Goal: Task Accomplishment & Management: Manage account settings

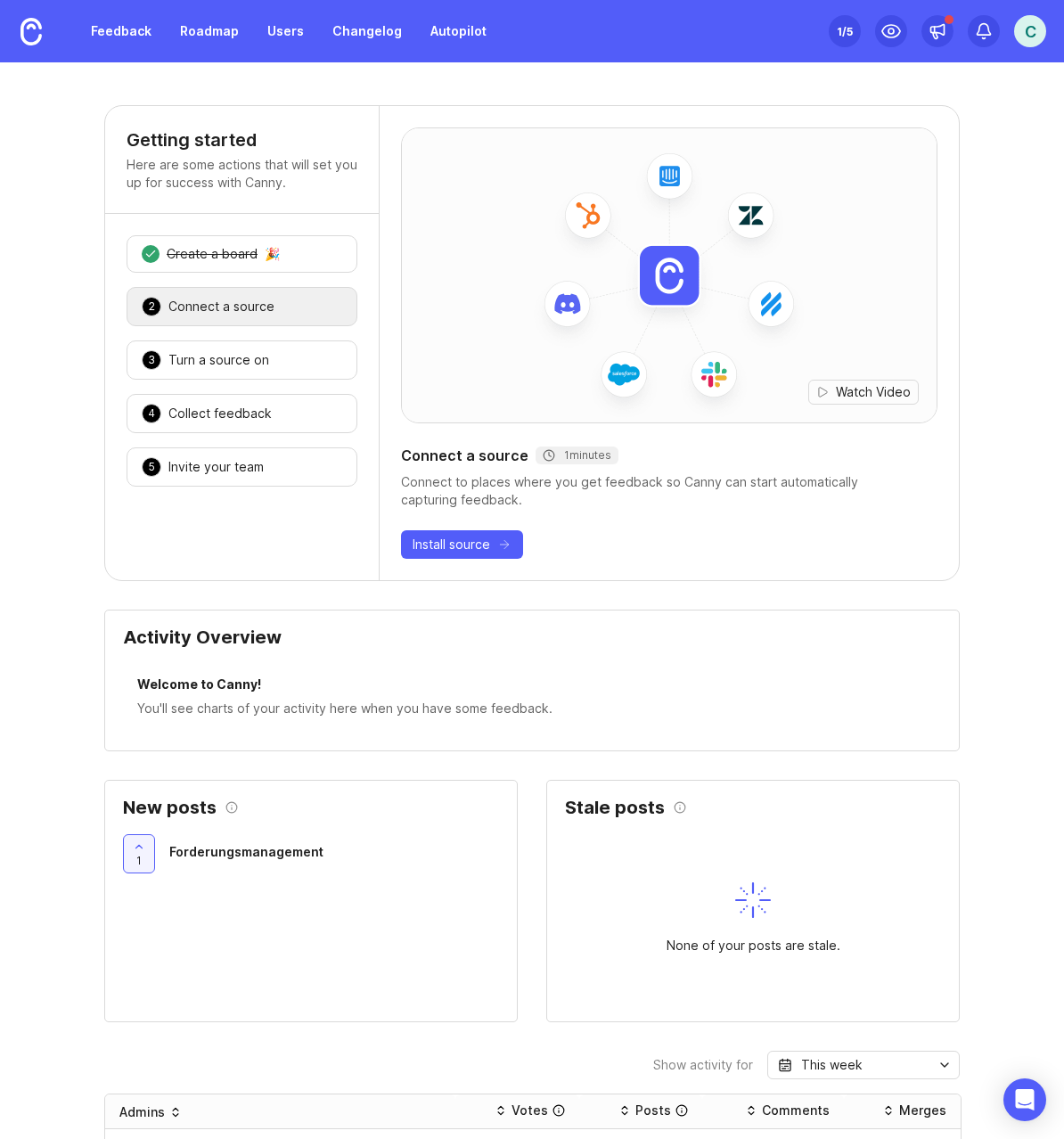
scroll to position [584, 0]
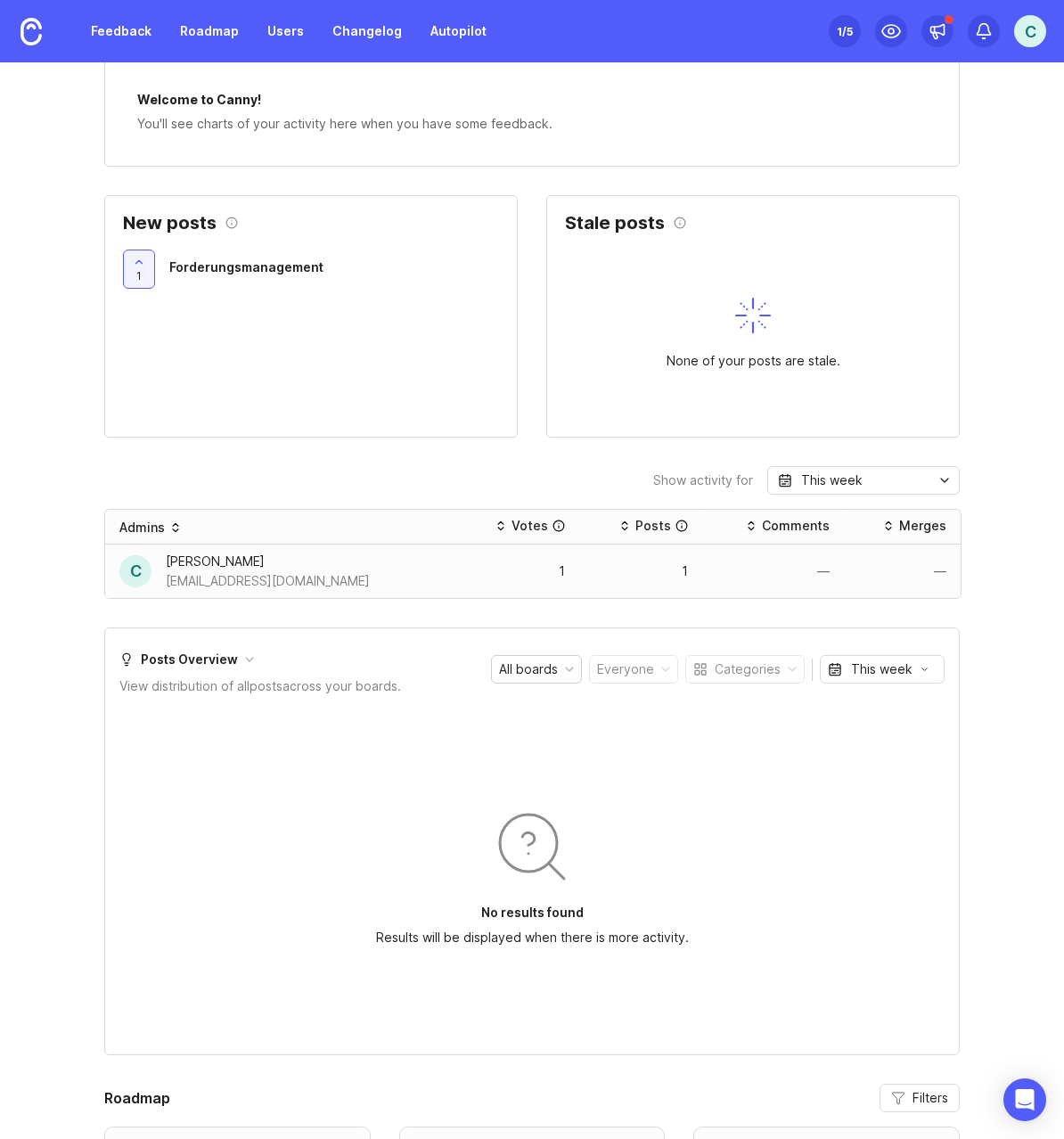
click at [421, 568] on div "C Christian Gräbener christian.graebener@aufinity.com" at bounding box center [280, 571] width 322 height 39
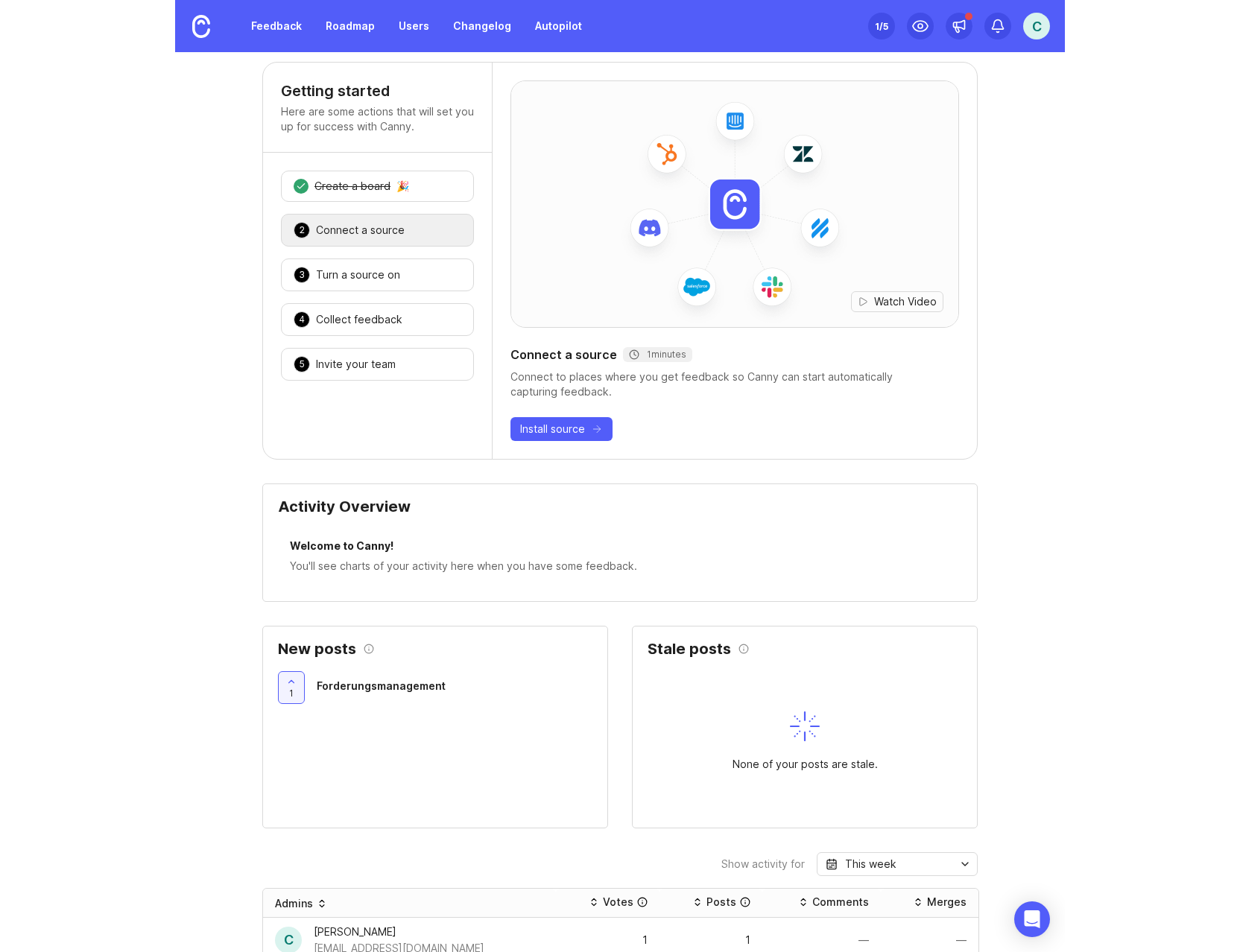
scroll to position [0, 0]
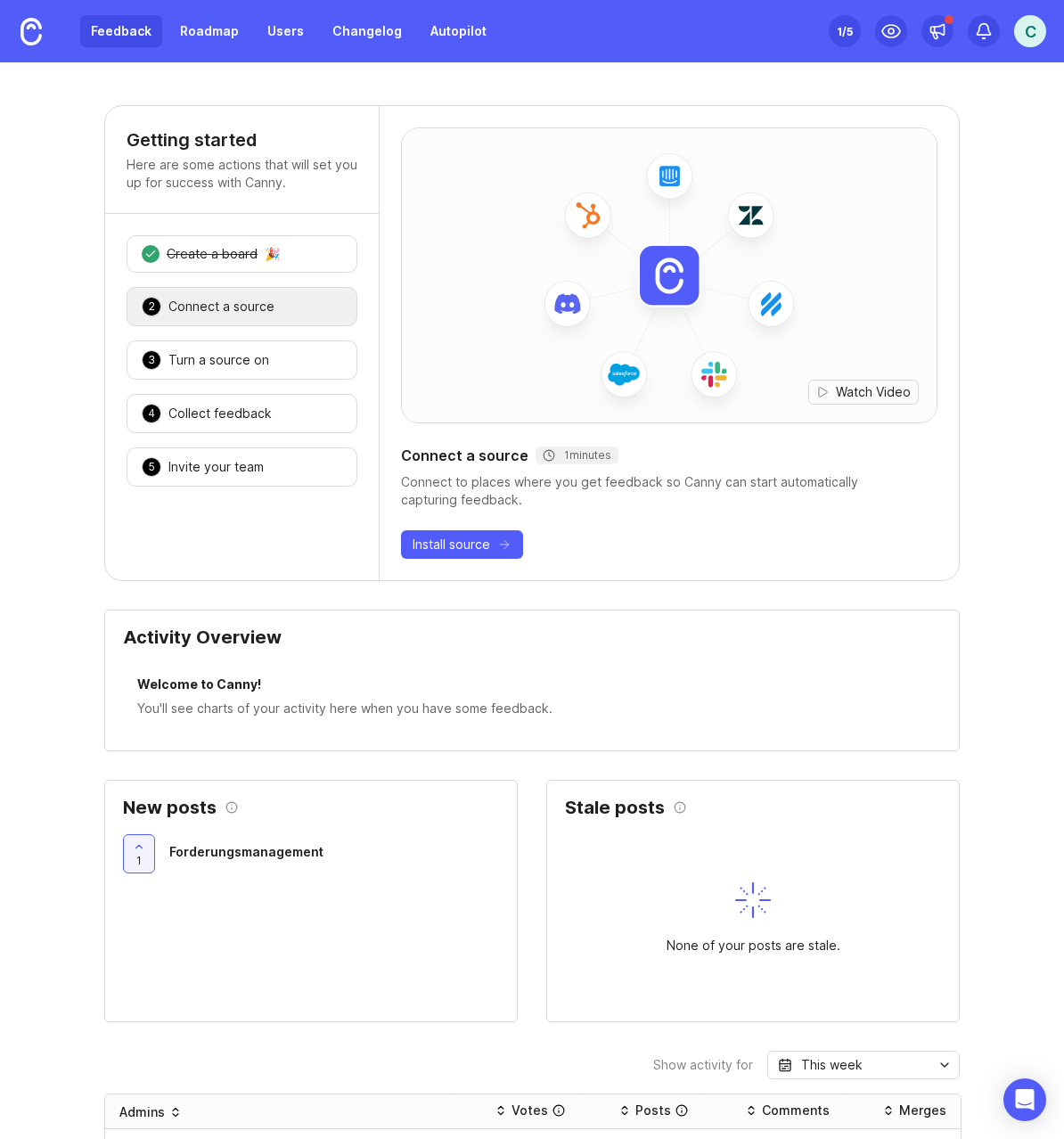
click at [123, 41] on link "Feedback" at bounding box center [121, 31] width 82 height 32
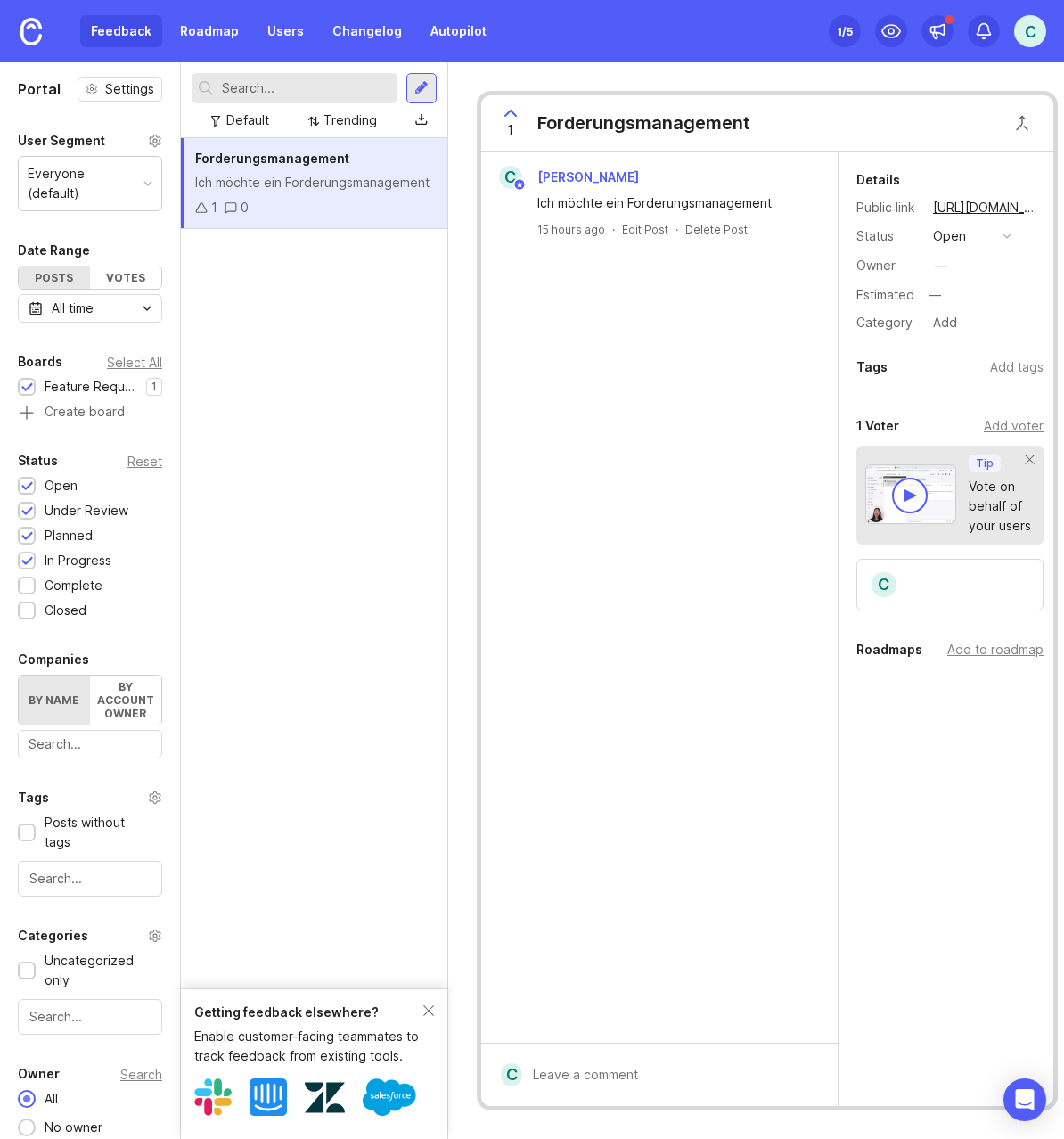
click at [302, 171] on div "Forderungsmanagement Ich möchte ein Forderungsmanagement 1 0" at bounding box center [314, 183] width 266 height 91
click at [972, 650] on div "Add to roadmap" at bounding box center [995, 650] width 96 height 20
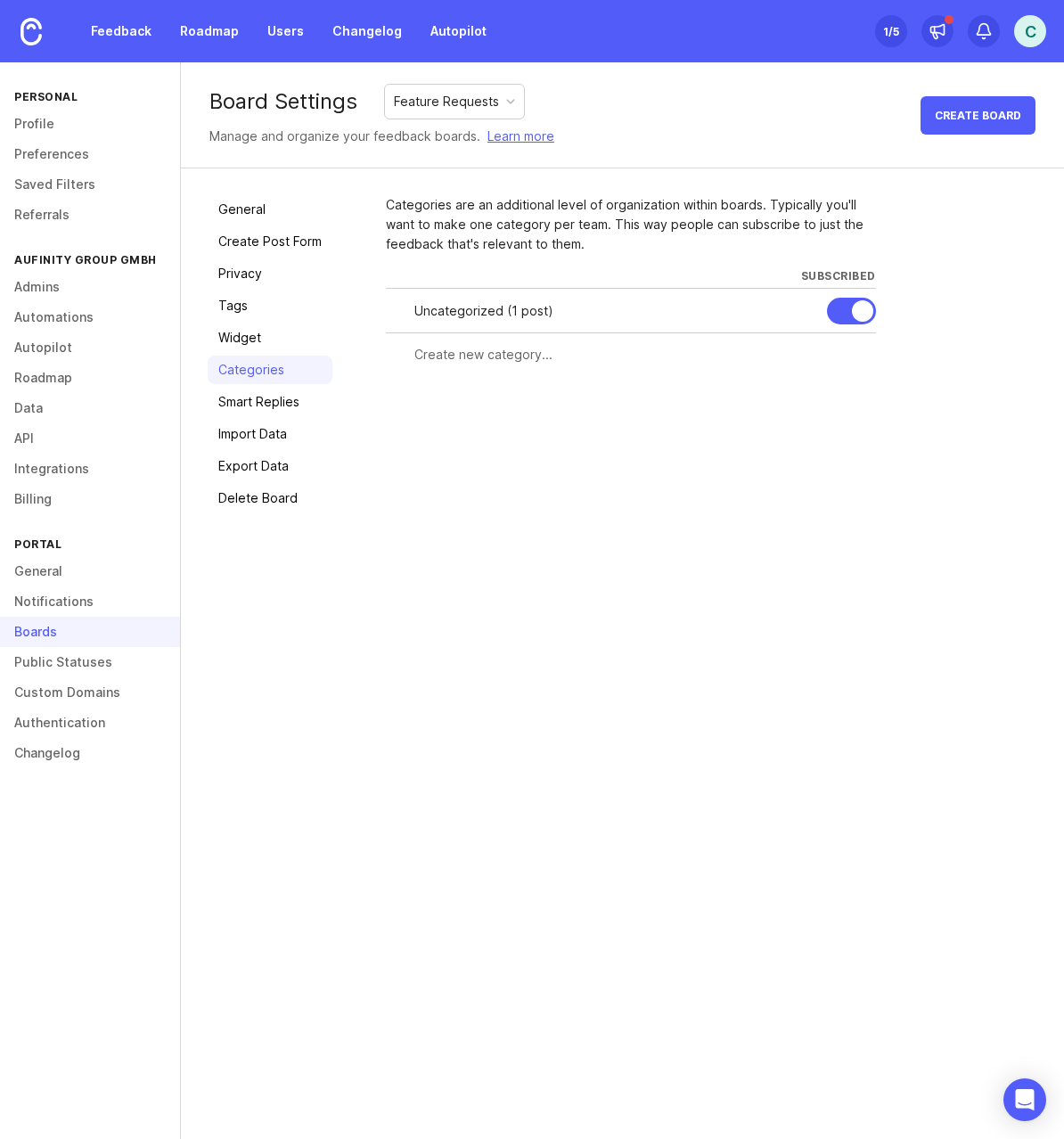
click at [445, 577] on div "Board Settings Feature Requests Manage and organize your feedback boards. Learn…" at bounding box center [622, 600] width 883 height 1077
click at [23, 640] on div "Boards" at bounding box center [89, 632] width 180 height 31
click at [23, 635] on div "Boards" at bounding box center [89, 632] width 180 height 31
click at [117, 34] on link "Feedback" at bounding box center [121, 31] width 82 height 32
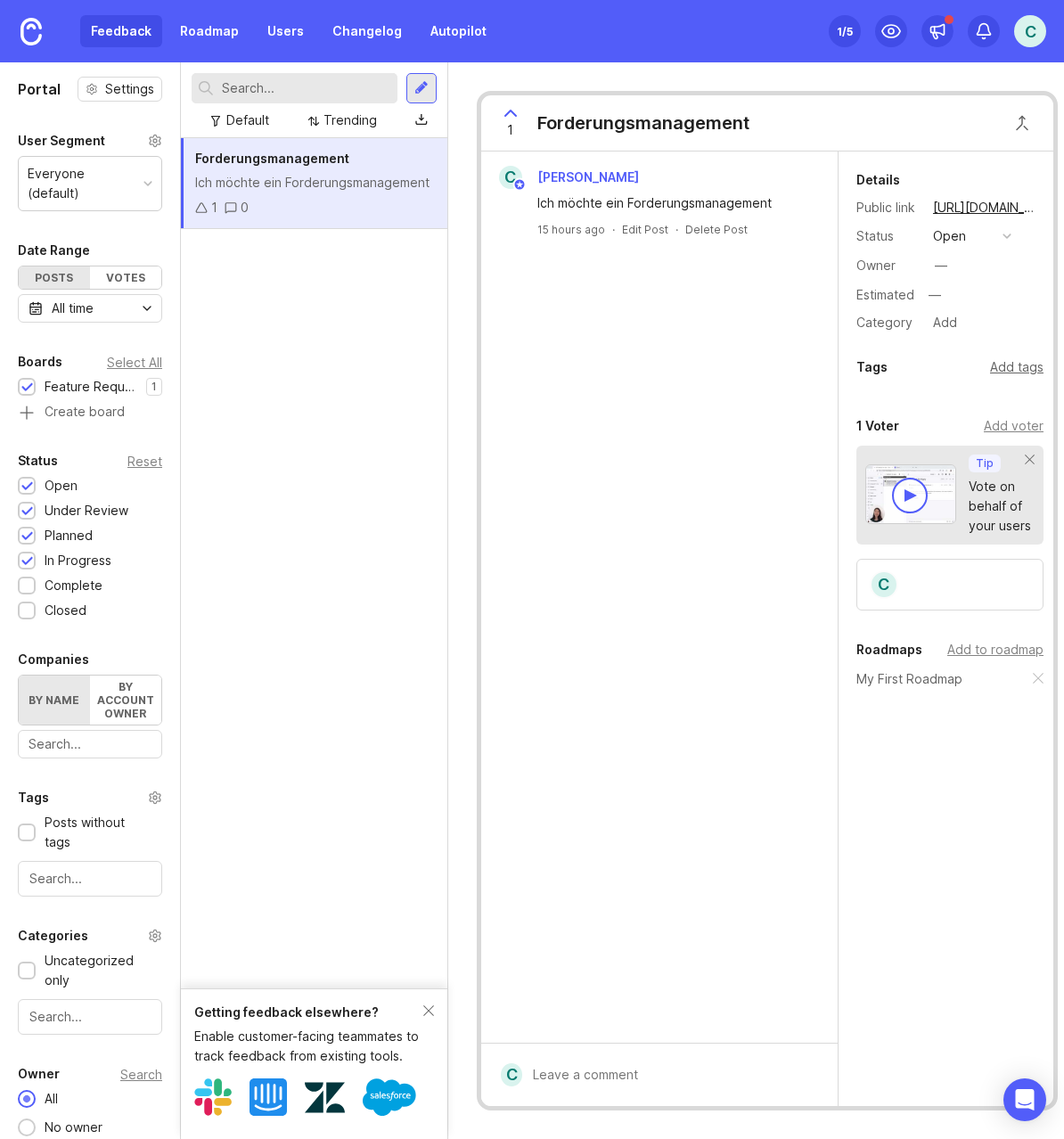
click at [1010, 368] on div "Add tags" at bounding box center [1017, 367] width 53 height 20
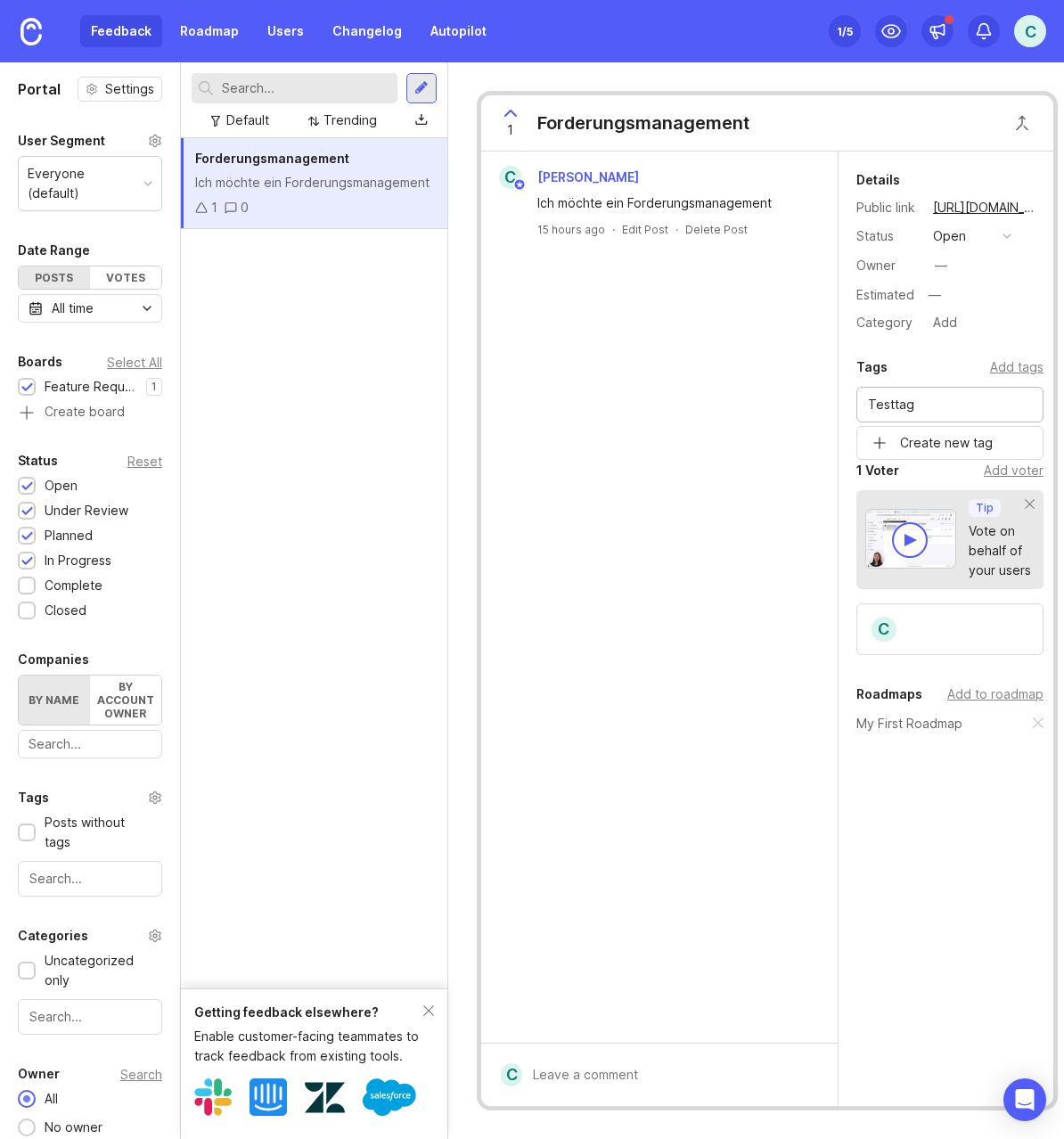
type input "Testtag"
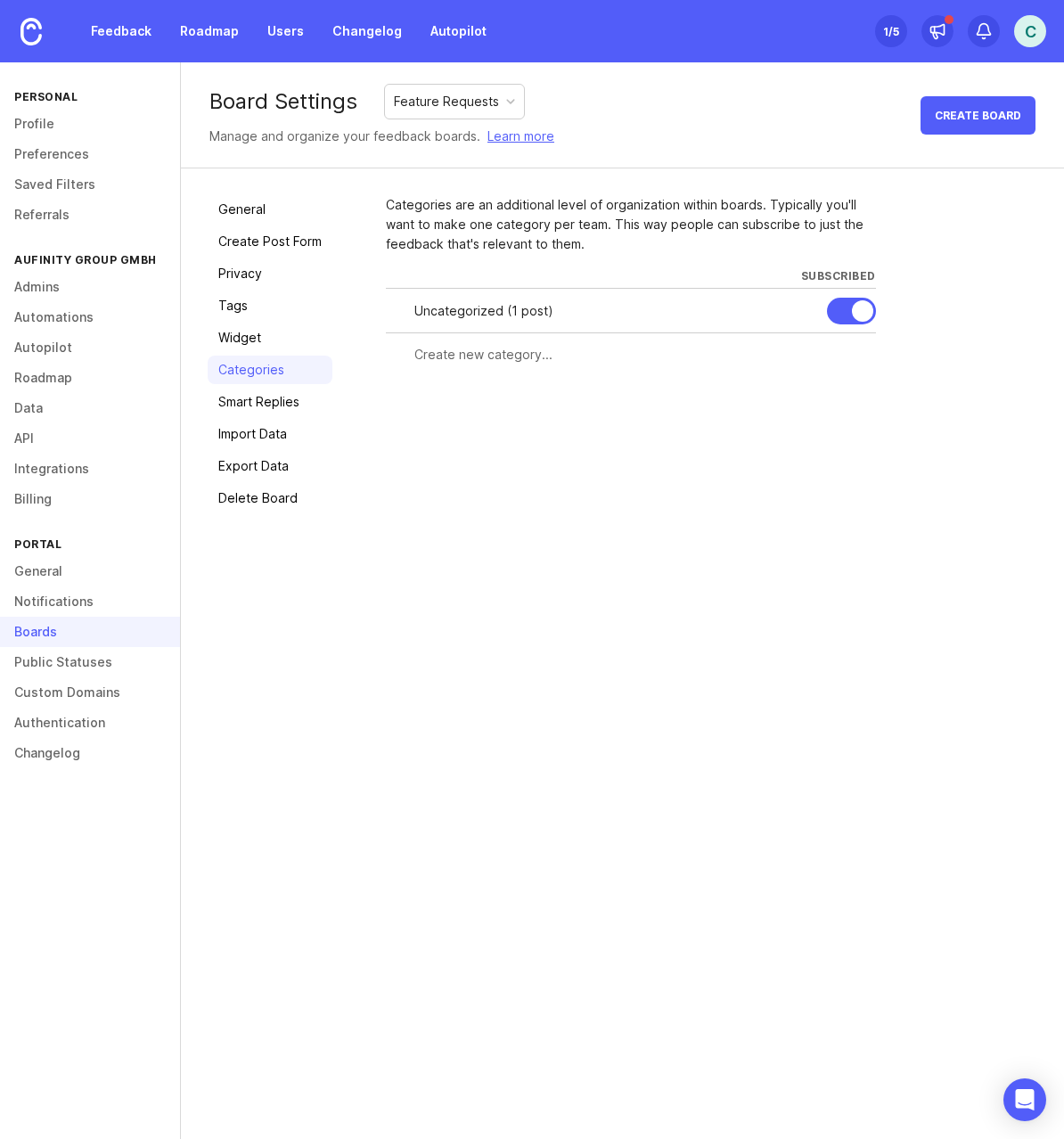
click at [464, 313] on div "Uncategorized ( 1 post )" at bounding box center [613, 311] width 398 height 20
click at [513, 359] on input "text" at bounding box center [640, 355] width 451 height 20
type input "Forderungsmanagement"
click at [839, 383] on span "Create" at bounding box center [842, 387] width 45 height 13
click at [90, 36] on link "Feedback" at bounding box center [121, 31] width 82 height 32
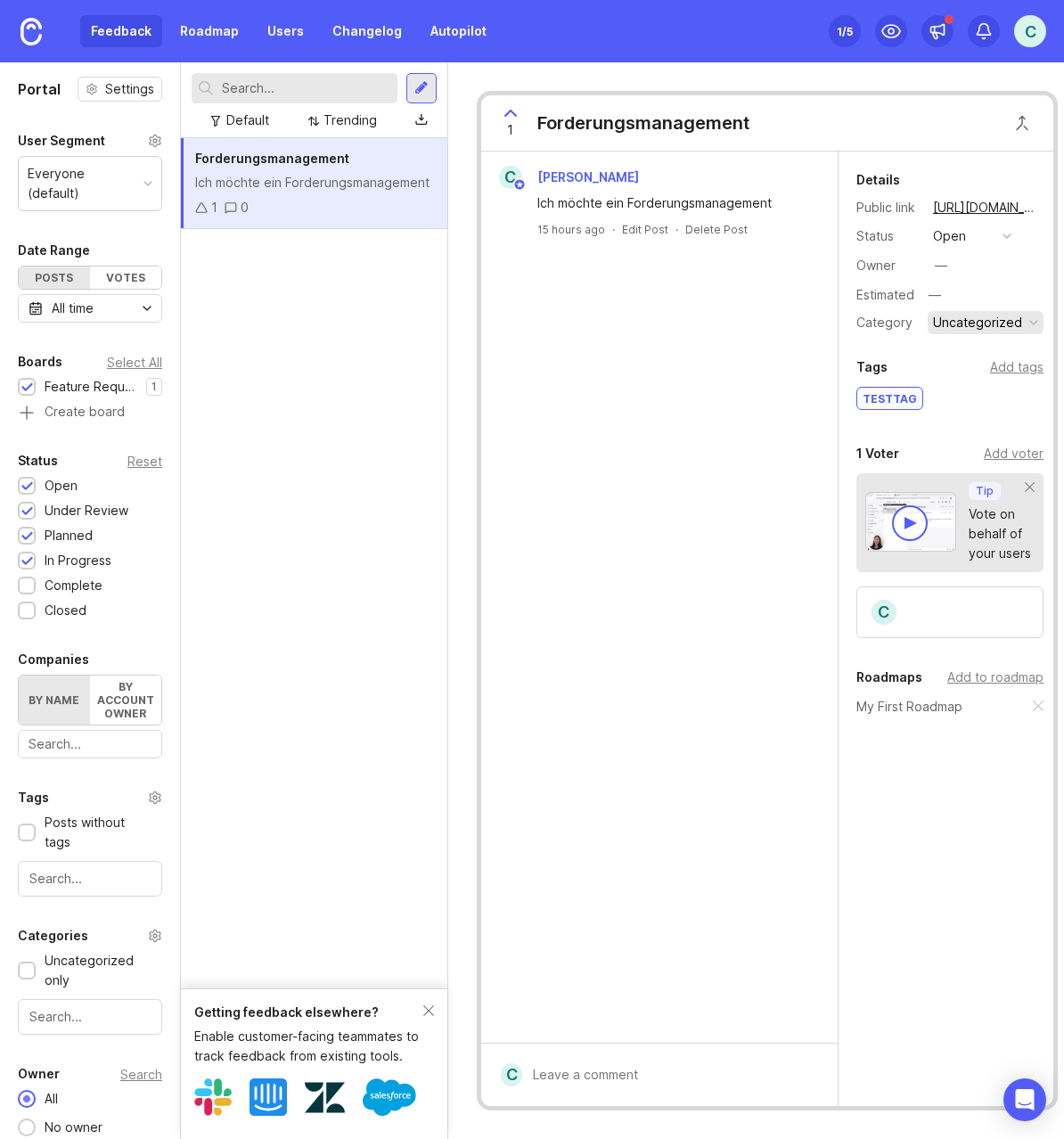
click at [997, 317] on div "Uncategorized" at bounding box center [978, 322] width 89 height 20
click at [975, 355] on li "Forderungsmanagement" at bounding box center [985, 354] width 114 height 33
click at [343, 378] on div "Forderungsmanagement Ich möchte ein Forderungsmanagement 1 0" at bounding box center [314, 563] width 266 height 851
click at [213, 20] on link "Roadmap" at bounding box center [209, 31] width 80 height 32
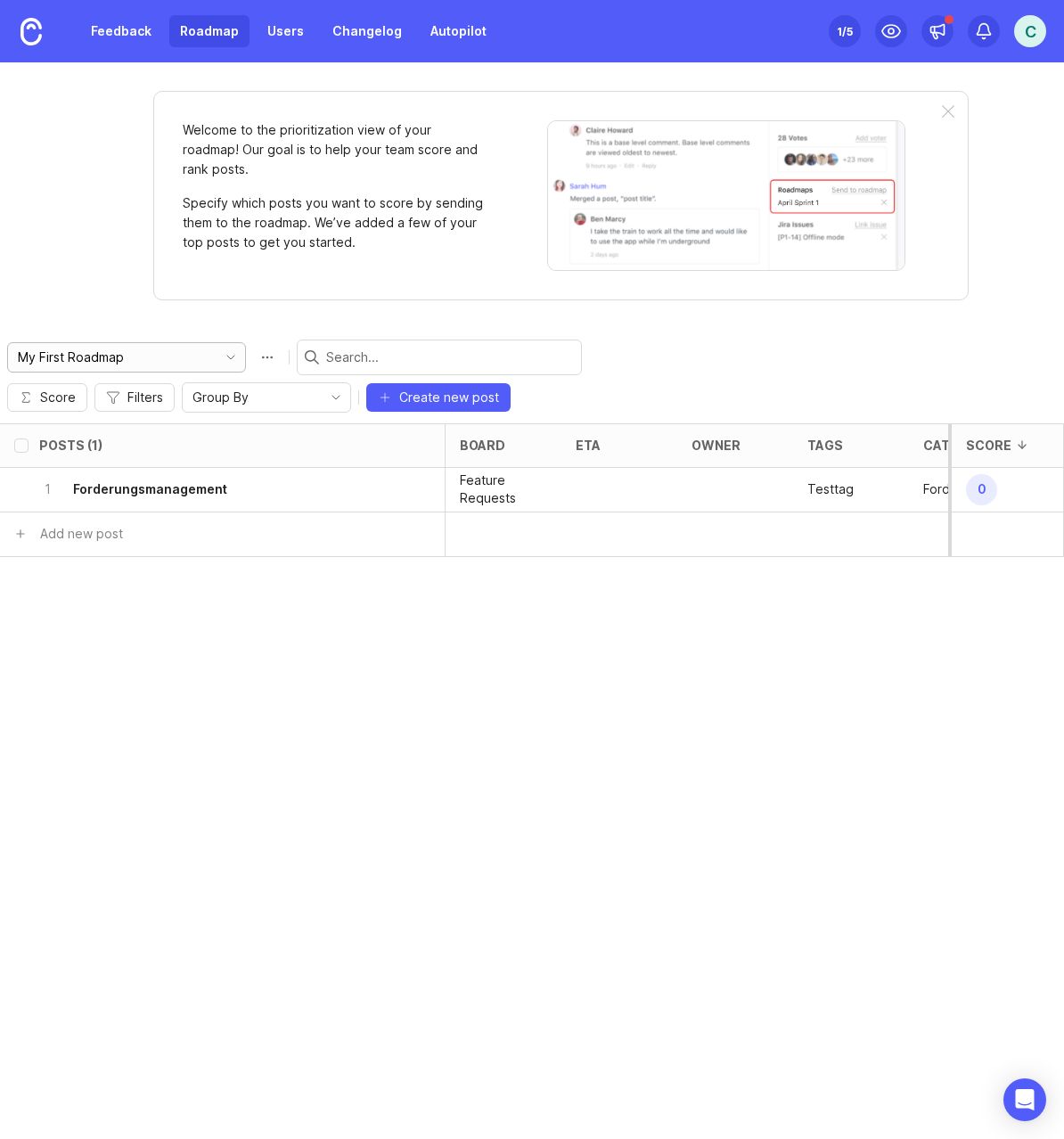
click at [217, 359] on icon "toggle icon" at bounding box center [231, 356] width 29 height 14
click at [329, 610] on div "Posts (1) board eta owner tags category status Votes Impact Effort Score 1 Ford…" at bounding box center [532, 781] width 1064 height 716
click at [104, 28] on link "Feedback" at bounding box center [121, 31] width 82 height 32
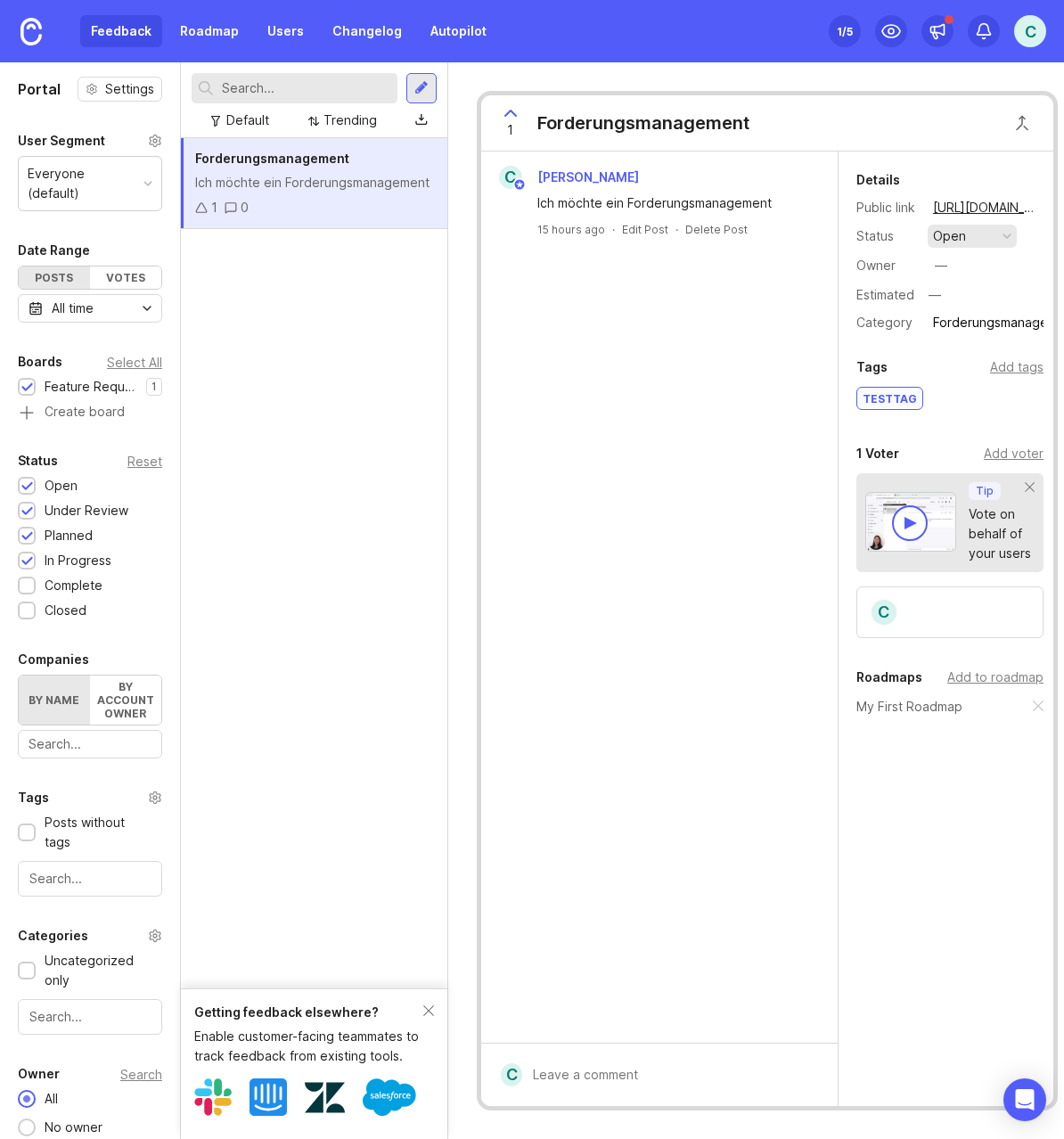
click at [999, 232] on button "open" at bounding box center [973, 235] width 89 height 23
click at [390, 321] on div "Forderungsmanagement Ich möchte ein Forderungsmanagement 1 0" at bounding box center [314, 563] width 266 height 851
click at [40, 39] on img at bounding box center [31, 32] width 21 height 28
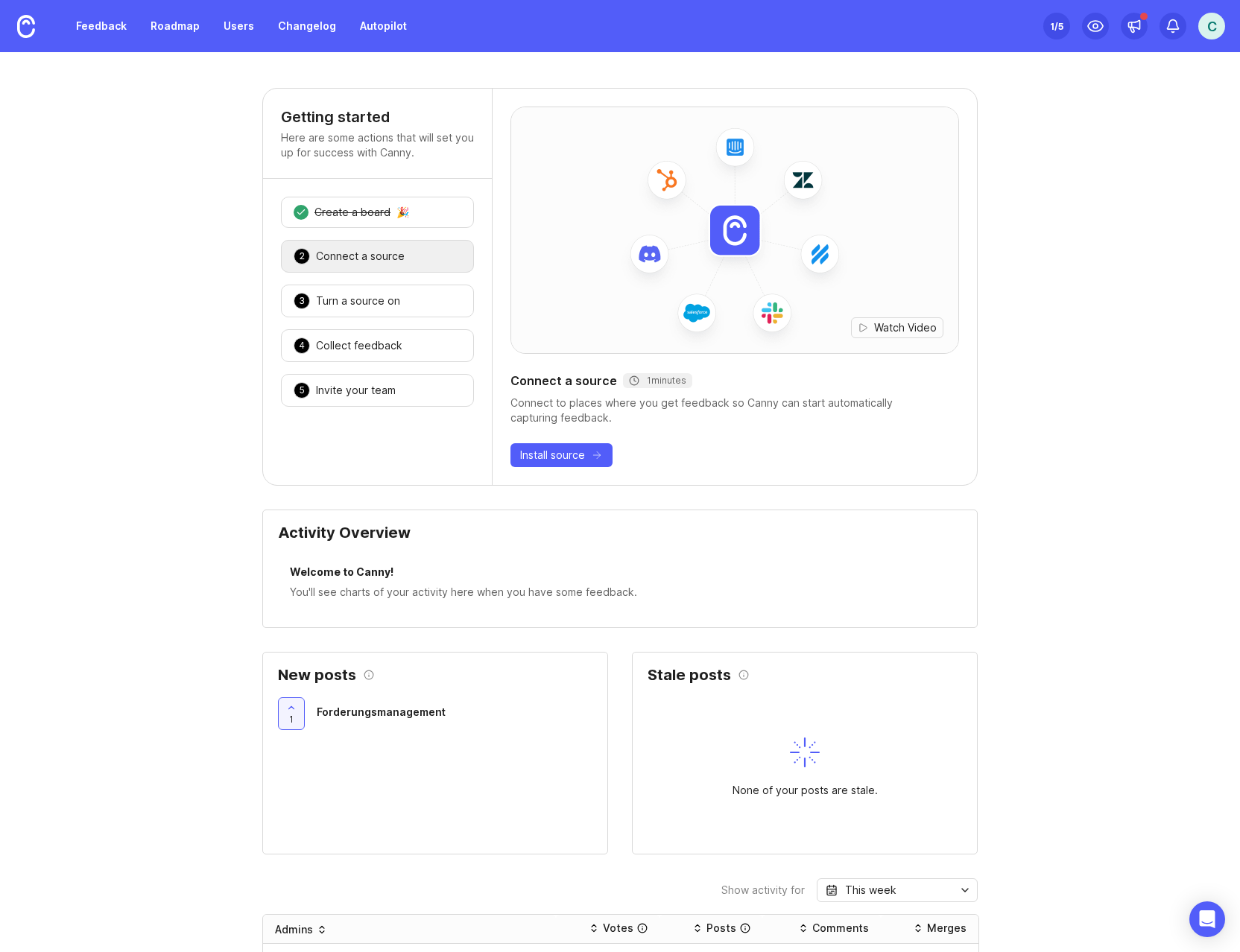
click at [889, 26] on div "C" at bounding box center [1211, 26] width 26 height 26
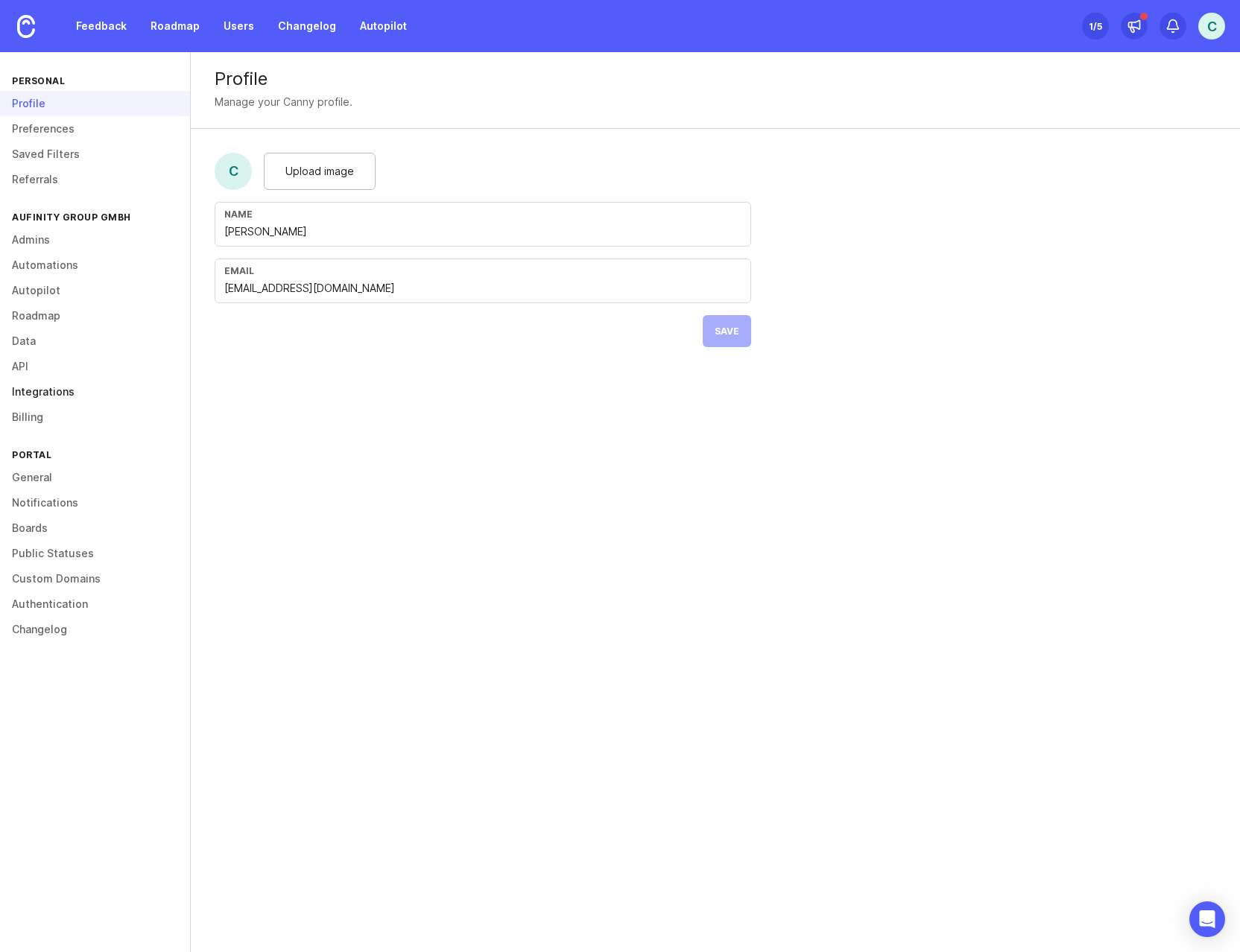
click at [54, 394] on link "Integrations" at bounding box center [95, 391] width 190 height 26
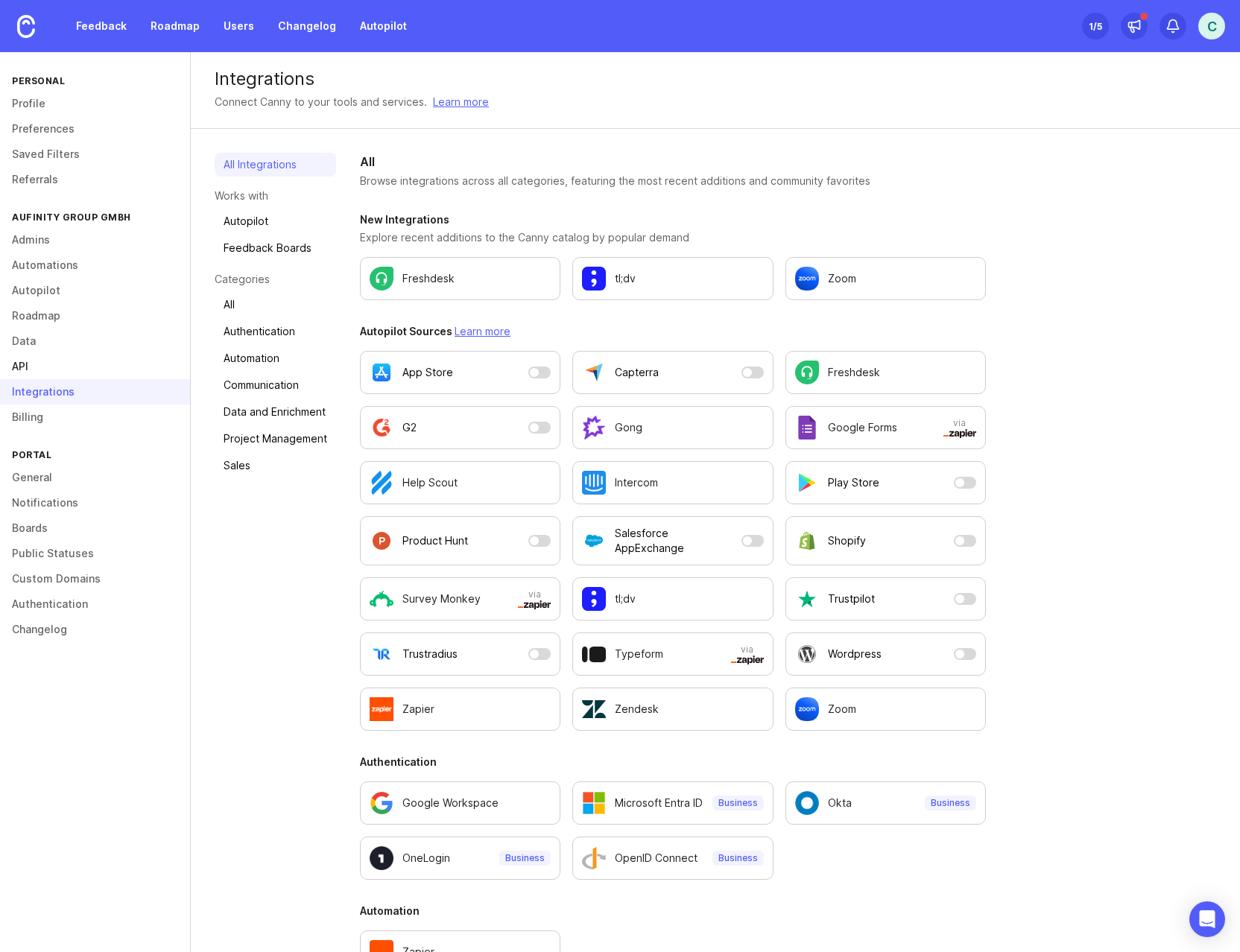
click at [51, 361] on link "API" at bounding box center [95, 366] width 190 height 26
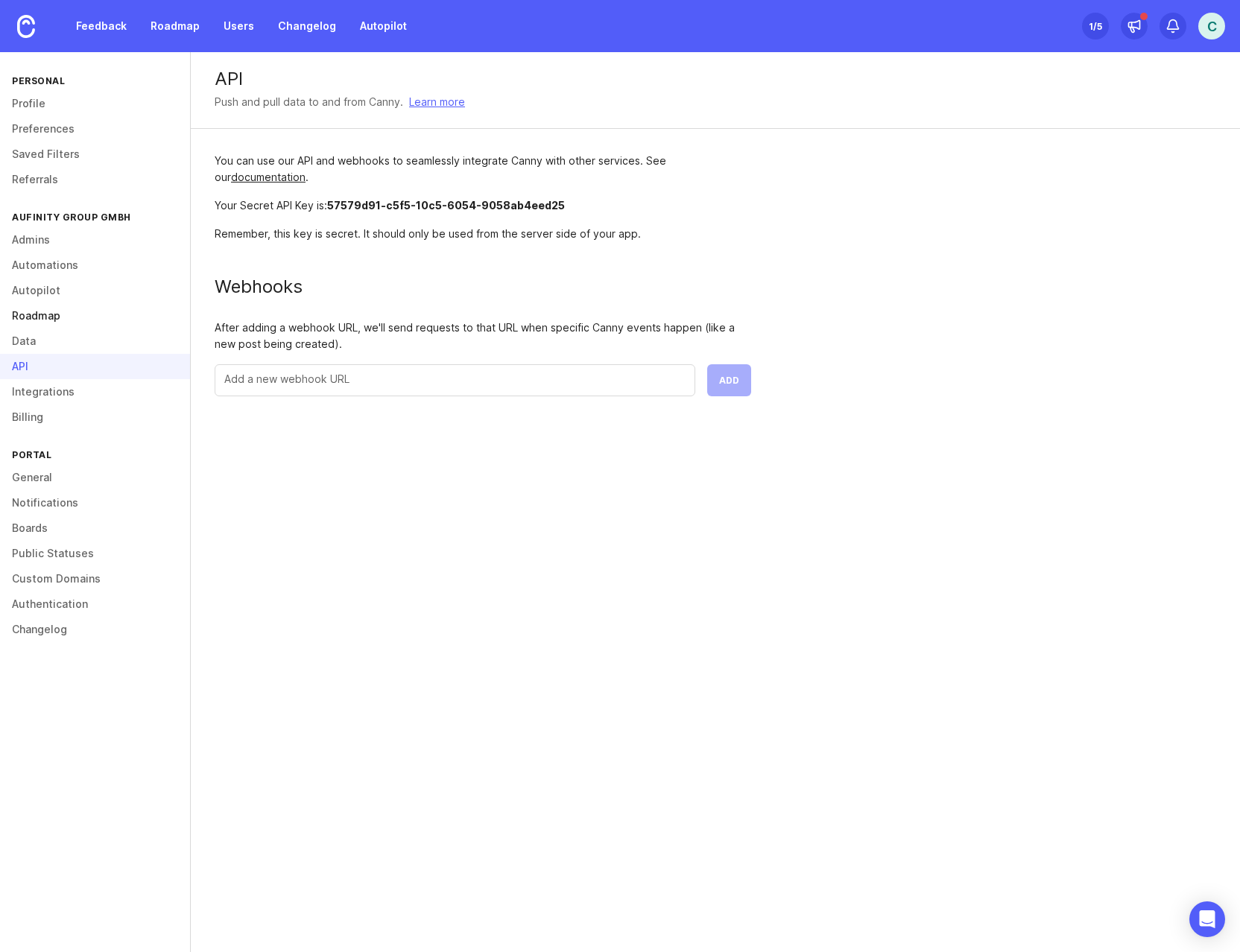
click at [55, 313] on link "Roadmap" at bounding box center [95, 316] width 190 height 26
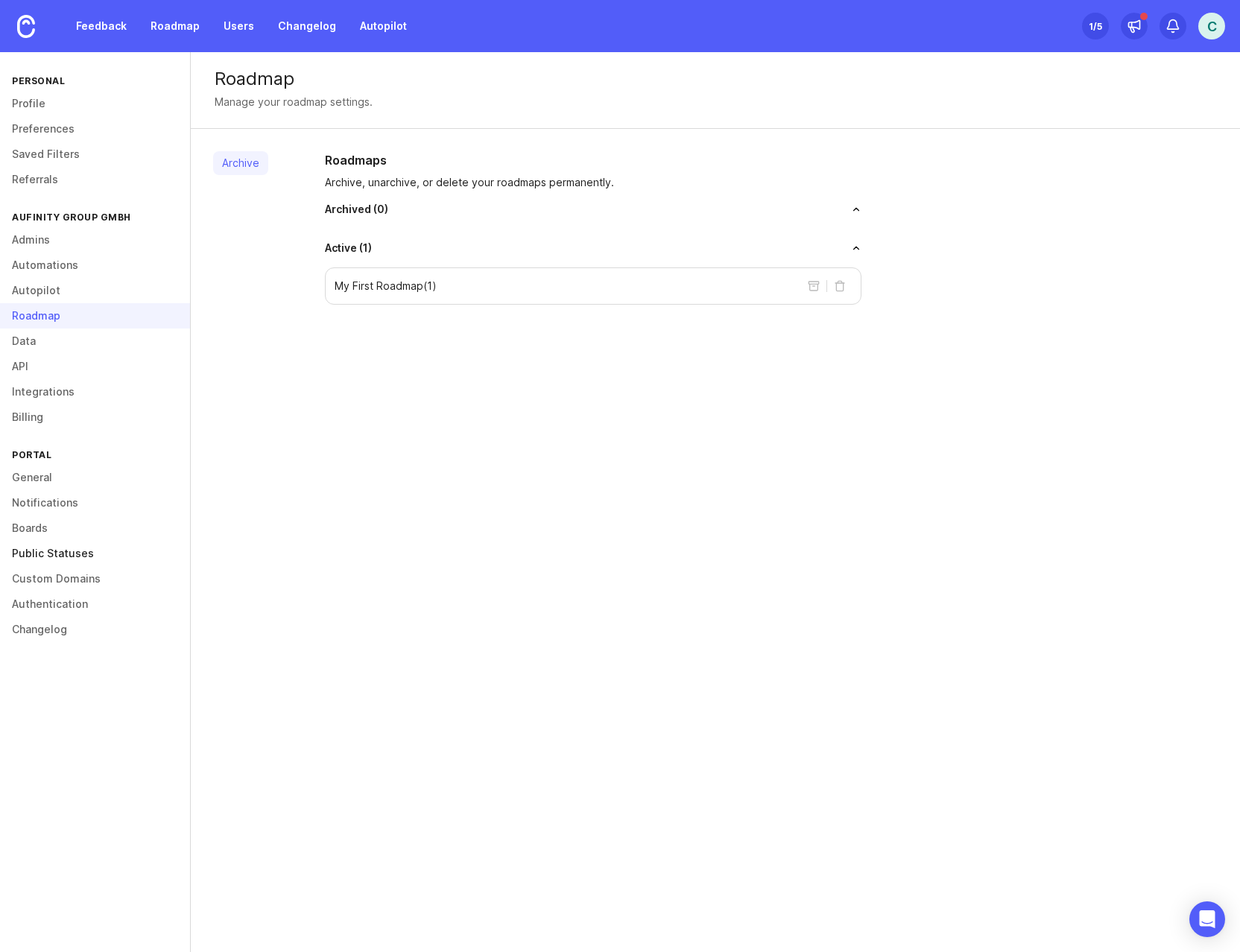
click at [96, 555] on link "Public Statuses" at bounding box center [95, 553] width 190 height 26
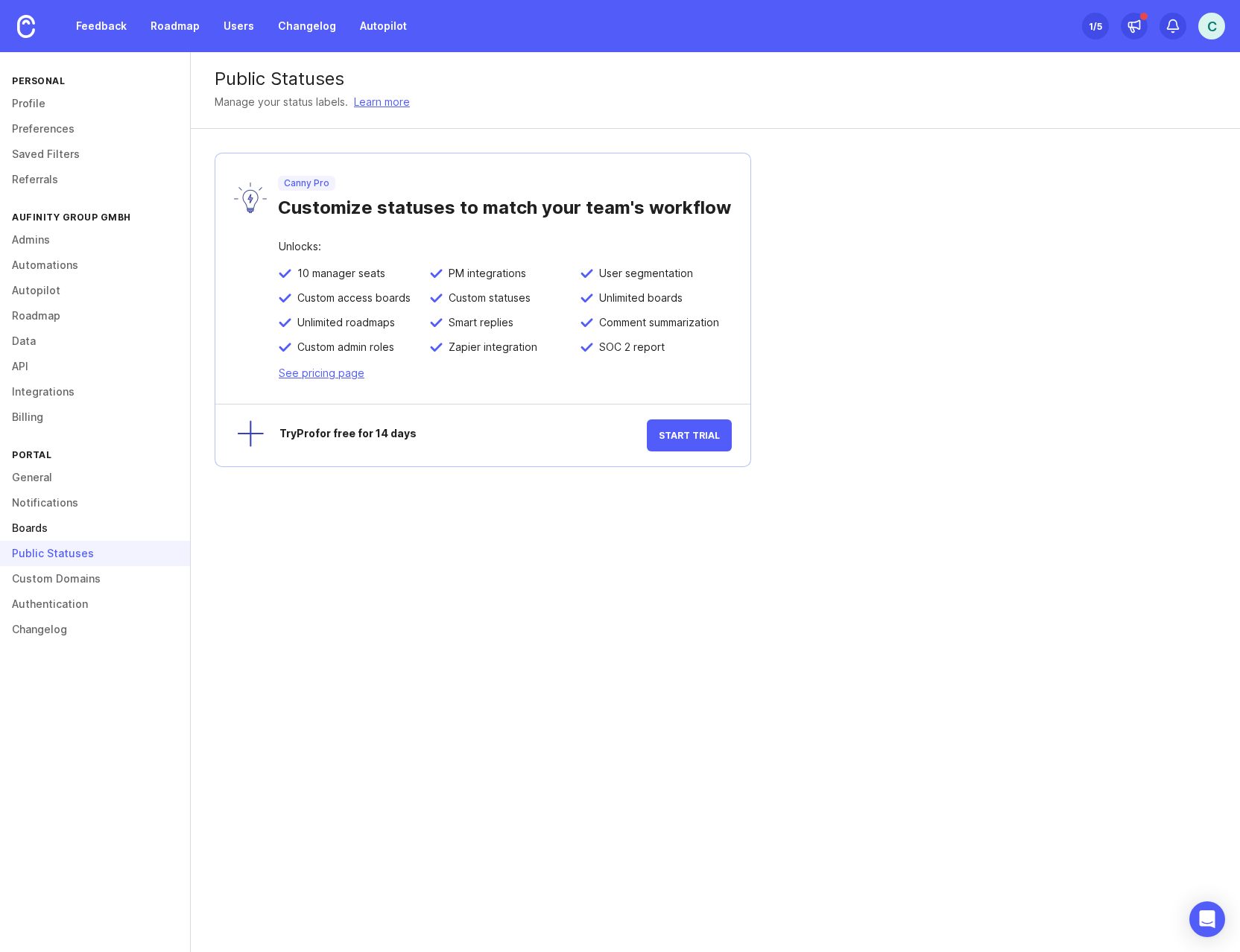
click at [55, 526] on link "Boards" at bounding box center [95, 528] width 190 height 26
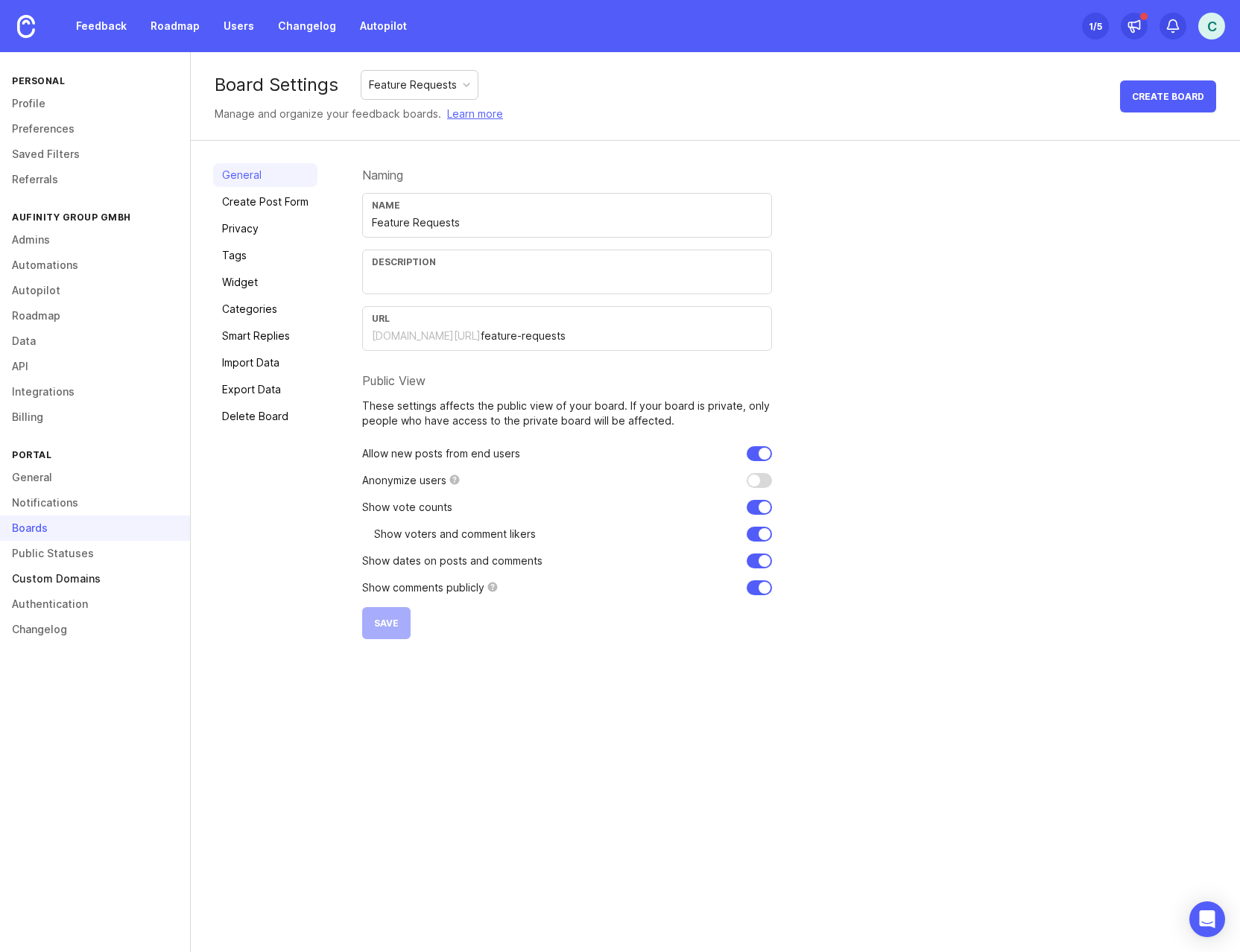
click at [70, 581] on link "Custom Domains" at bounding box center [95, 579] width 190 height 26
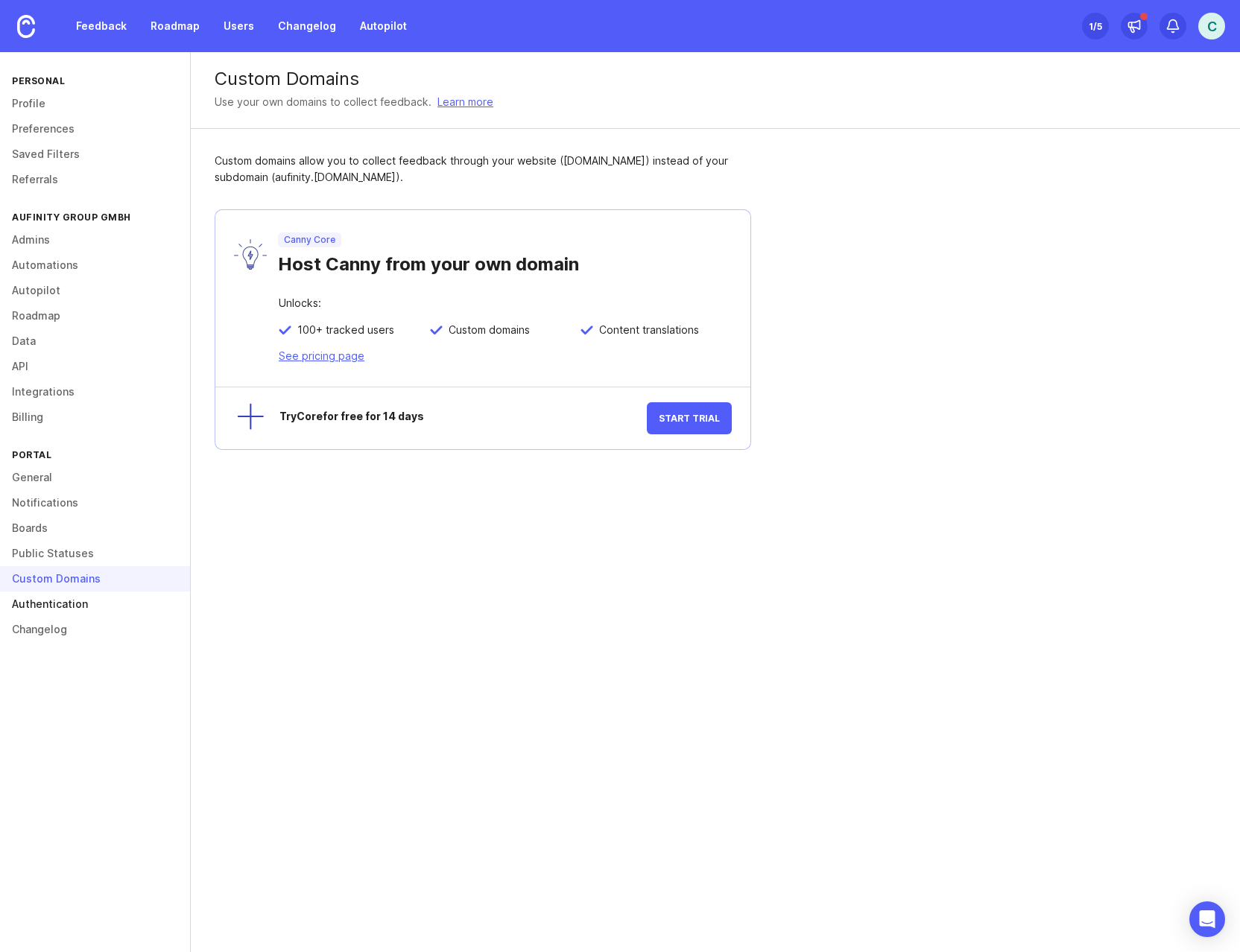
click at [63, 599] on link "Authentication" at bounding box center [95, 604] width 190 height 26
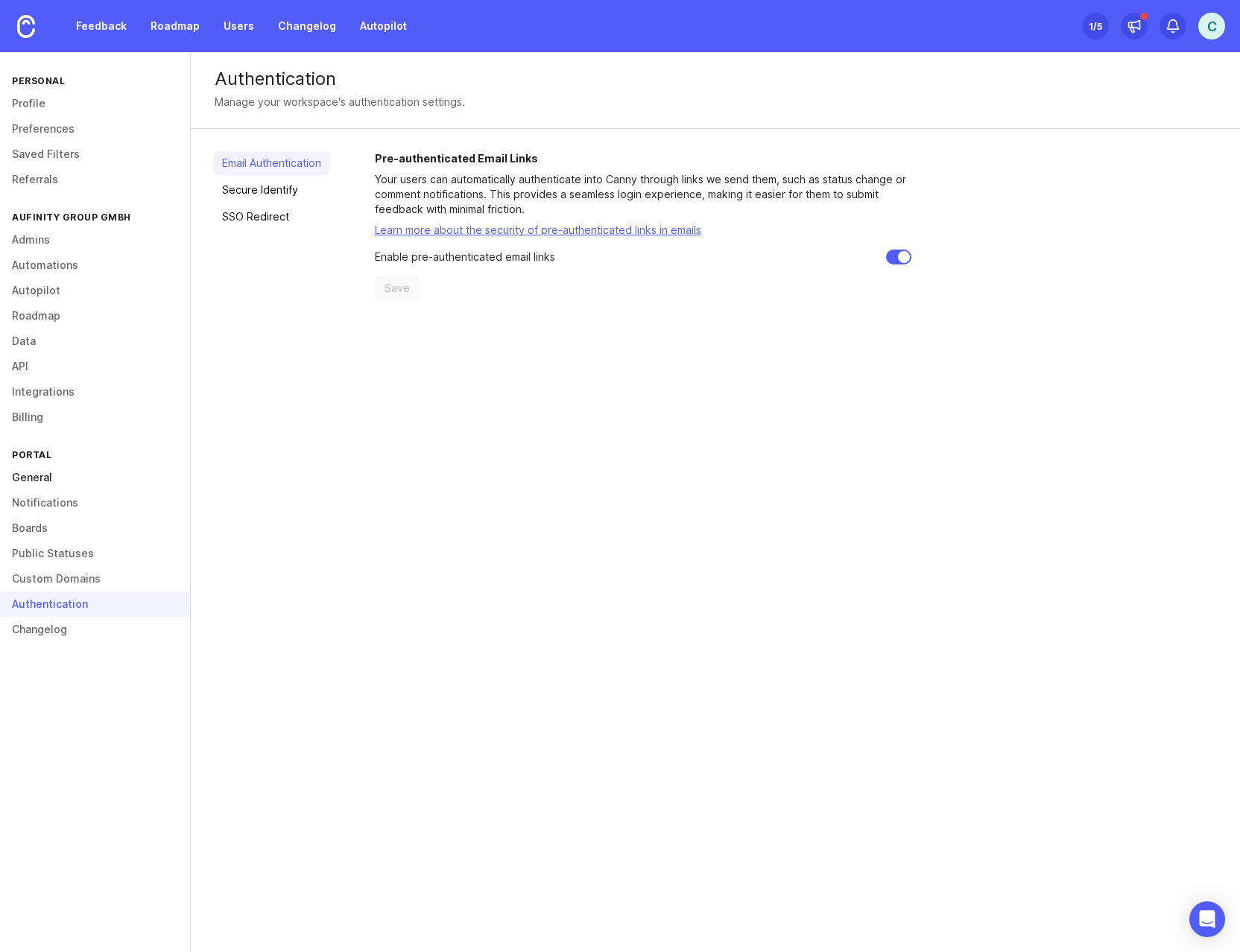
click at [54, 471] on link "General" at bounding box center [95, 478] width 190 height 26
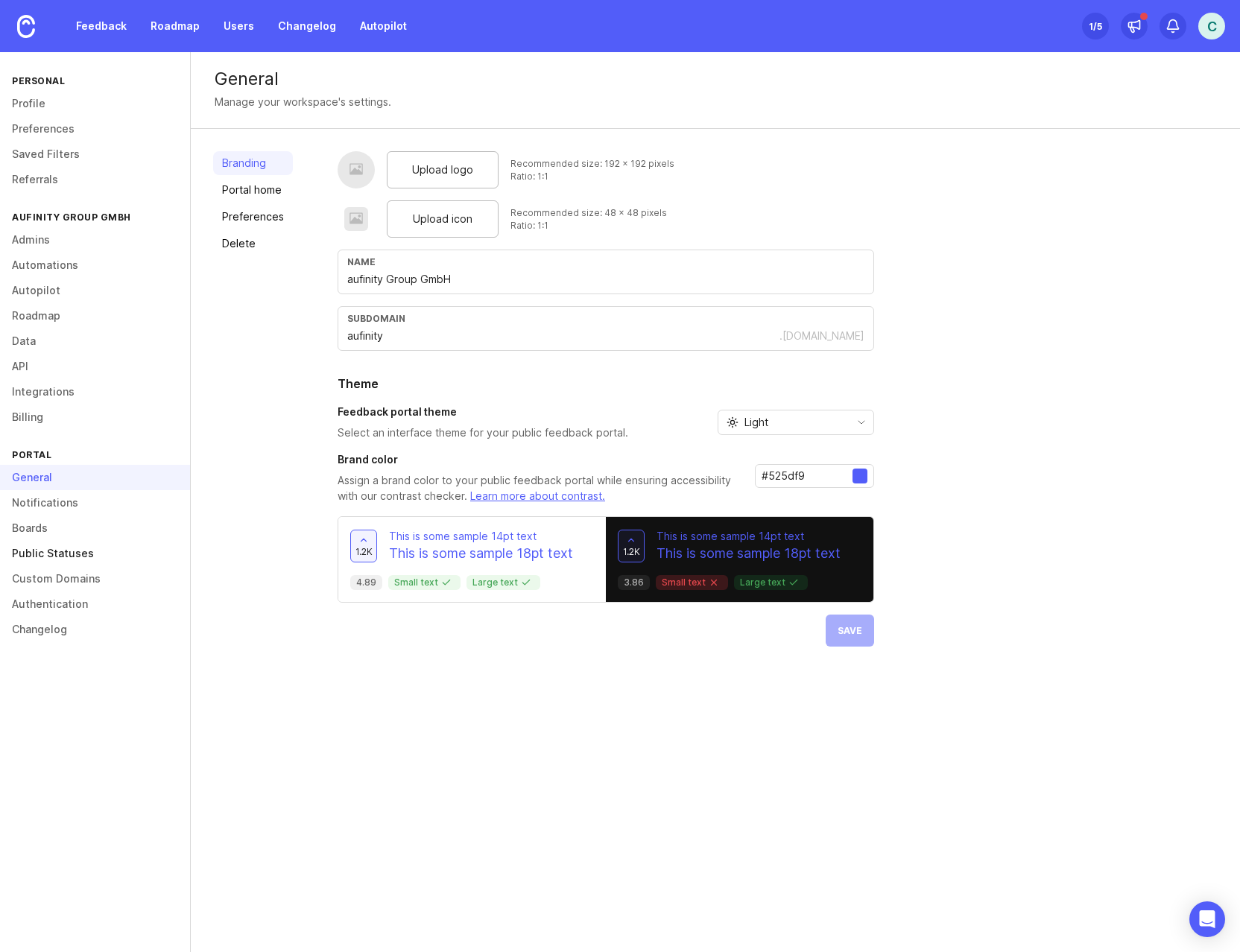
click at [95, 548] on link "Public Statuses" at bounding box center [95, 553] width 190 height 26
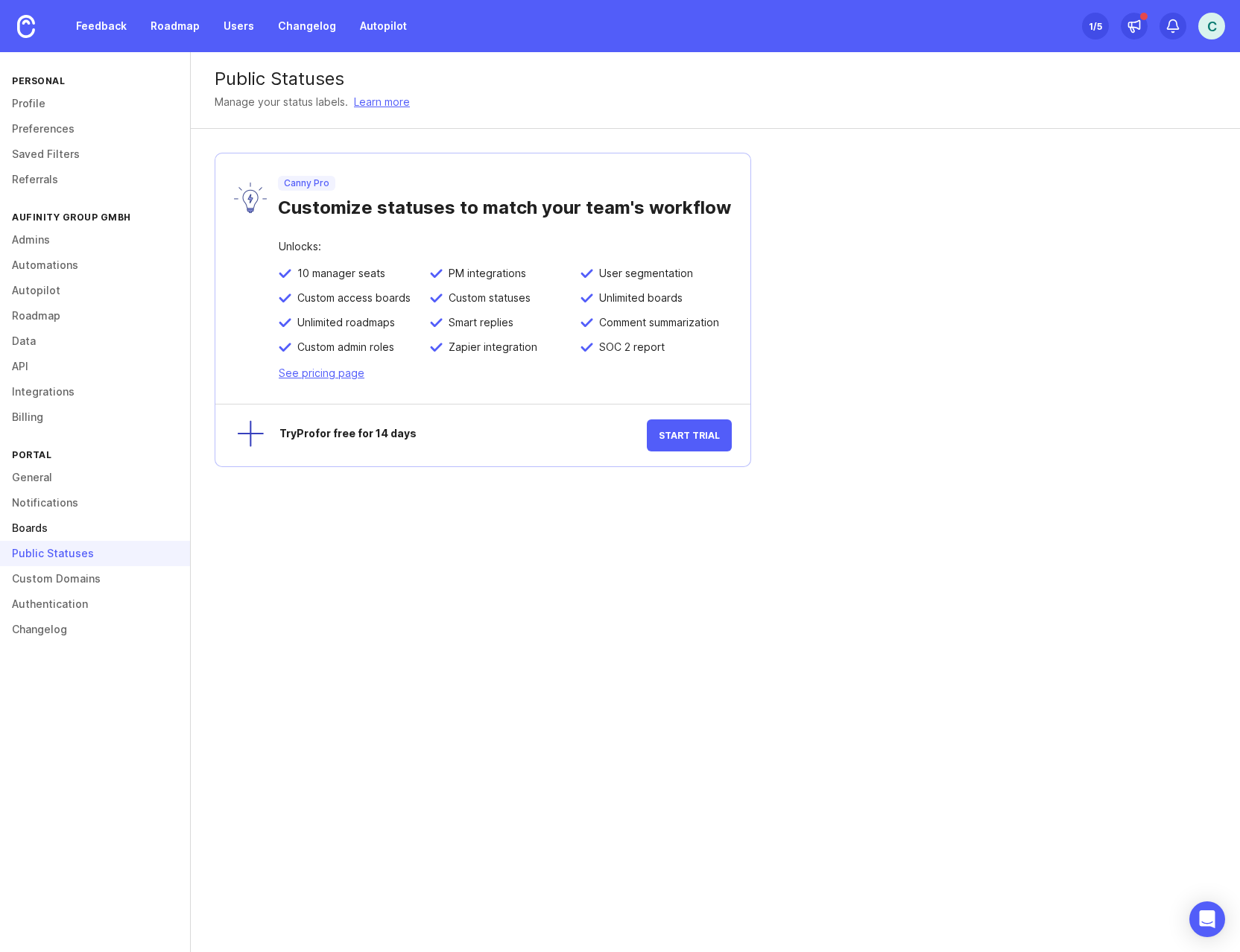
click at [39, 530] on link "Boards" at bounding box center [95, 528] width 190 height 26
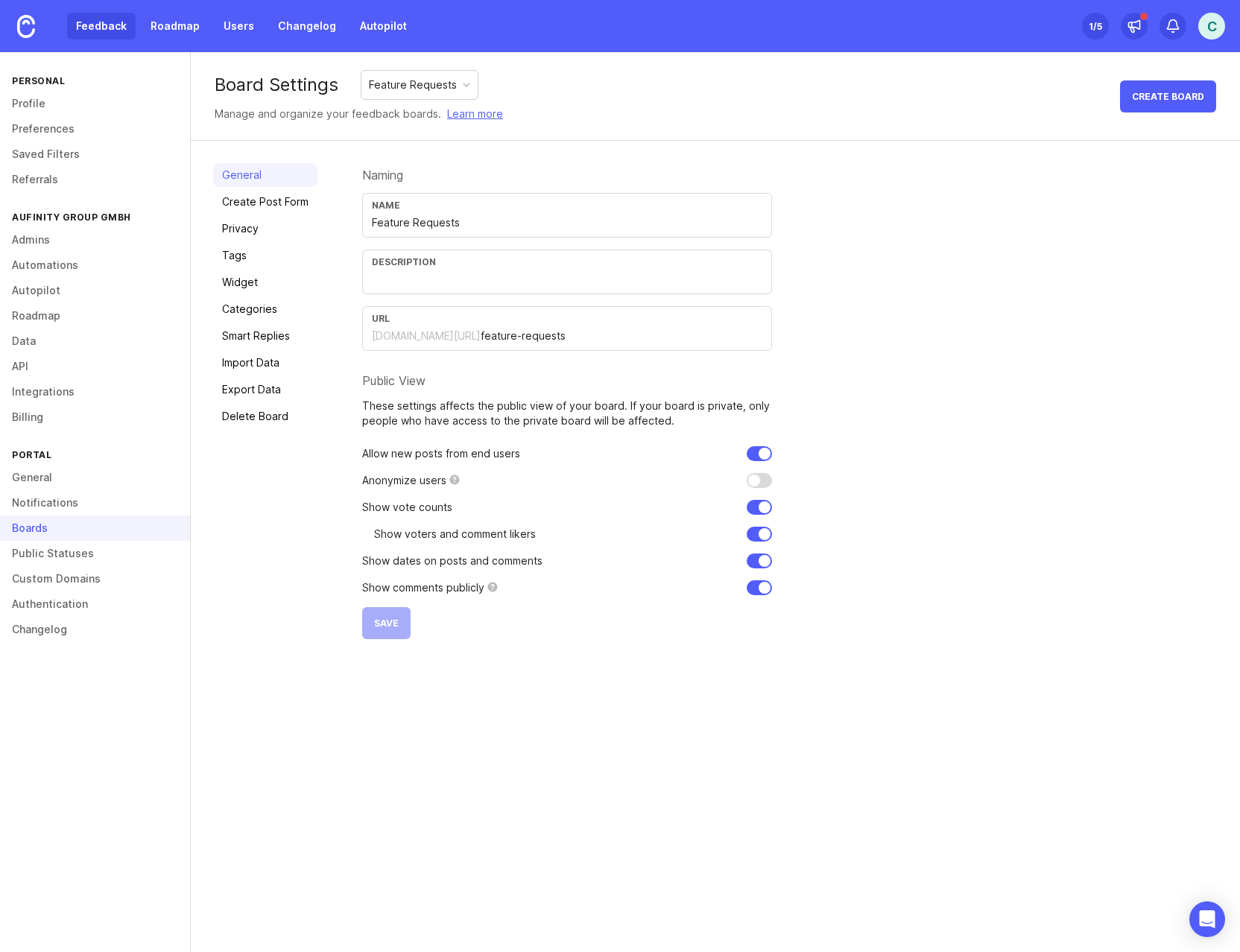
click at [94, 22] on link "Feedback" at bounding box center [101, 26] width 68 height 26
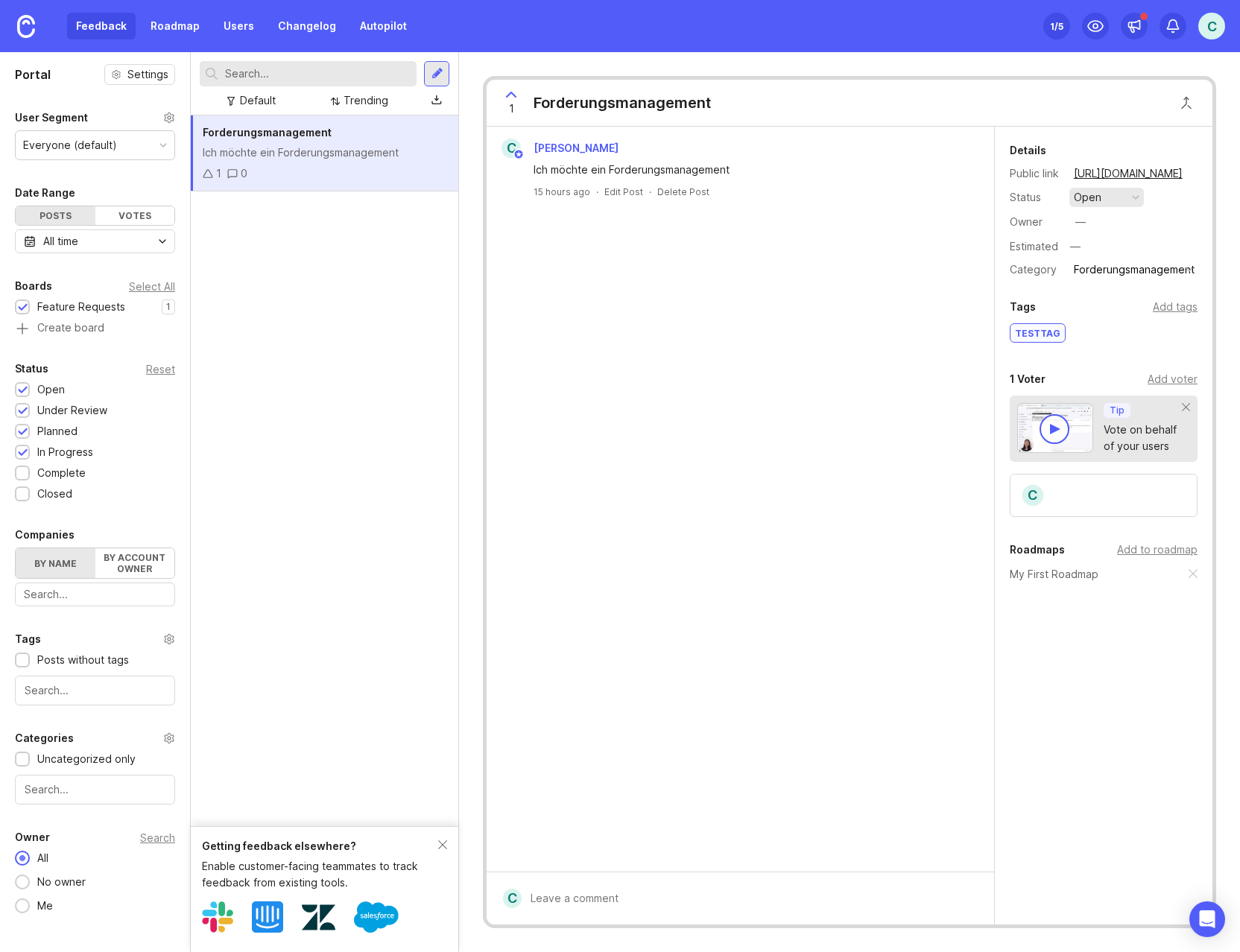
click at [889, 194] on button "open" at bounding box center [1106, 197] width 75 height 19
click at [889, 278] on div "planned" at bounding box center [1100, 279] width 47 height 12
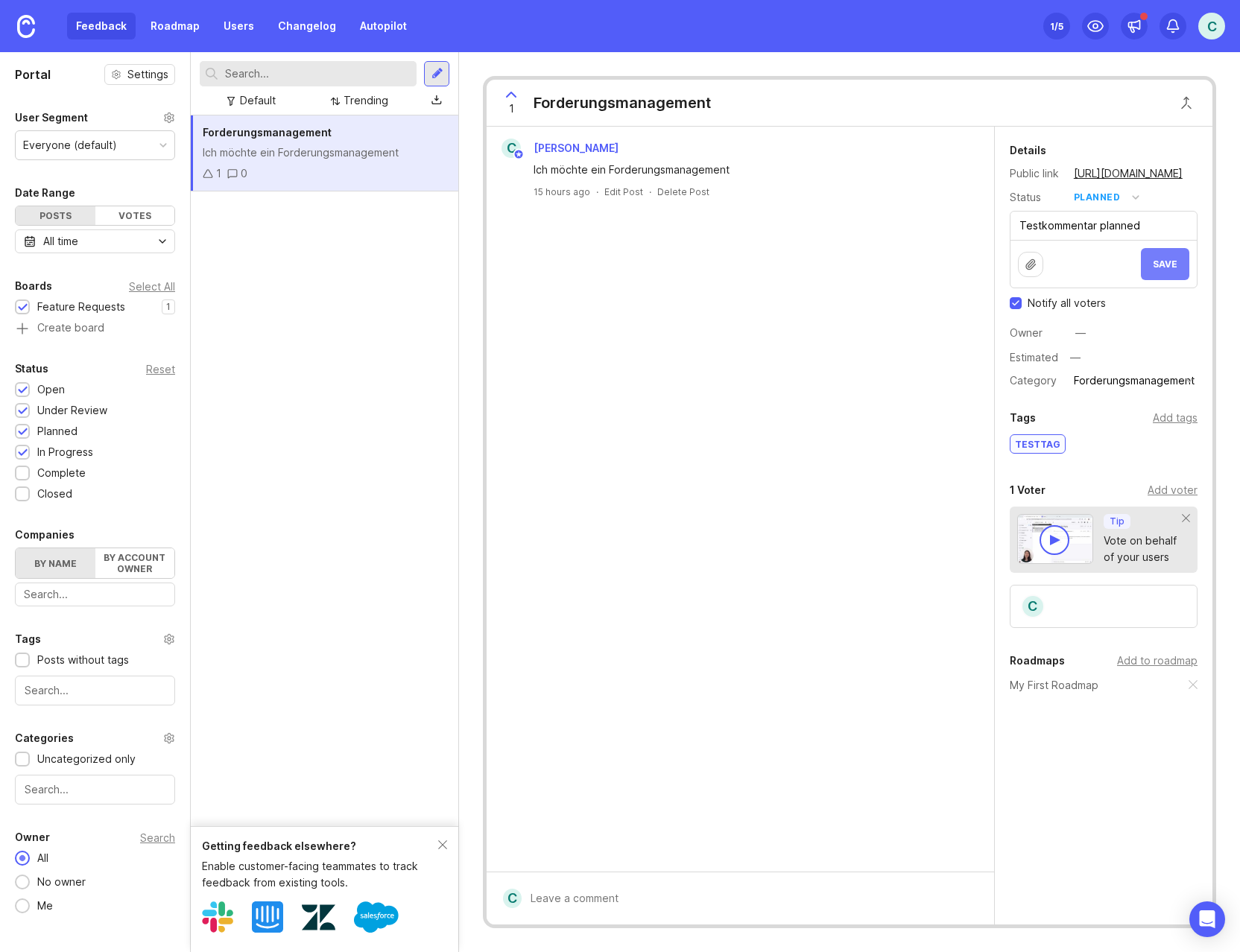
type textarea "Testkommentar planned"
click at [889, 268] on span "Save" at bounding box center [1165, 264] width 25 height 11
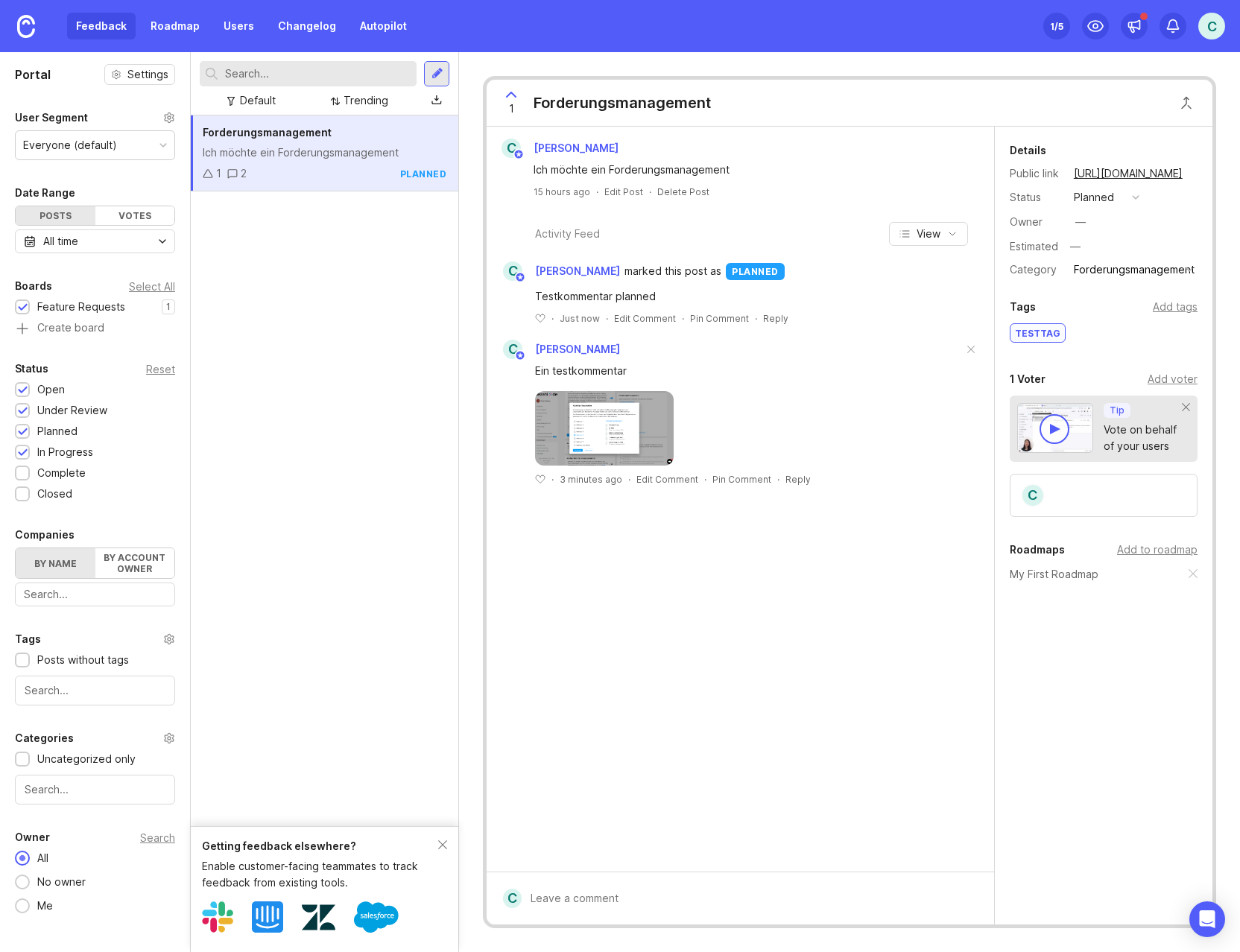
click at [856, 293] on div "Testkommentar planned" at bounding box center [749, 296] width 428 height 16
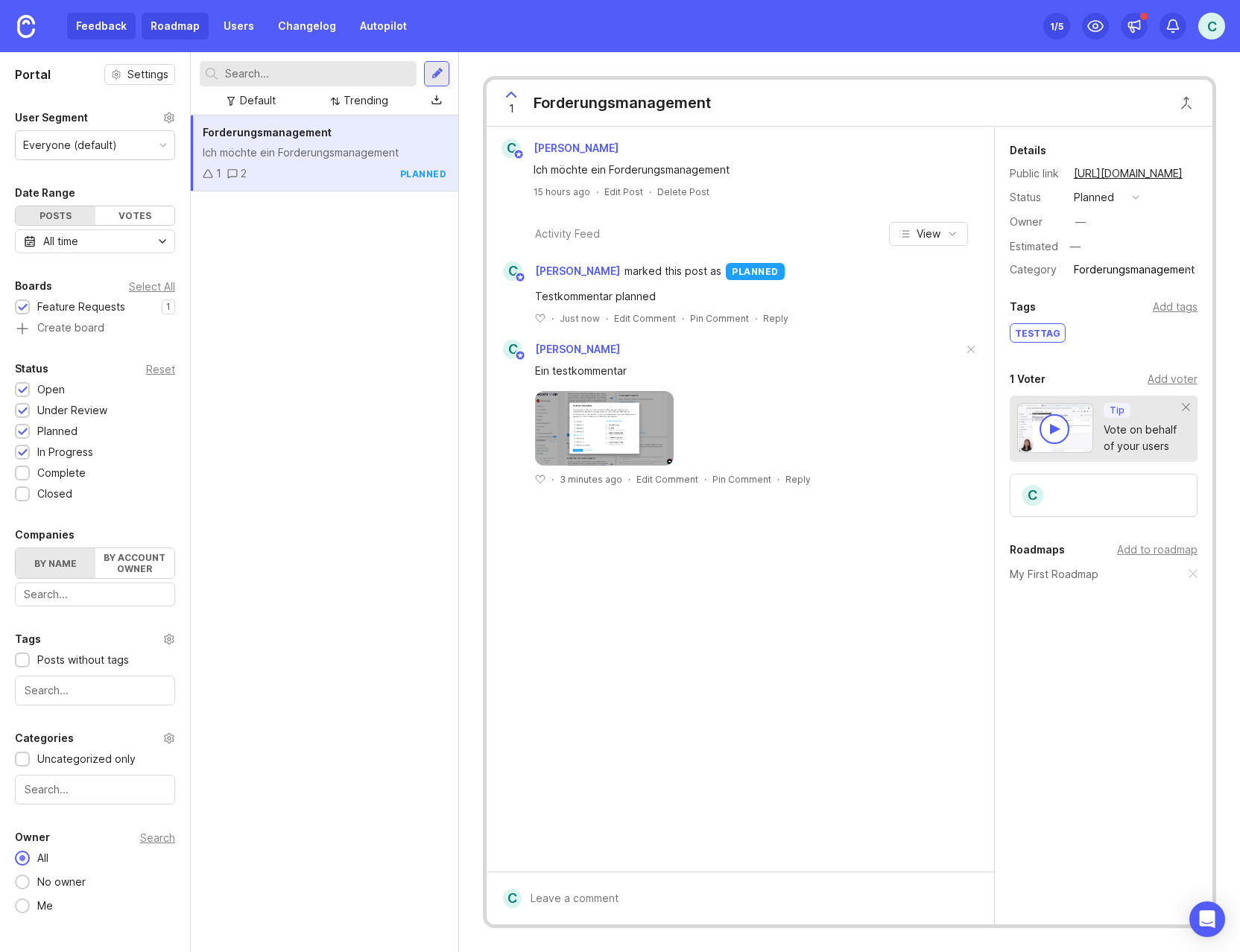
click at [149, 26] on link "Roadmap" at bounding box center [175, 26] width 67 height 26
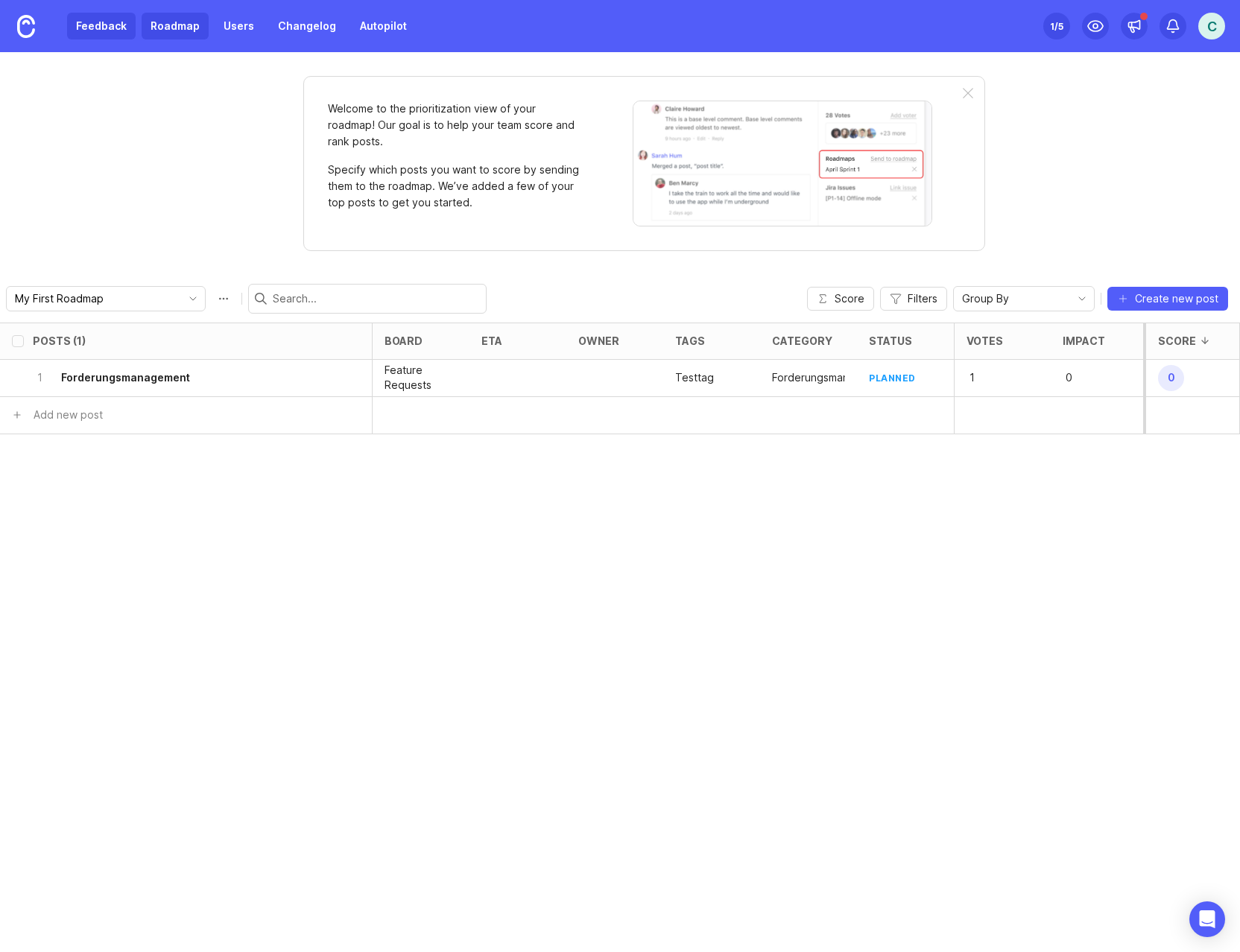
click at [82, 33] on link "Feedback" at bounding box center [101, 26] width 68 height 26
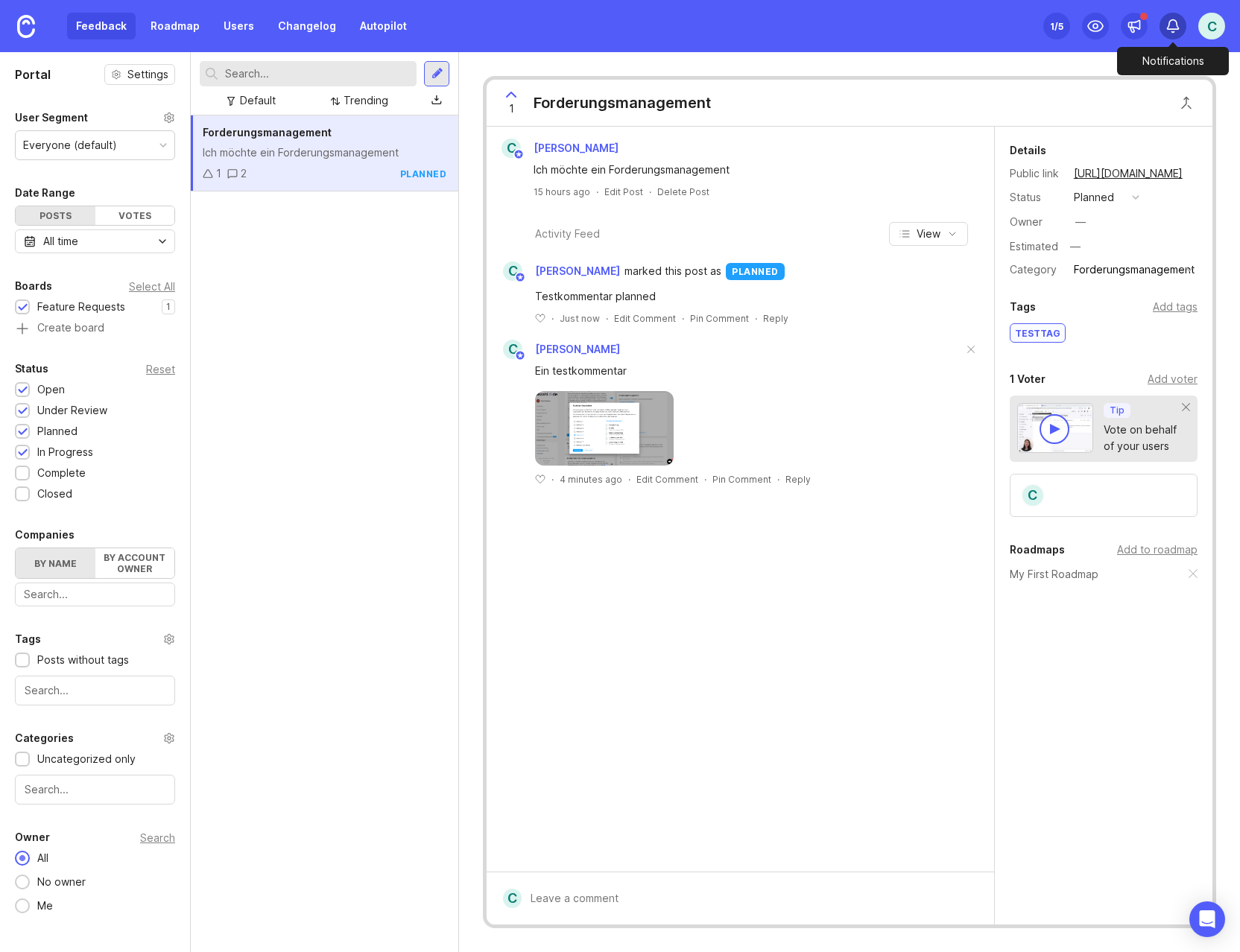
click at [889, 25] on icon at bounding box center [1173, 25] width 11 height 9
click at [889, 26] on div "C" at bounding box center [1211, 26] width 26 height 26
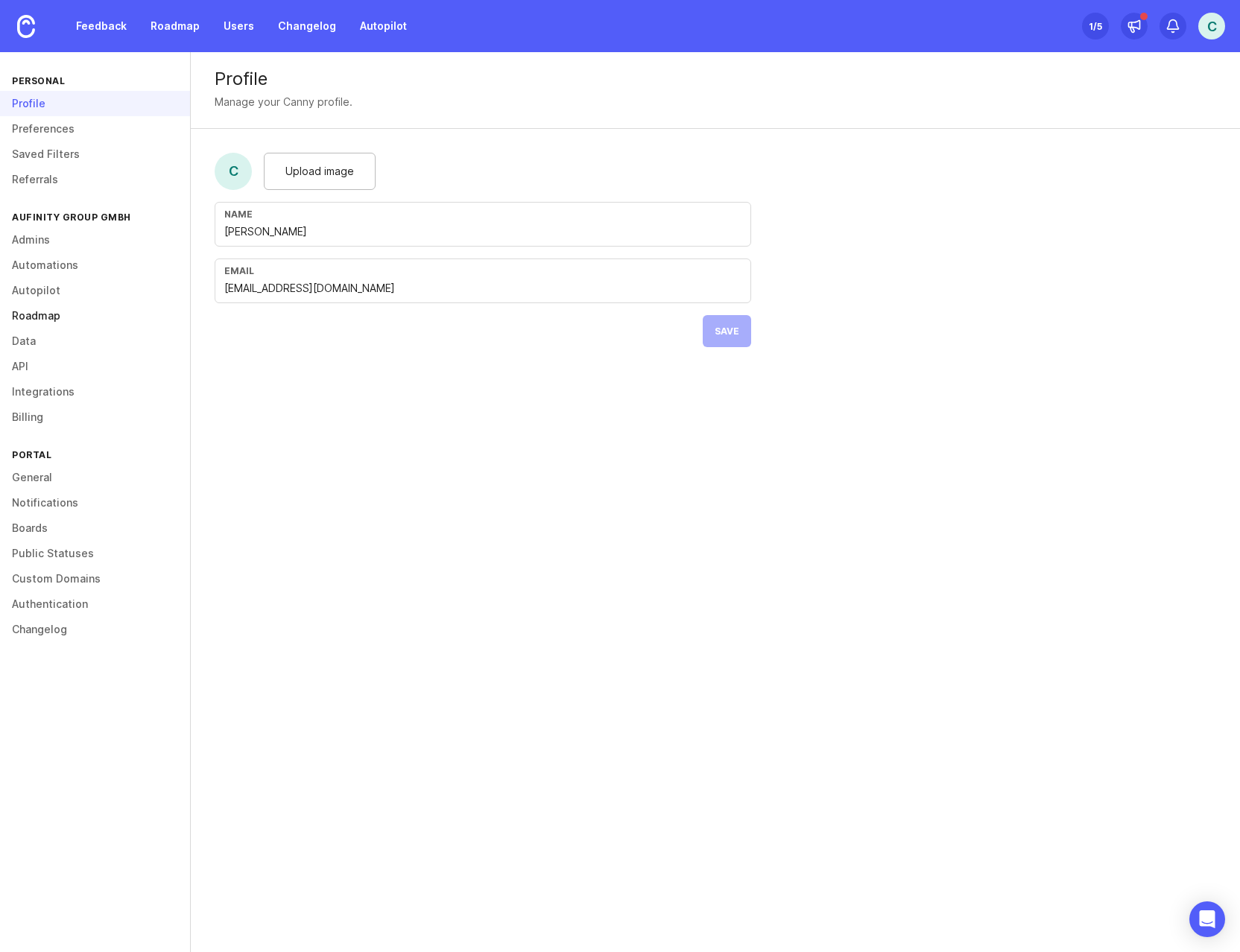
click at [89, 309] on link "Roadmap" at bounding box center [95, 316] width 190 height 26
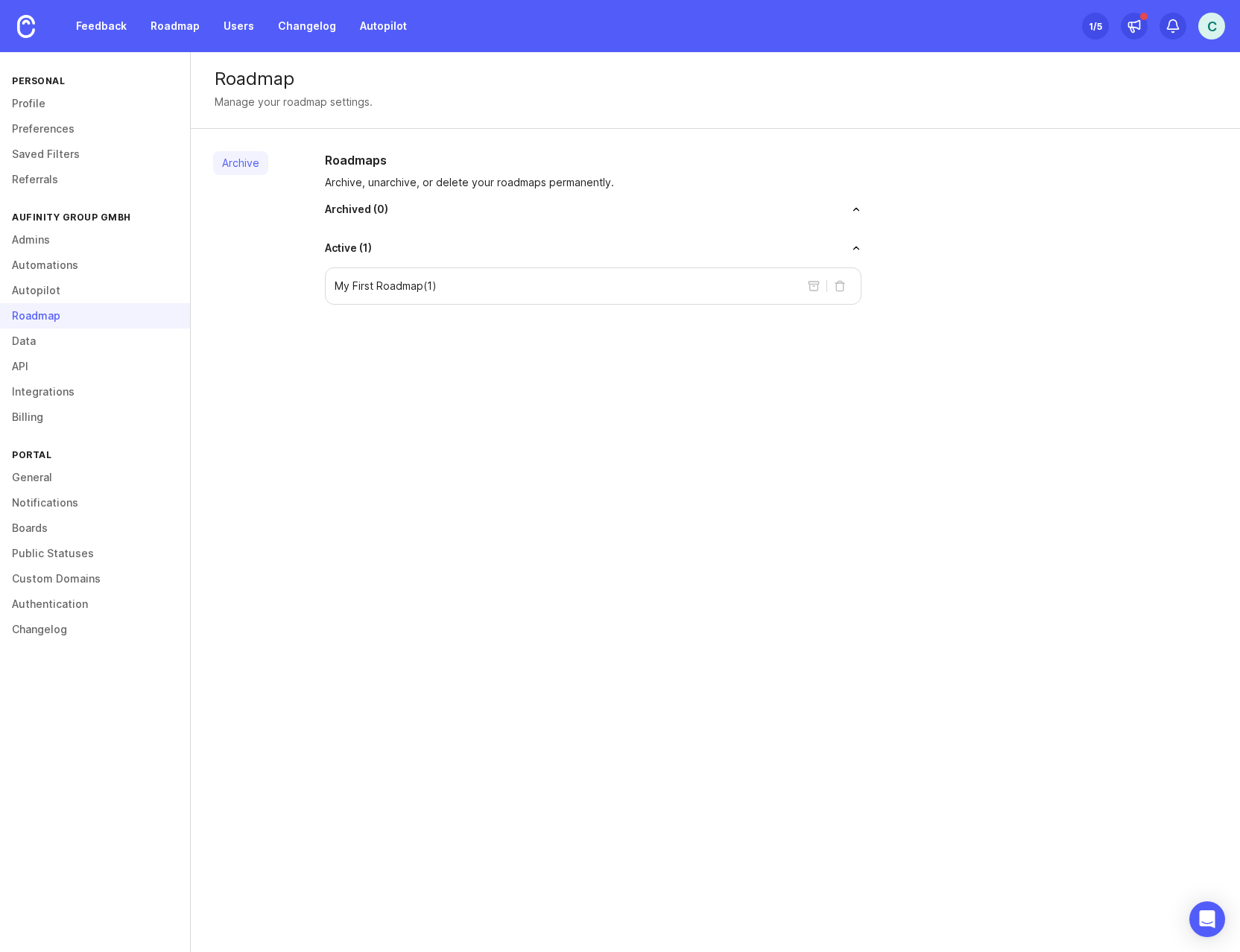
click at [243, 167] on link "Archive" at bounding box center [240, 163] width 55 height 24
click at [841, 287] on button "delete roadmap" at bounding box center [839, 285] width 24 height 24
click at [838, 289] on button "delete roadmap" at bounding box center [839, 285] width 24 height 24
click at [840, 289] on button "delete roadmap" at bounding box center [839, 285] width 24 height 24
click at [889, 299] on div "Roadmaps Archive, unarchive, or delete your roadmaps permanently. Archived ( 0 …" at bounding box center [765, 227] width 905 height 153
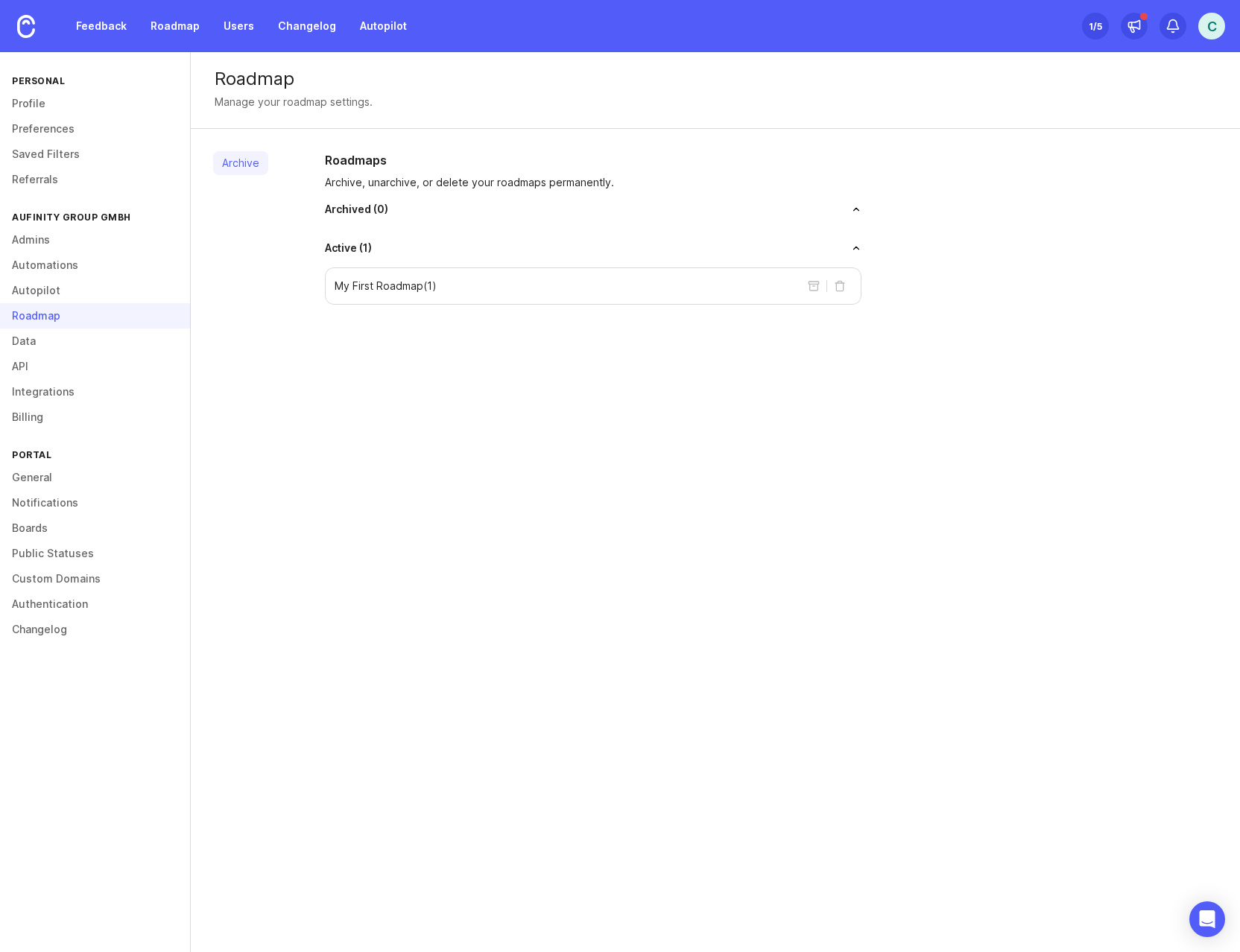
click at [813, 285] on button "archive roadmap" at bounding box center [813, 285] width 24 height 24
click at [832, 288] on button "delete roadmap" at bounding box center [839, 285] width 24 height 24
click at [553, 274] on div "My First Roadmap ( 1 )" at bounding box center [594, 286] width 537 height 37
click at [365, 282] on p "My First Roadmap ( 1 )" at bounding box center [385, 285] width 102 height 15
click at [855, 251] on button "toggle for accordion" at bounding box center [616, 247] width 489 height 10
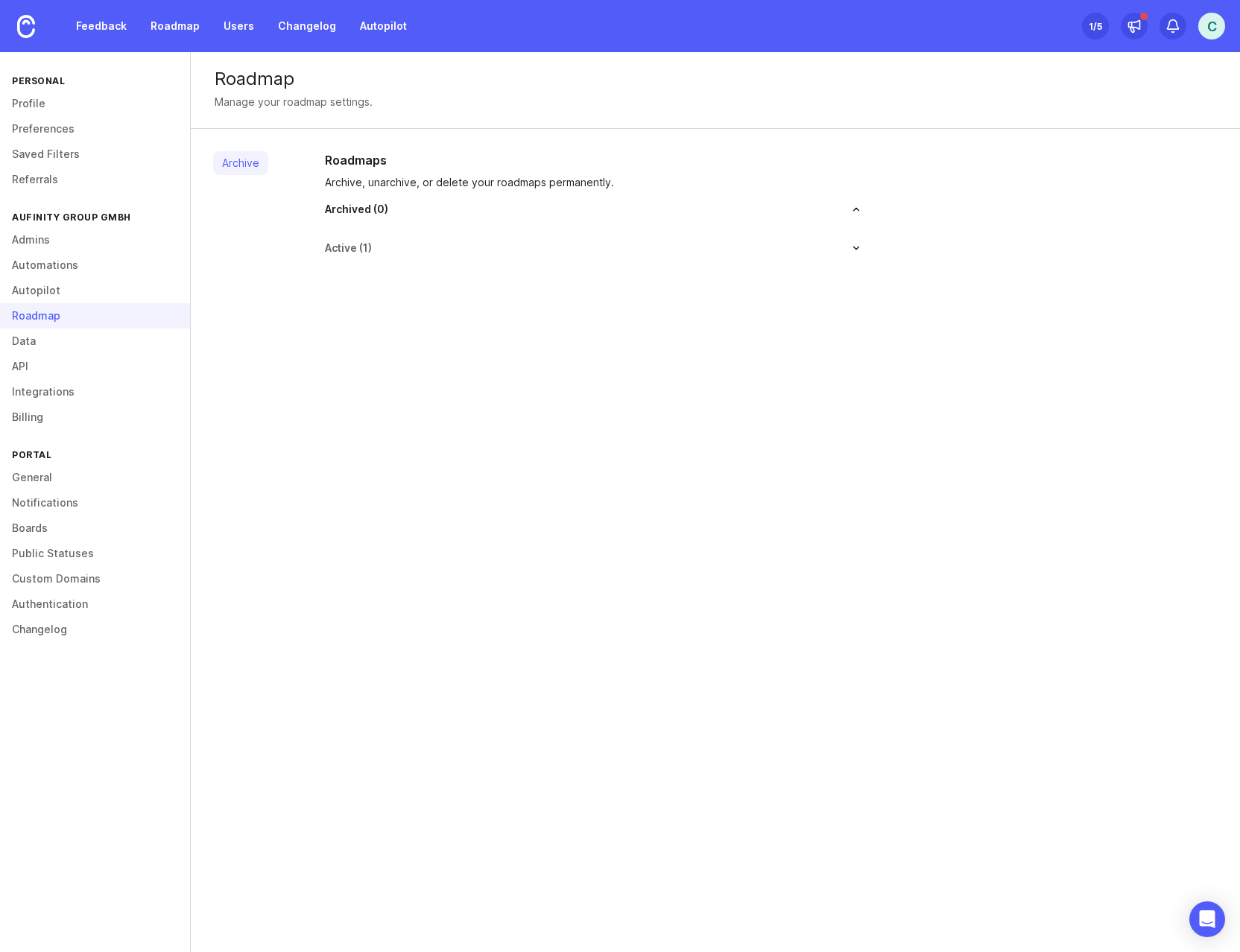
click at [856, 249] on button "toggle for accordion" at bounding box center [616, 247] width 489 height 10
click at [838, 289] on button "delete roadmap" at bounding box center [839, 285] width 24 height 24
click at [839, 288] on button "delete roadmap" at bounding box center [839, 285] width 24 height 24
click at [836, 287] on button "delete roadmap" at bounding box center [839, 285] width 24 height 24
click at [812, 289] on button "archive roadmap" at bounding box center [813, 285] width 24 height 24
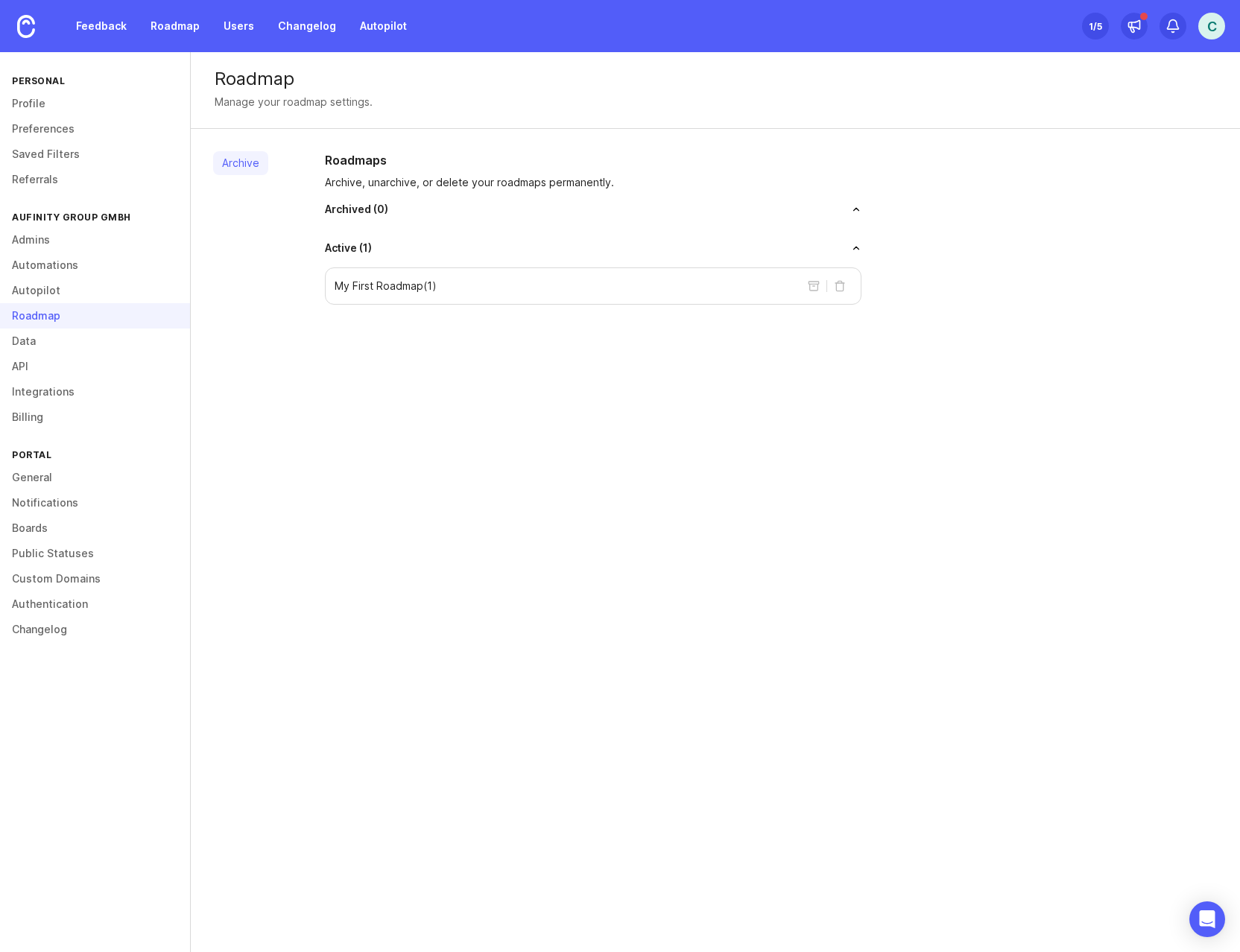
click at [667, 396] on div "Roadmap Manage your roadmap settings. Archive Roadmaps Archive, unarchive, or d…" at bounding box center [715, 502] width 1049 height 900
click at [51, 313] on div "Roadmap" at bounding box center [95, 316] width 190 height 26
click at [48, 313] on div "Roadmap" at bounding box center [95, 316] width 190 height 26
click at [180, 26] on link "Roadmap" at bounding box center [175, 26] width 67 height 26
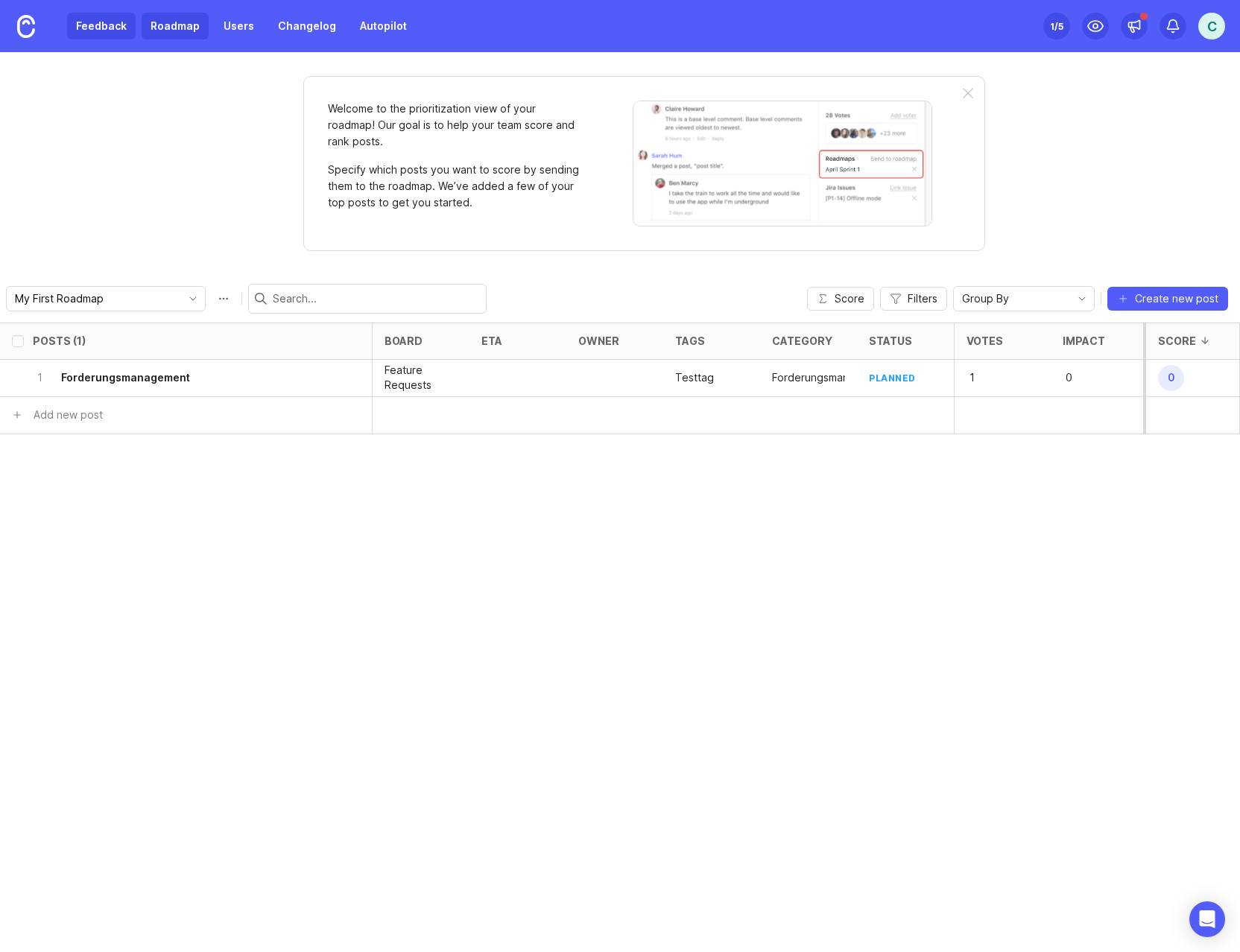
click at [122, 27] on link "Feedback" at bounding box center [101, 26] width 68 height 26
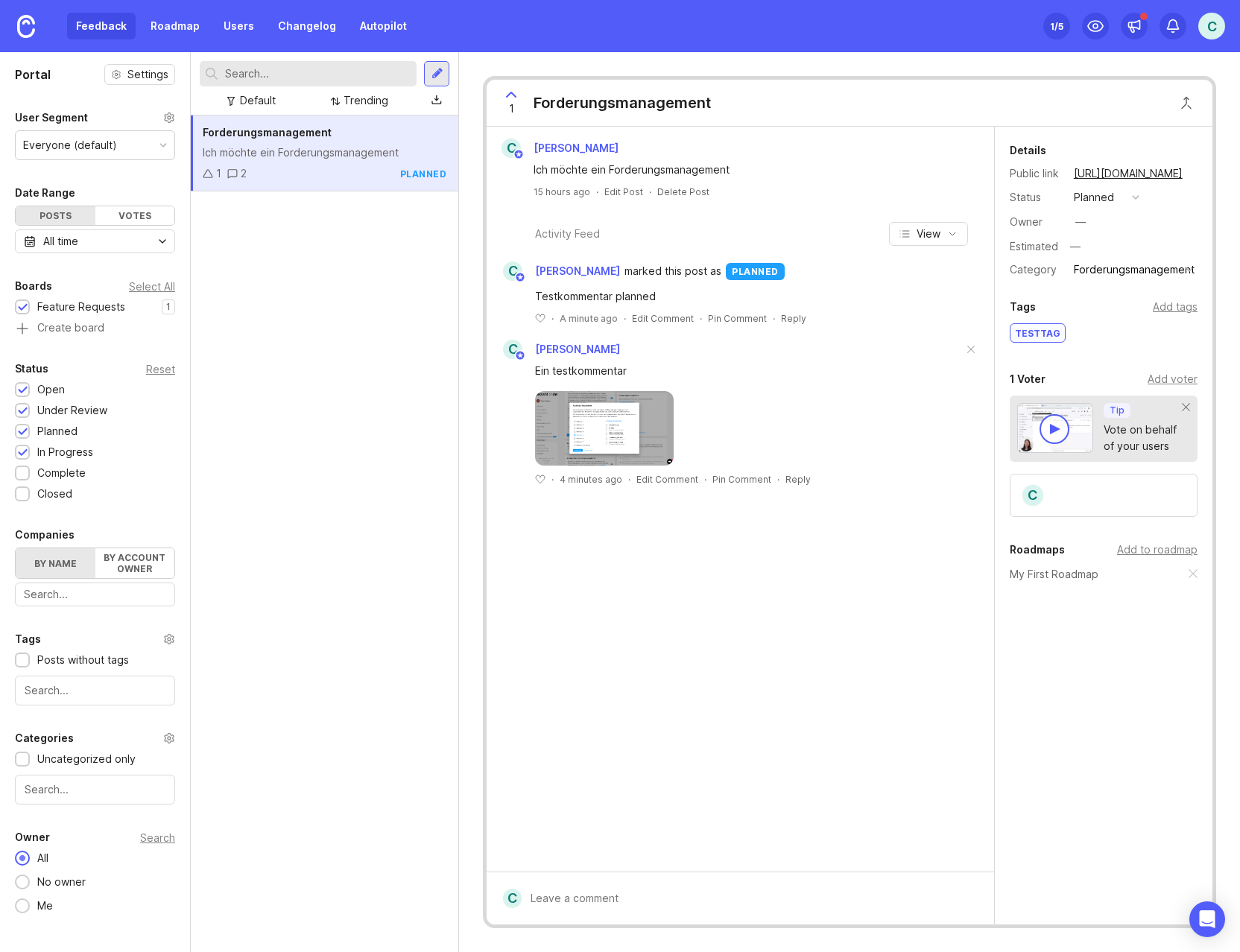
click at [324, 330] on div "Forderungsmanagement Ich möchte ein Forderungsmanagement 1 2 planned" at bounding box center [324, 533] width 268 height 836
click at [418, 506] on div "Forderungsmanagement Ich möchte ein Forderungsmanagement 1 2 planned" at bounding box center [324, 533] width 268 height 836
click at [618, 662] on div "C Christian Gräbener Ich möchte ein Forderungsmanagement 15 hours ago · Edit Po…" at bounding box center [740, 499] width 507 height 745
click at [362, 548] on div "Forderungsmanagement Ich möchte ein Forderungsmanagement 1 2 planned" at bounding box center [324, 533] width 268 height 836
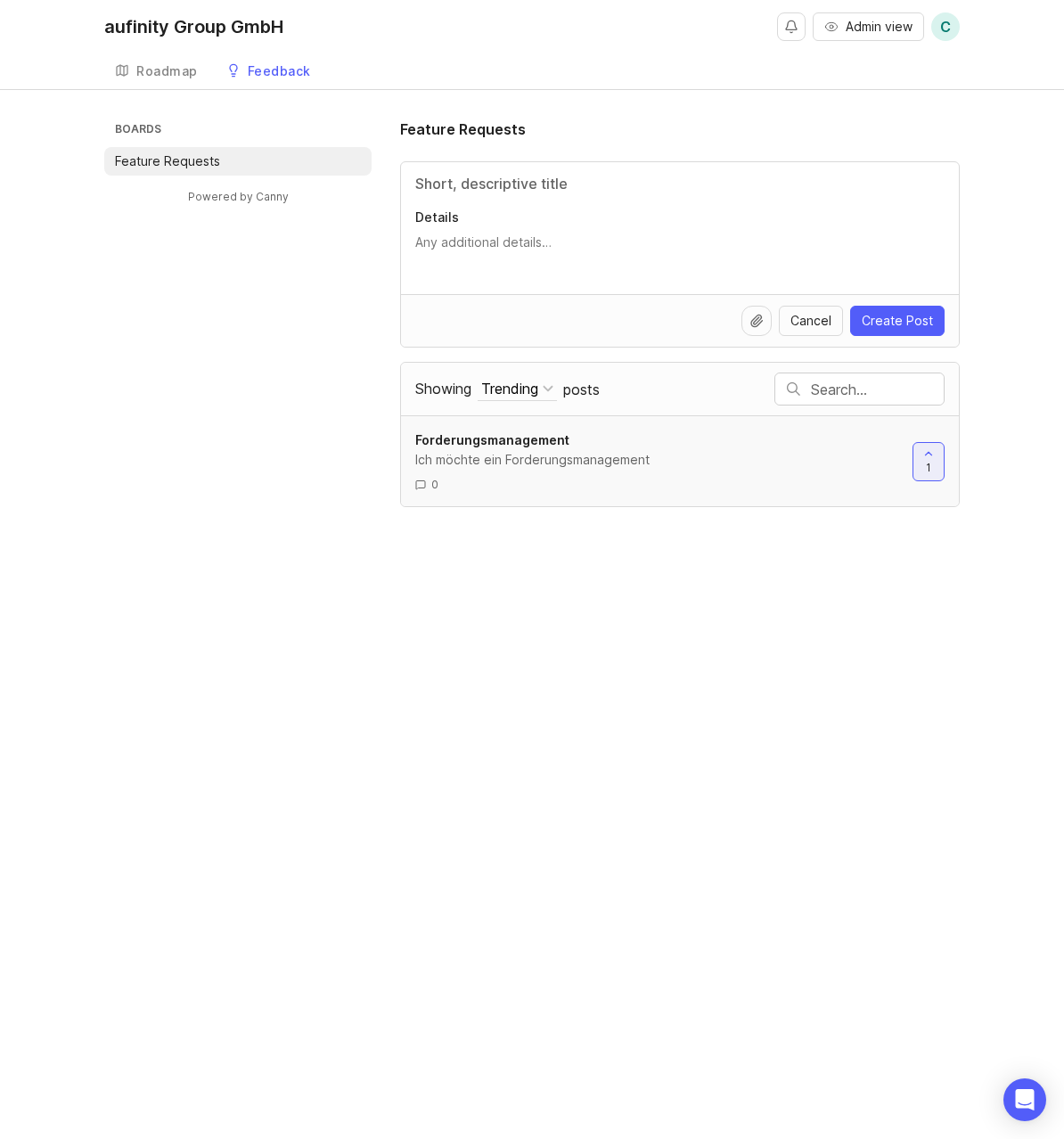
click at [672, 450] on div "Ich möchte ein Forderungsmanagement" at bounding box center [656, 460] width 483 height 20
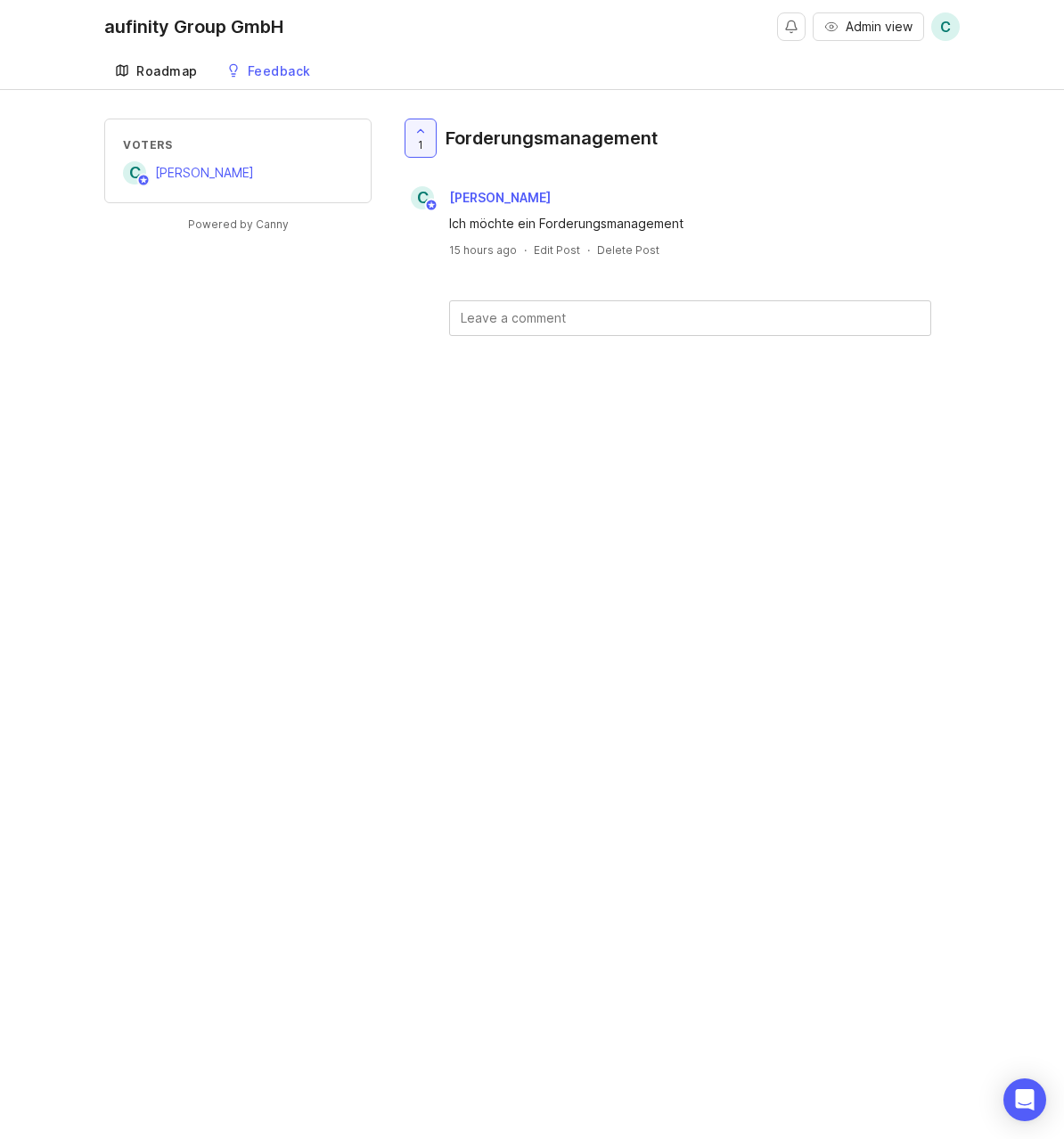
click at [153, 70] on div "Roadmap" at bounding box center [168, 71] width 61 height 12
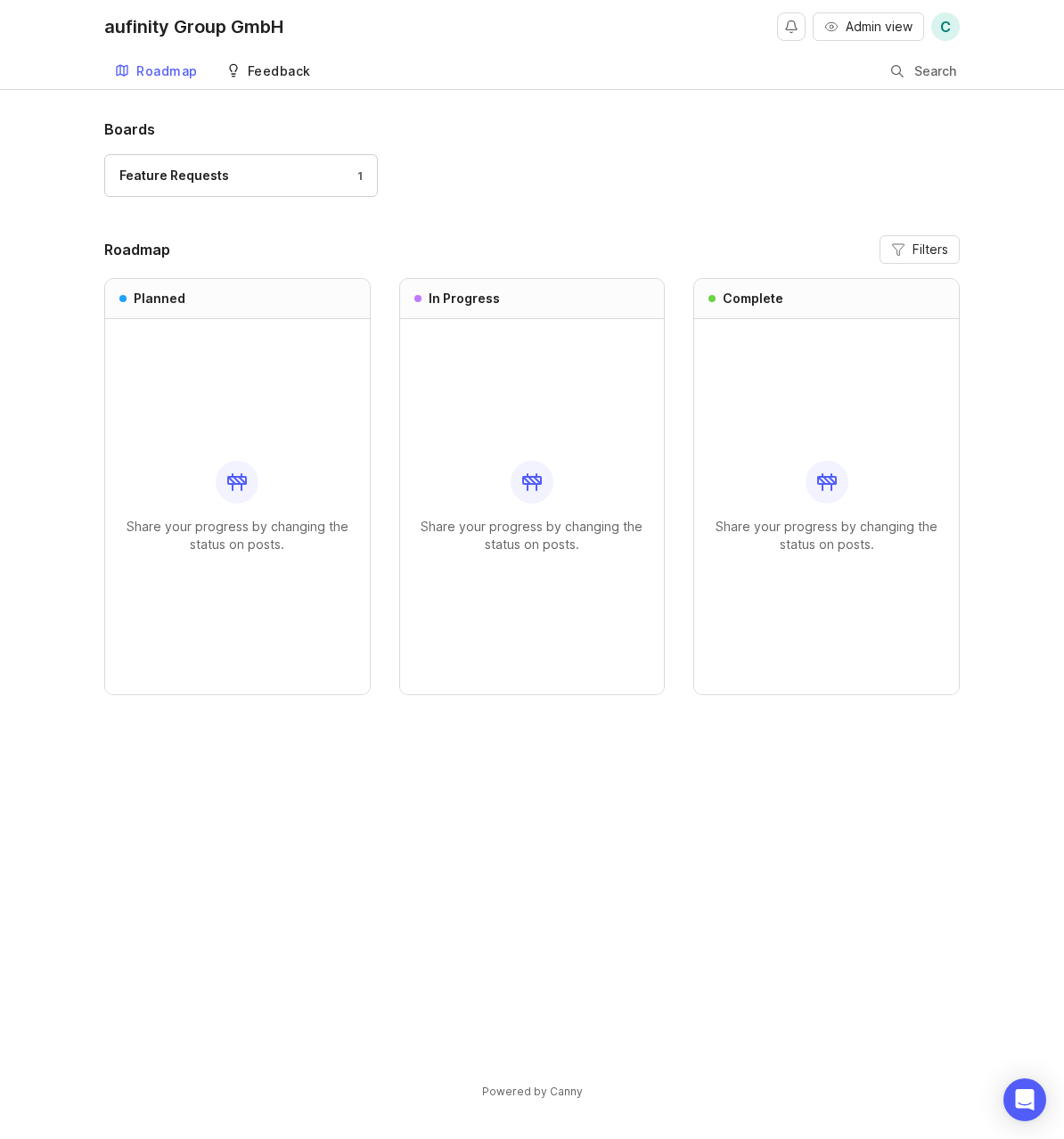
click at [274, 74] on div "Feedback" at bounding box center [279, 71] width 63 height 12
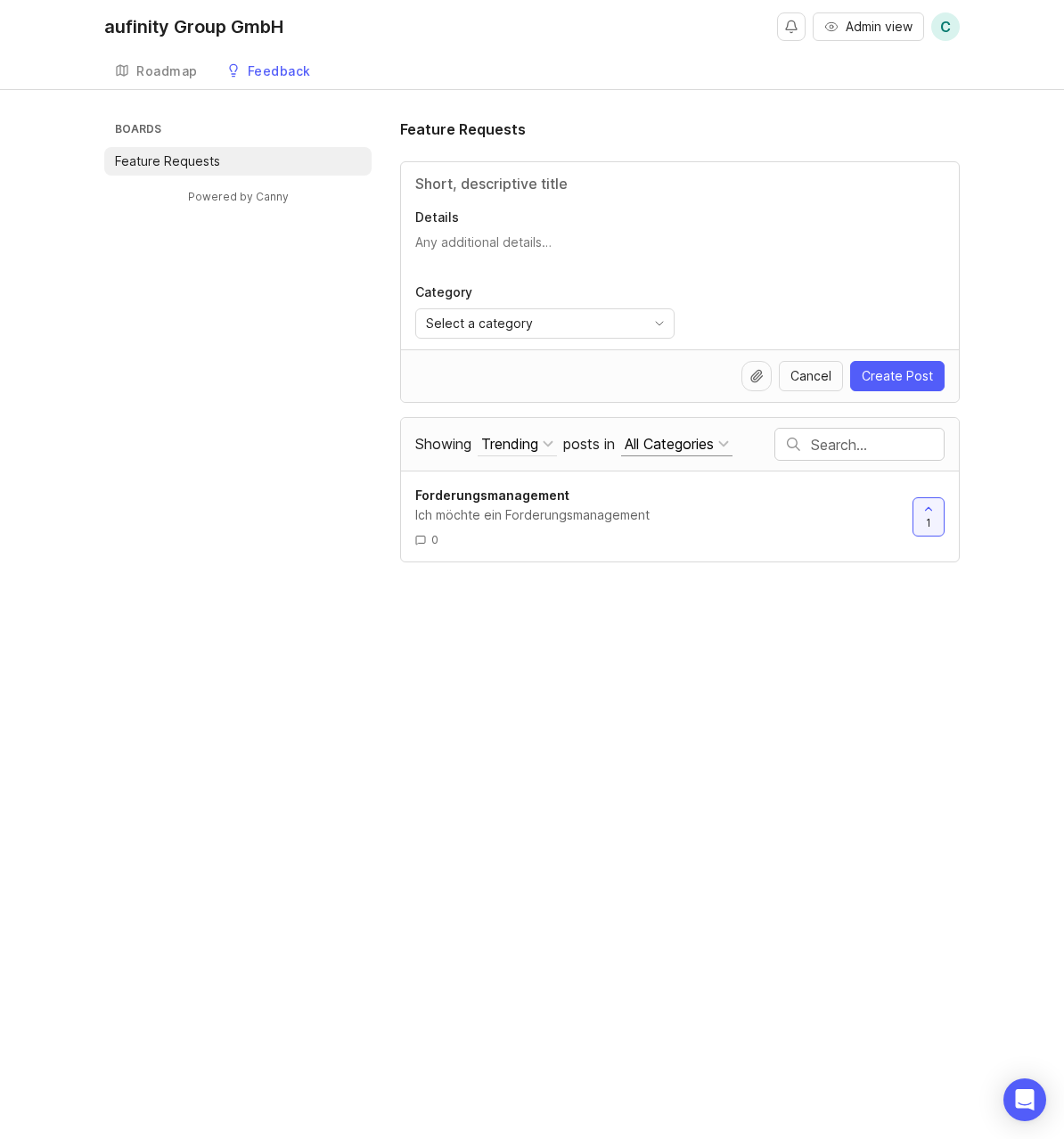
click at [677, 440] on div "All Categories" at bounding box center [669, 443] width 89 height 20
click at [798, 685] on div "aufinity Group GmbH Admin view C Create Roadmap Feedback Feature Requests Board…" at bounding box center [532, 570] width 1064 height 1139
click at [690, 446] on div "All Categories" at bounding box center [669, 443] width 89 height 20
click at [750, 620] on div "aufinity Group GmbH Admin view C Create Roadmap Feedback Feature Requests Board…" at bounding box center [532, 570] width 1064 height 1139
click at [645, 510] on div "Ich möchte ein Forderungsmanagement" at bounding box center [656, 515] width 483 height 20
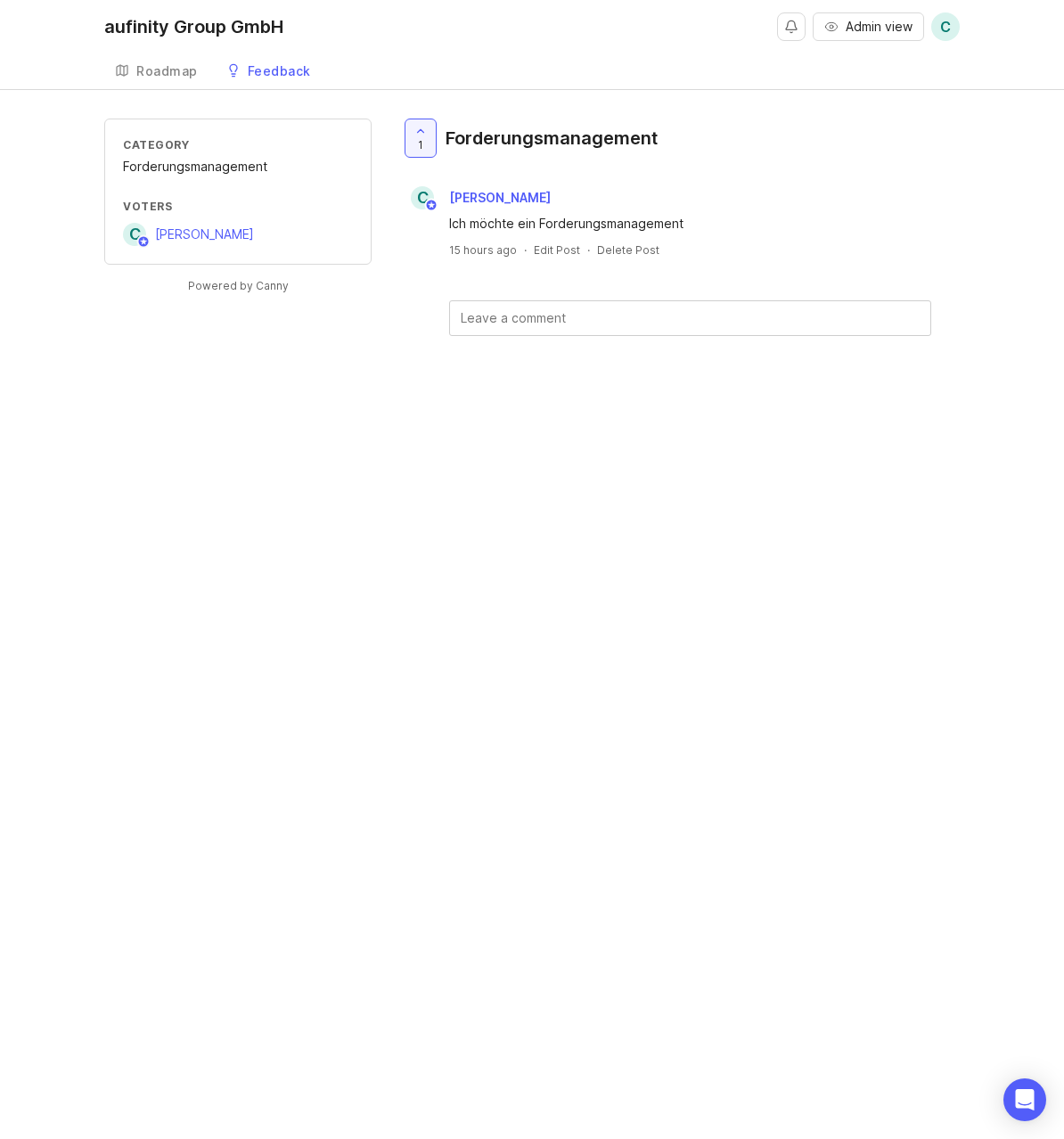
click at [471, 408] on div "aufinity Group GmbH Admin view C Create Roadmap Feedback Feature Requests Categ…" at bounding box center [532, 570] width 1064 height 1139
click at [275, 65] on div "Feedback" at bounding box center [279, 71] width 63 height 12
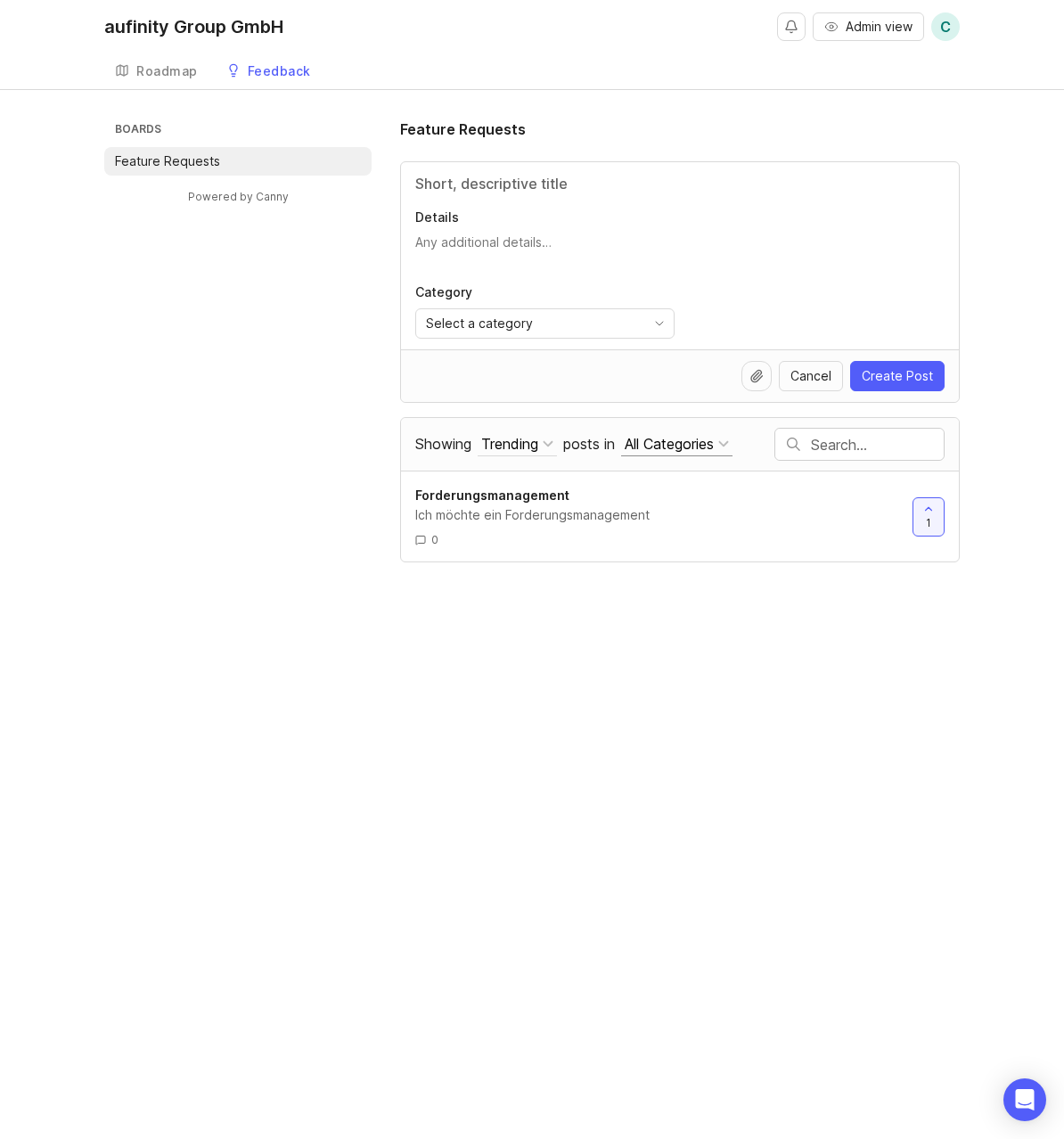
click at [684, 441] on div "All Categories" at bounding box center [669, 443] width 89 height 20
click at [697, 507] on div "Forderungsmanagement ( 1 )" at bounding box center [707, 509] width 218 height 31
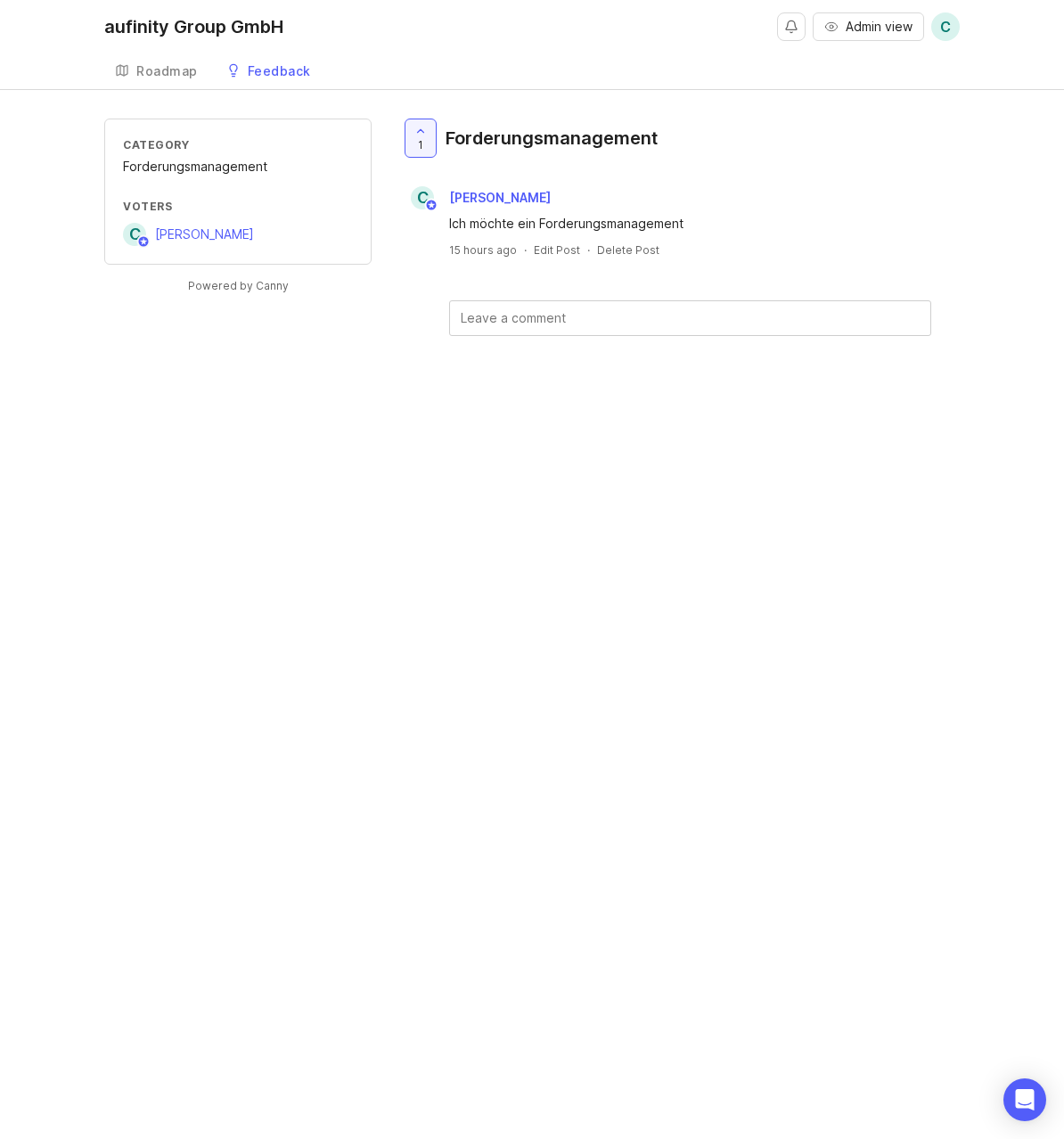
click at [536, 324] on textarea at bounding box center [691, 318] width 480 height 34
type textarea "Ein testkommentar"
click at [474, 374] on div at bounding box center [476, 366] width 31 height 31
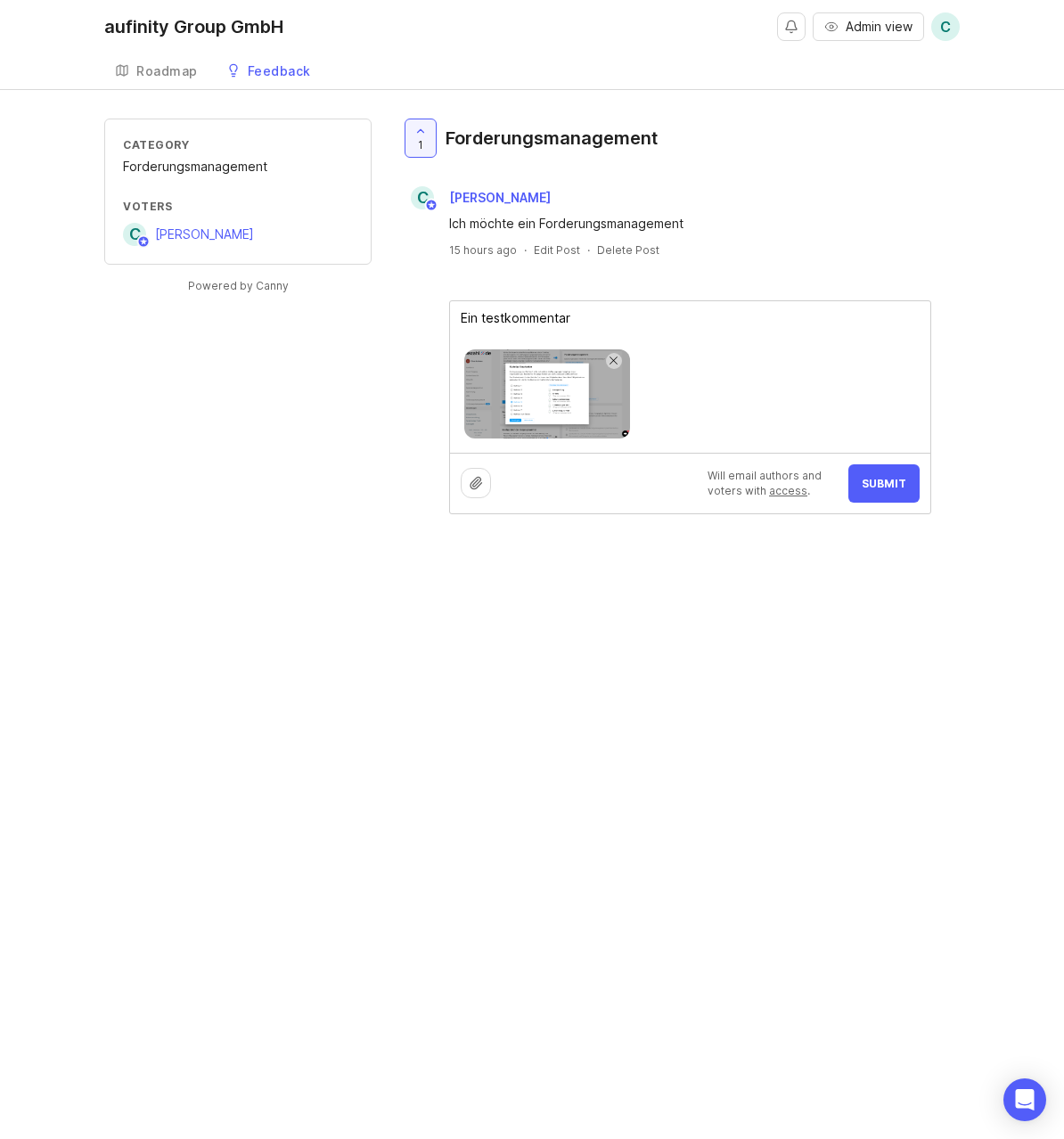
click at [887, 489] on span "Submit" at bounding box center [884, 483] width 45 height 13
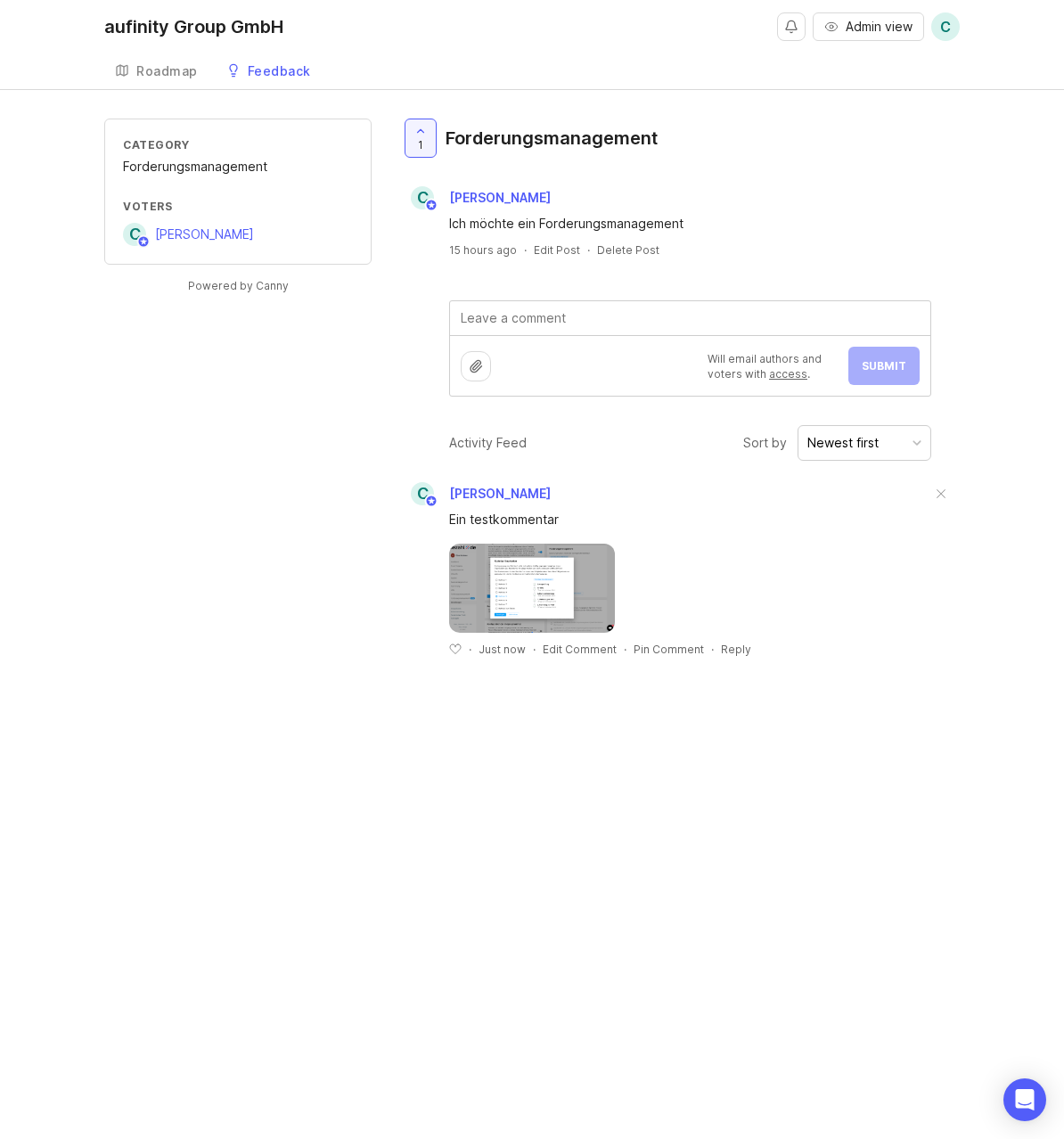
click at [305, 371] on div "Category Forderungsmanagement Voters C Christian Gräbener Powered by Canny 1 Fo…" at bounding box center [532, 401] width 855 height 567
click at [570, 594] on img at bounding box center [532, 588] width 166 height 89
click at [681, 650] on div "Pin Comment" at bounding box center [669, 650] width 71 height 15
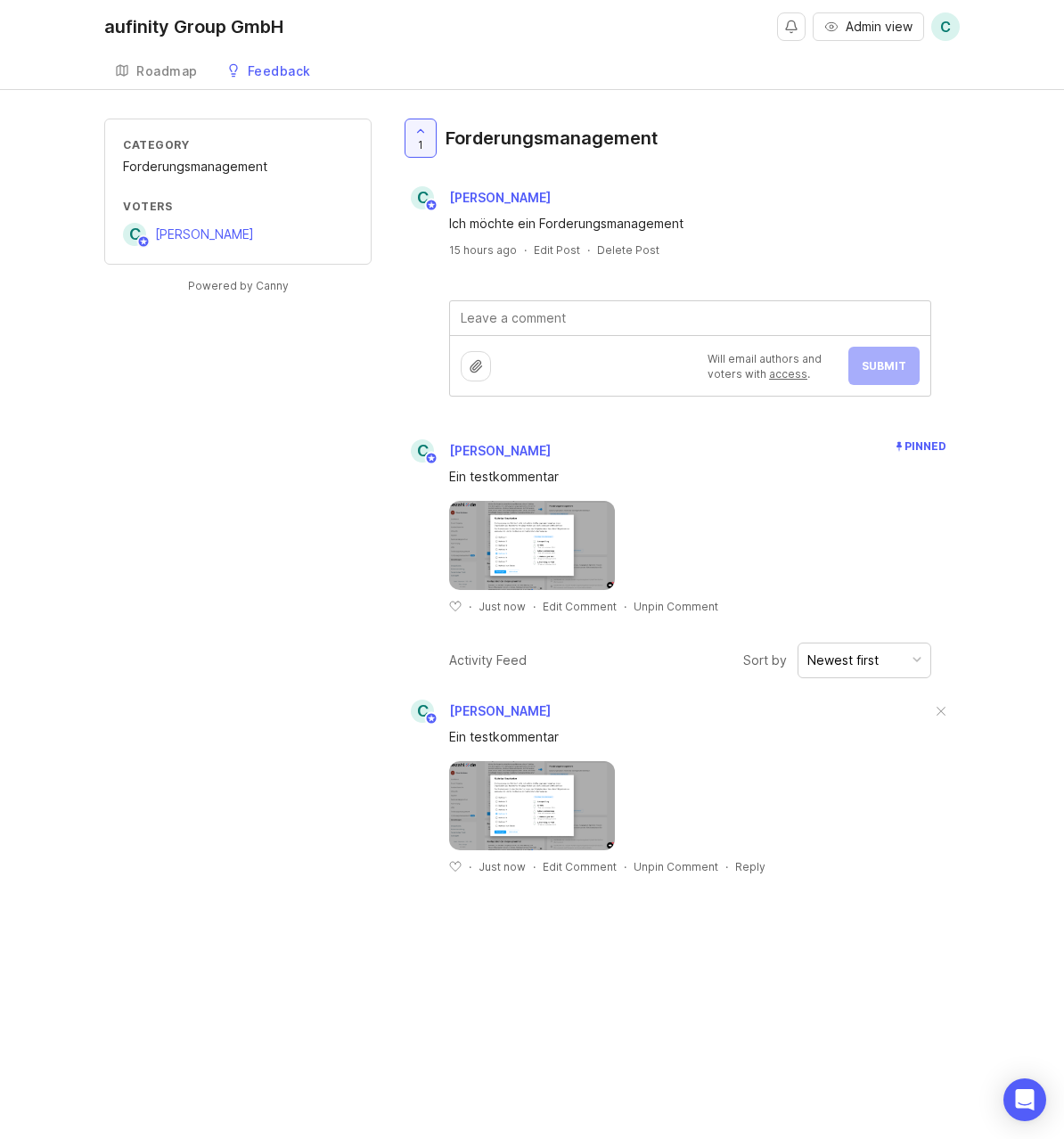
click at [864, 666] on div "Newest first" at bounding box center [843, 660] width 72 height 20
click at [873, 661] on div "Newest first" at bounding box center [843, 660] width 72 height 20
click at [928, 450] on span "Pinned" at bounding box center [925, 446] width 42 height 13
click at [676, 602] on div "Unpin Comment" at bounding box center [676, 607] width 85 height 15
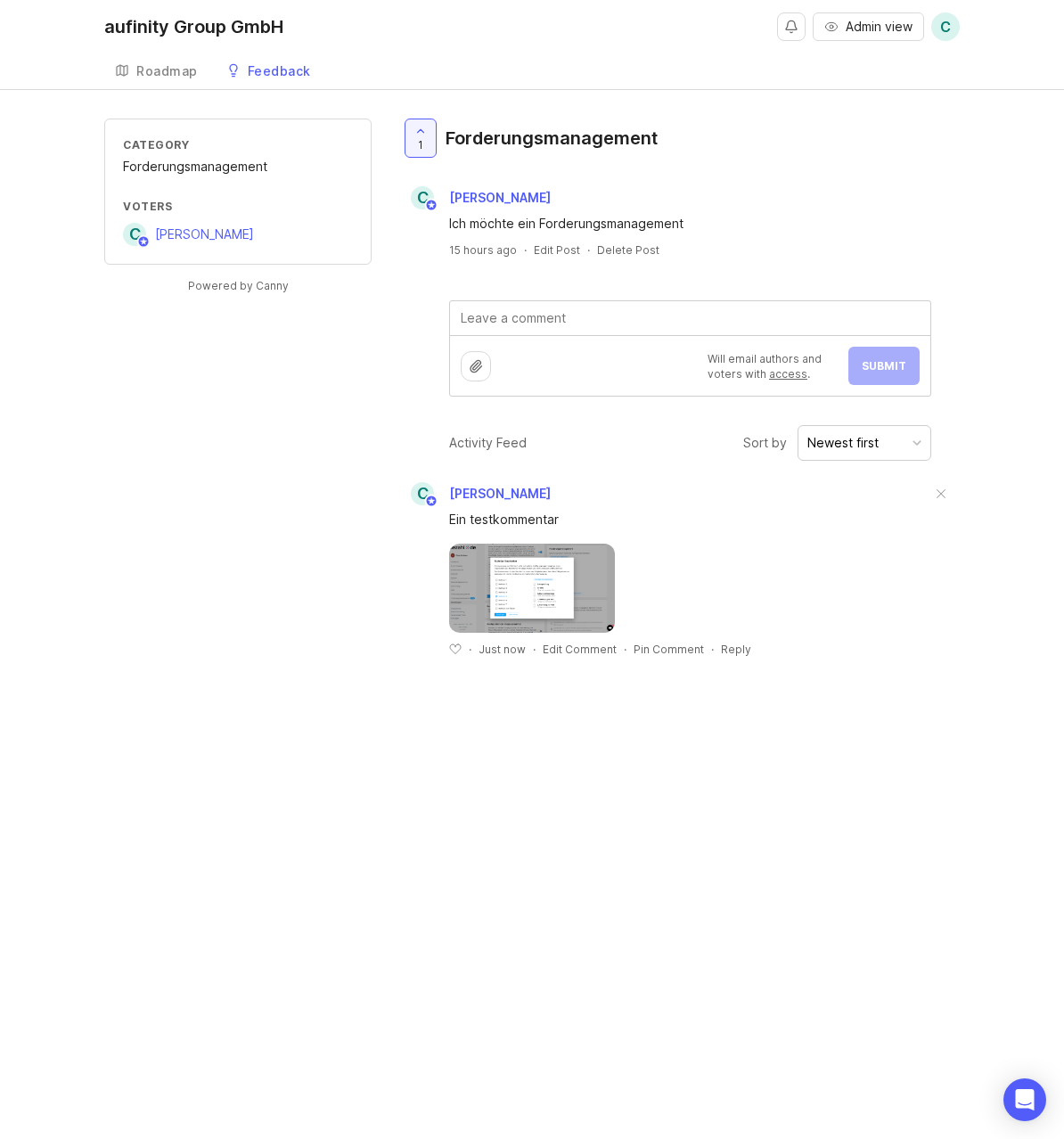
click at [335, 388] on div "Category Forderungsmanagement Voters C Christian Gräbener Powered by Canny 1 Fo…" at bounding box center [532, 401] width 855 height 567
click at [307, 638] on div "Category Forderungsmanagement Voters C Christian Gräbener Powered by Canny 1 Fo…" at bounding box center [532, 401] width 855 height 567
drag, startPoint x: 962, startPoint y: 544, endPoint x: 966, endPoint y: 525, distance: 19.4
click at [961, 544] on div "Category Forderungsmanagement Voters C Christian Gräbener Powered by Canny 1 Fo…" at bounding box center [532, 401] width 1064 height 567
click at [941, 181] on div "1 Forderungsmanagement C Christian Gräbener Ich möchte ein Forderungsmanagement…" at bounding box center [680, 257] width 559 height 278
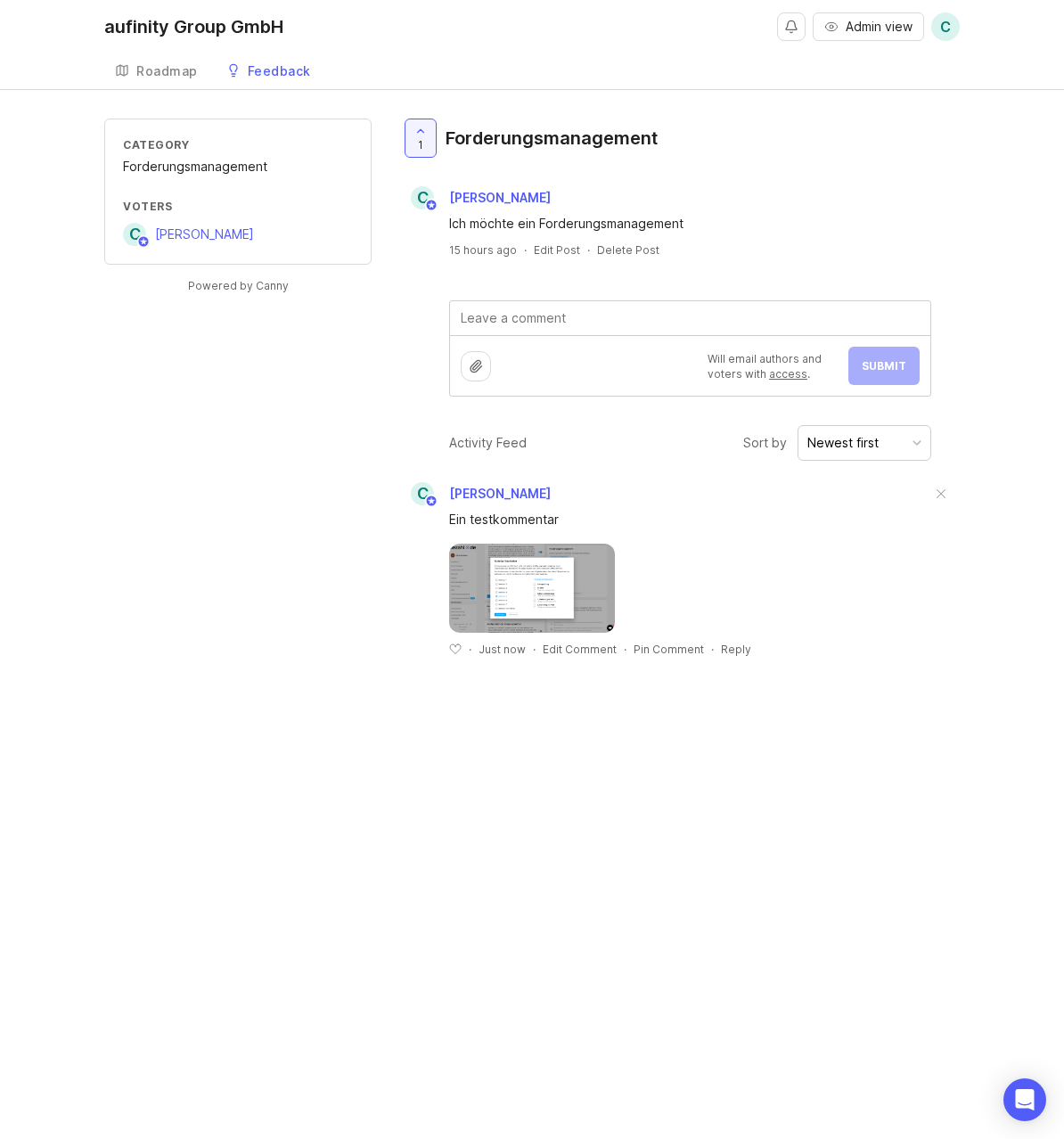
click at [370, 416] on div "Category Forderungsmanagement Voters C Christian Gräbener Powered by Canny 1 Fo…" at bounding box center [532, 401] width 855 height 567
click at [343, 451] on div "Category Forderungsmanagement Voters C Christian Gräbener Powered by Canny 1 Fo…" at bounding box center [532, 401] width 855 height 567
click at [412, 321] on div "1 Forderungsmanagement C Christian Gräbener Ich möchte ein Forderungsmanagement…" at bounding box center [680, 257] width 559 height 278
click at [153, 70] on div "Roadmap" at bounding box center [168, 71] width 61 height 12
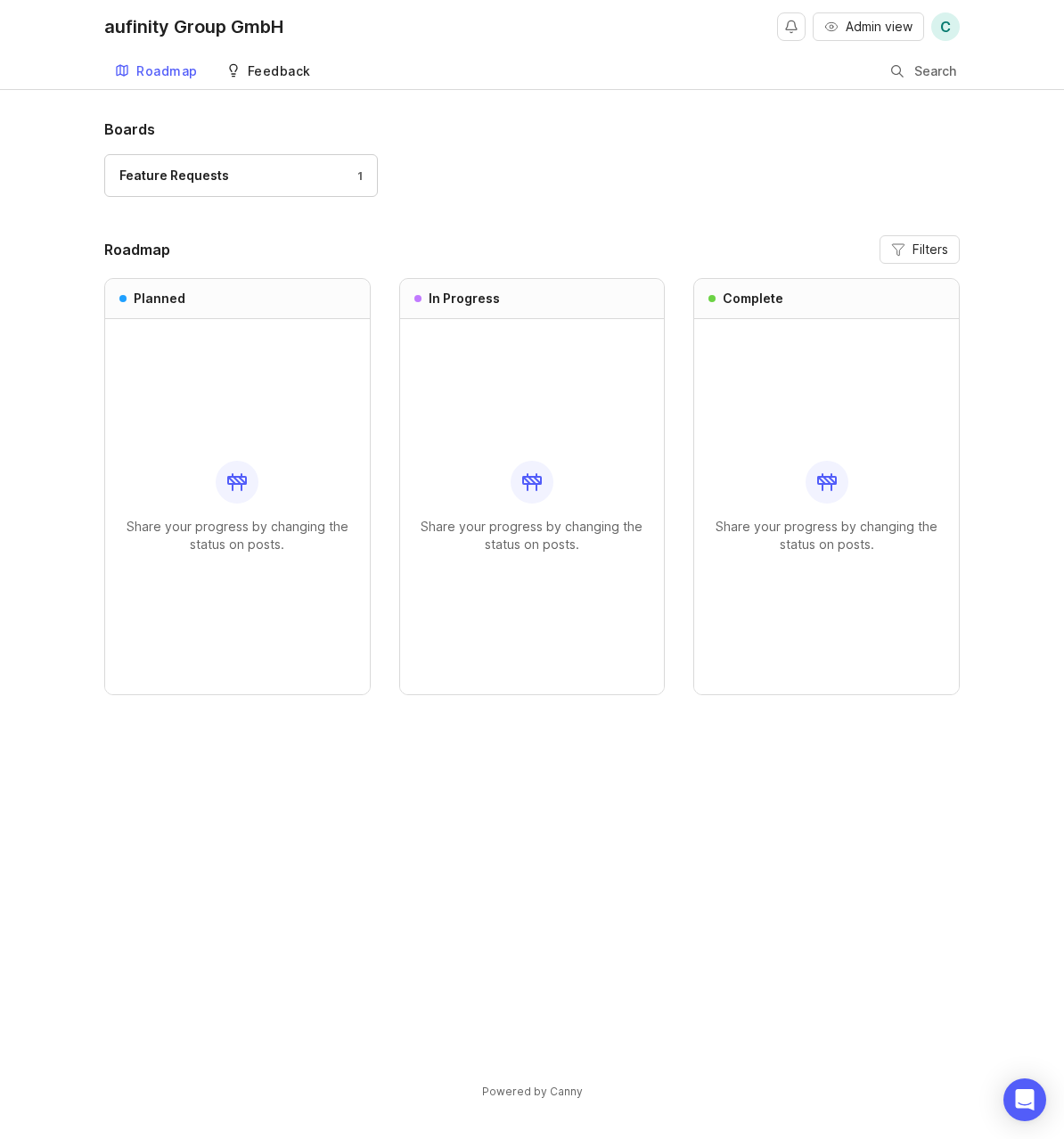
click at [258, 67] on div "Feedback" at bounding box center [279, 71] width 63 height 12
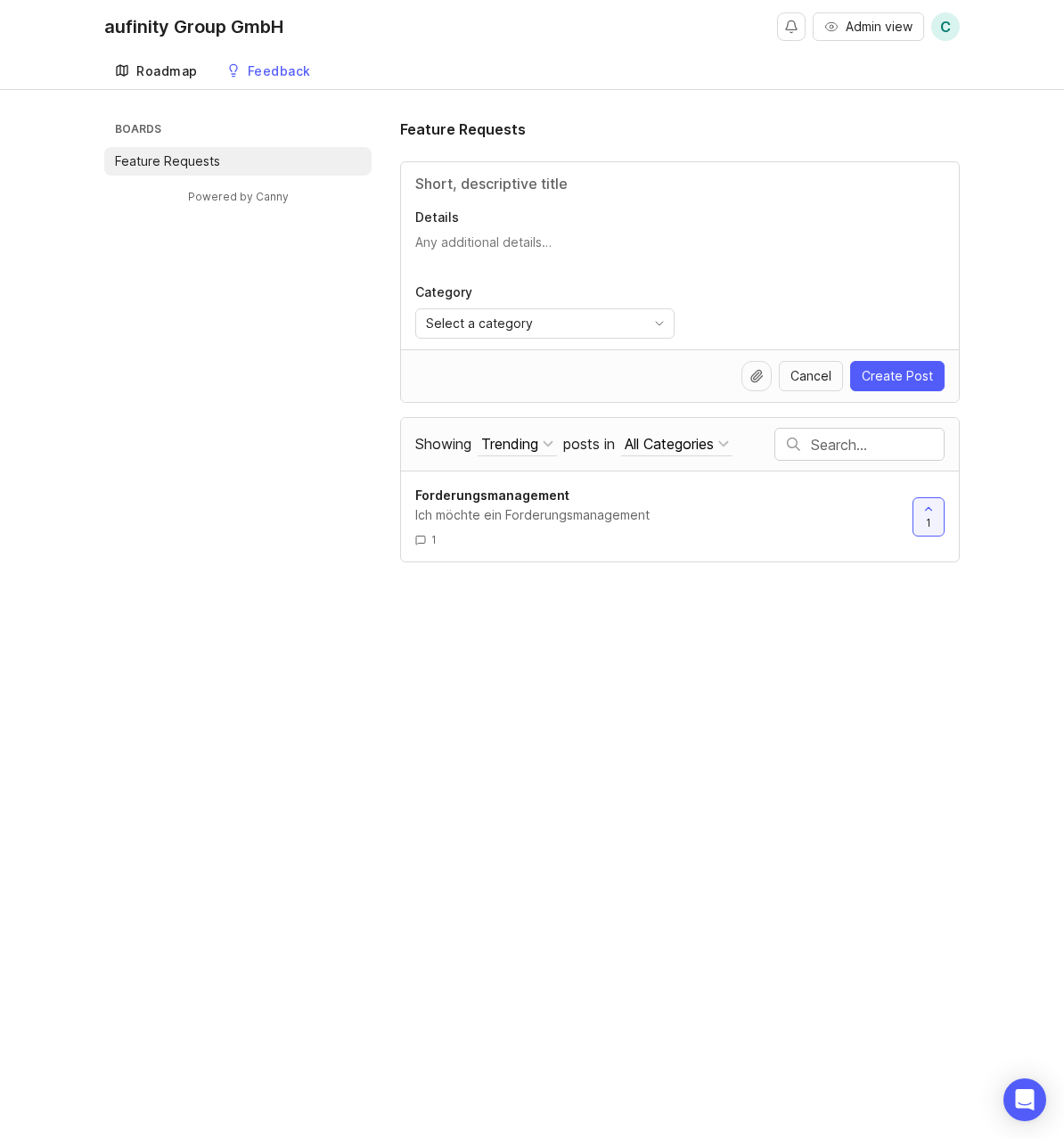
click at [168, 70] on div "Roadmap" at bounding box center [168, 71] width 61 height 12
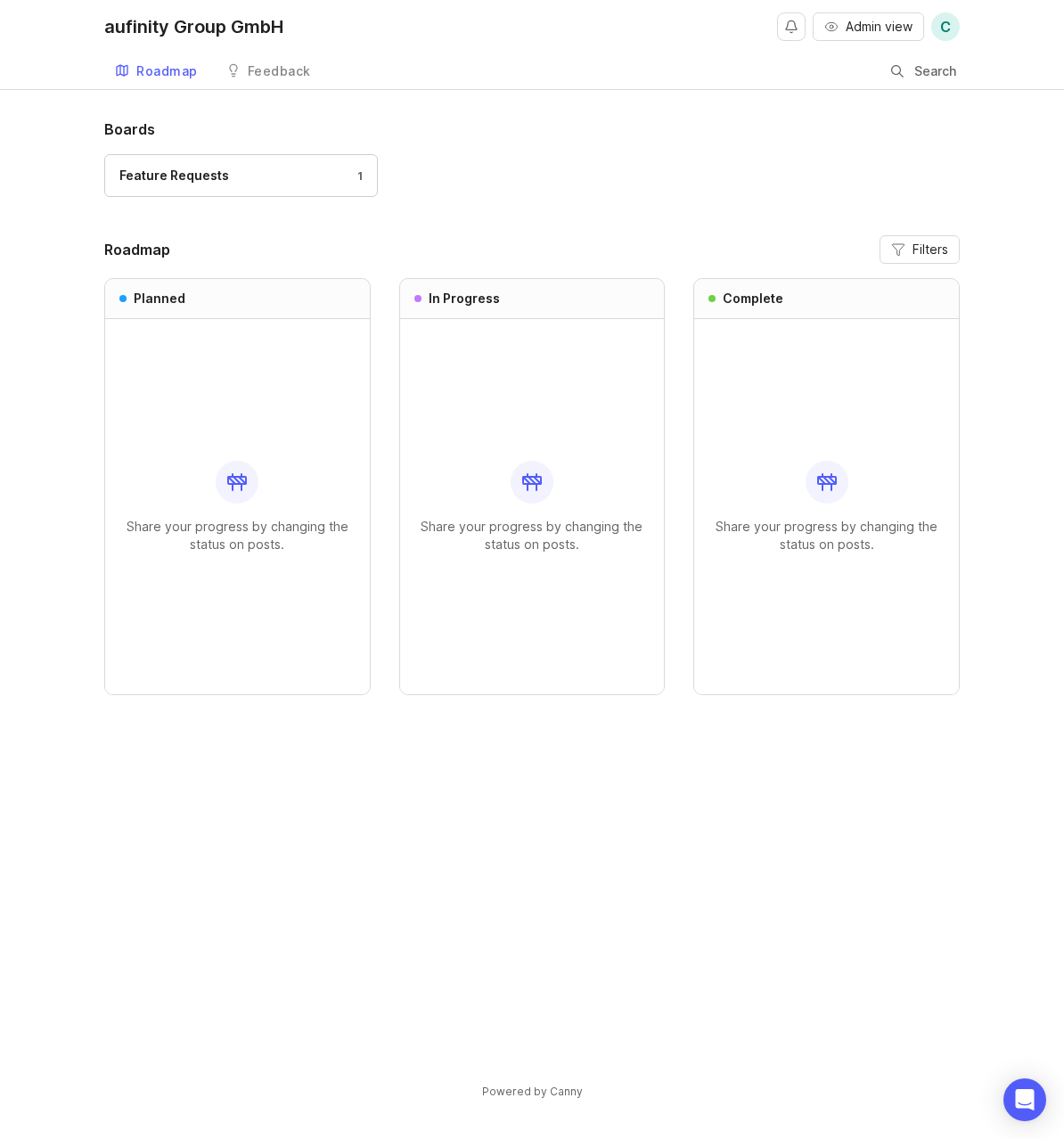
click at [518, 248] on header "Roadmap Filters" at bounding box center [532, 249] width 855 height 29
click at [45, 228] on div "Boards Feature Requests 1 Roadmap Filters Planned Share your progress by changi…" at bounding box center [532, 623] width 1064 height 1012
click at [154, 176] on div "Feature Requests" at bounding box center [174, 175] width 110 height 20
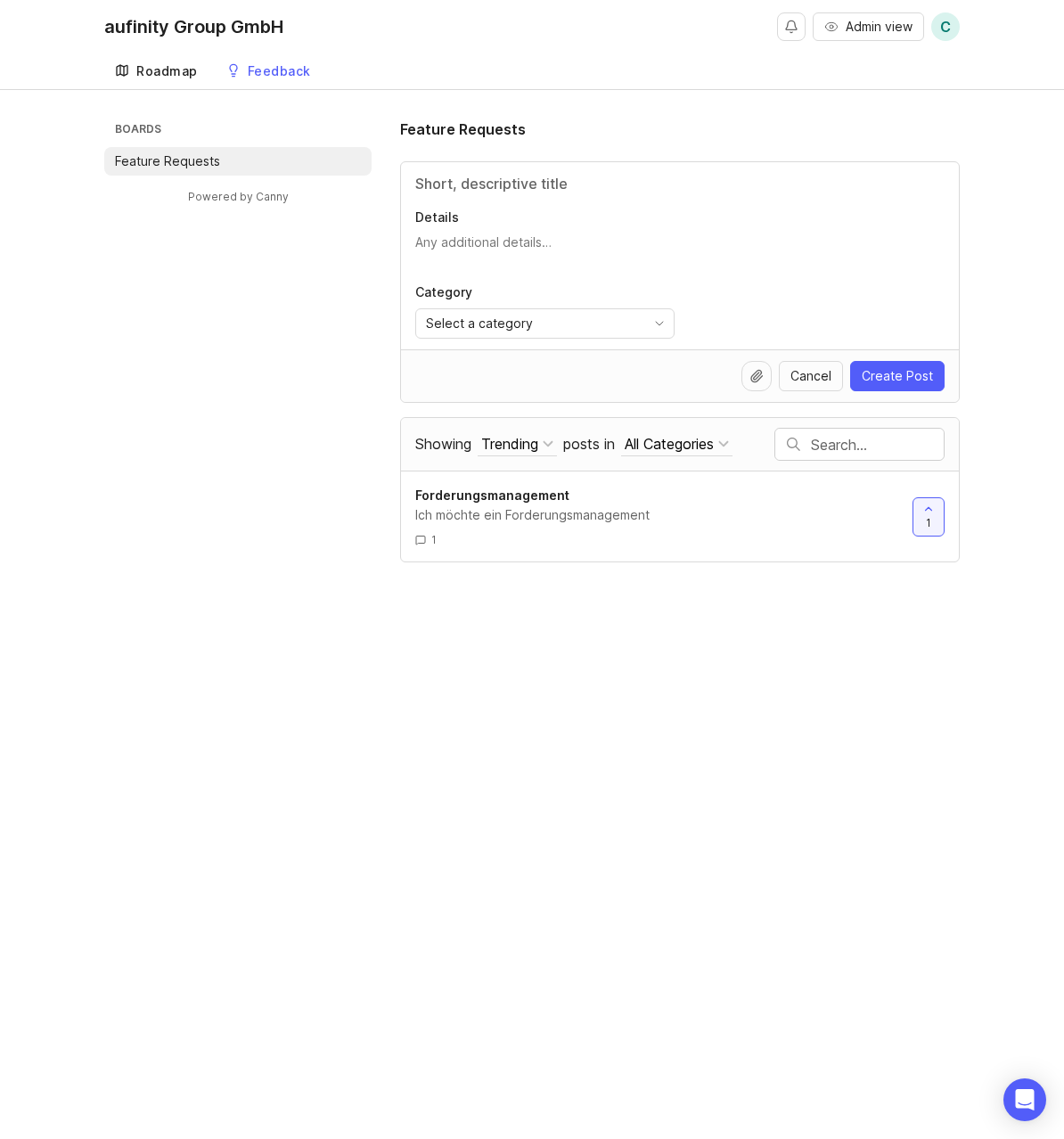
click at [171, 75] on div "Roadmap" at bounding box center [168, 71] width 61 height 12
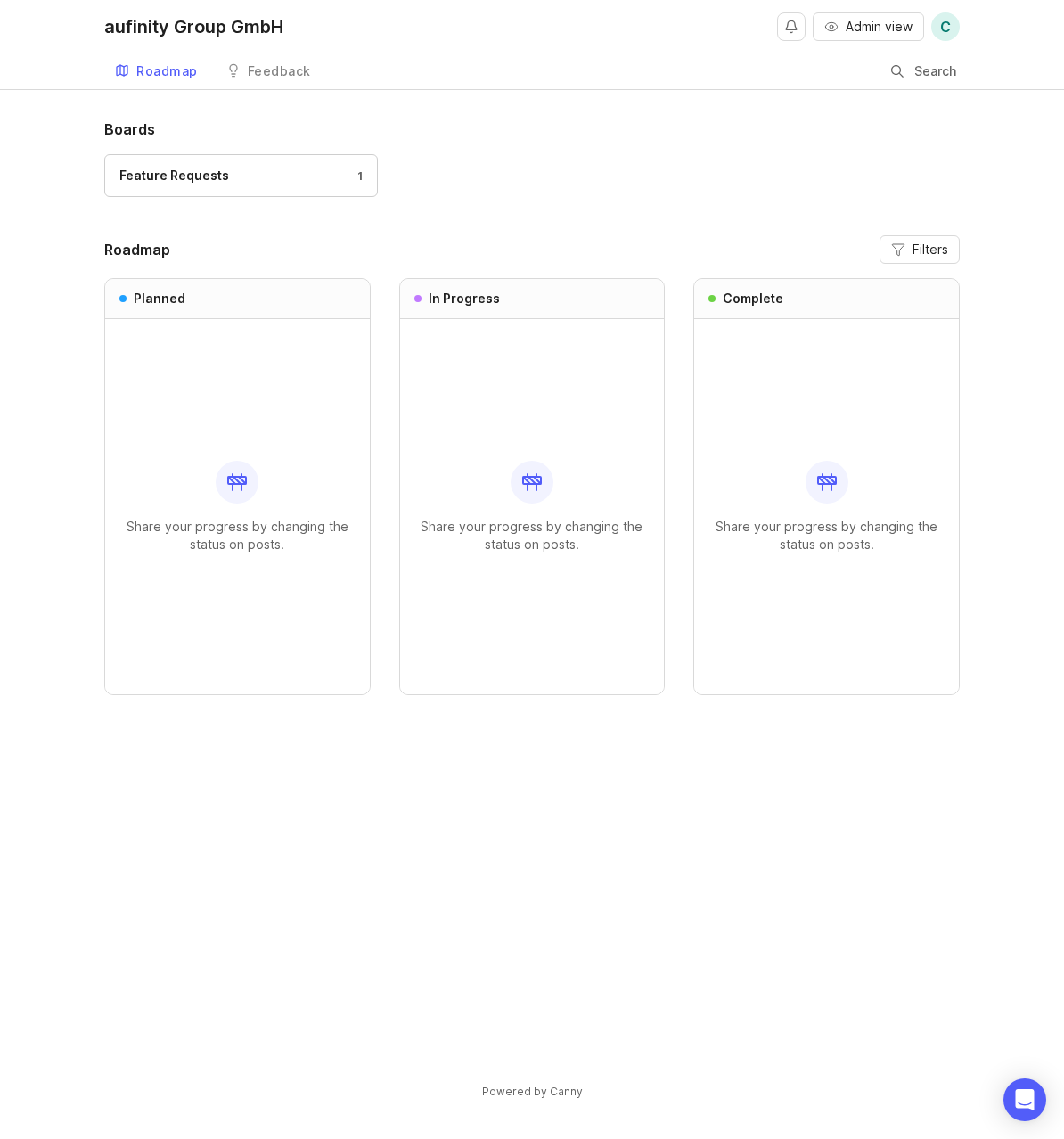
click at [206, 301] on div "Planned" at bounding box center [237, 299] width 264 height 40
click at [921, 248] on span "Filters" at bounding box center [931, 249] width 35 height 18
click at [559, 205] on div "Feature Requests 1" at bounding box center [532, 184] width 855 height 60
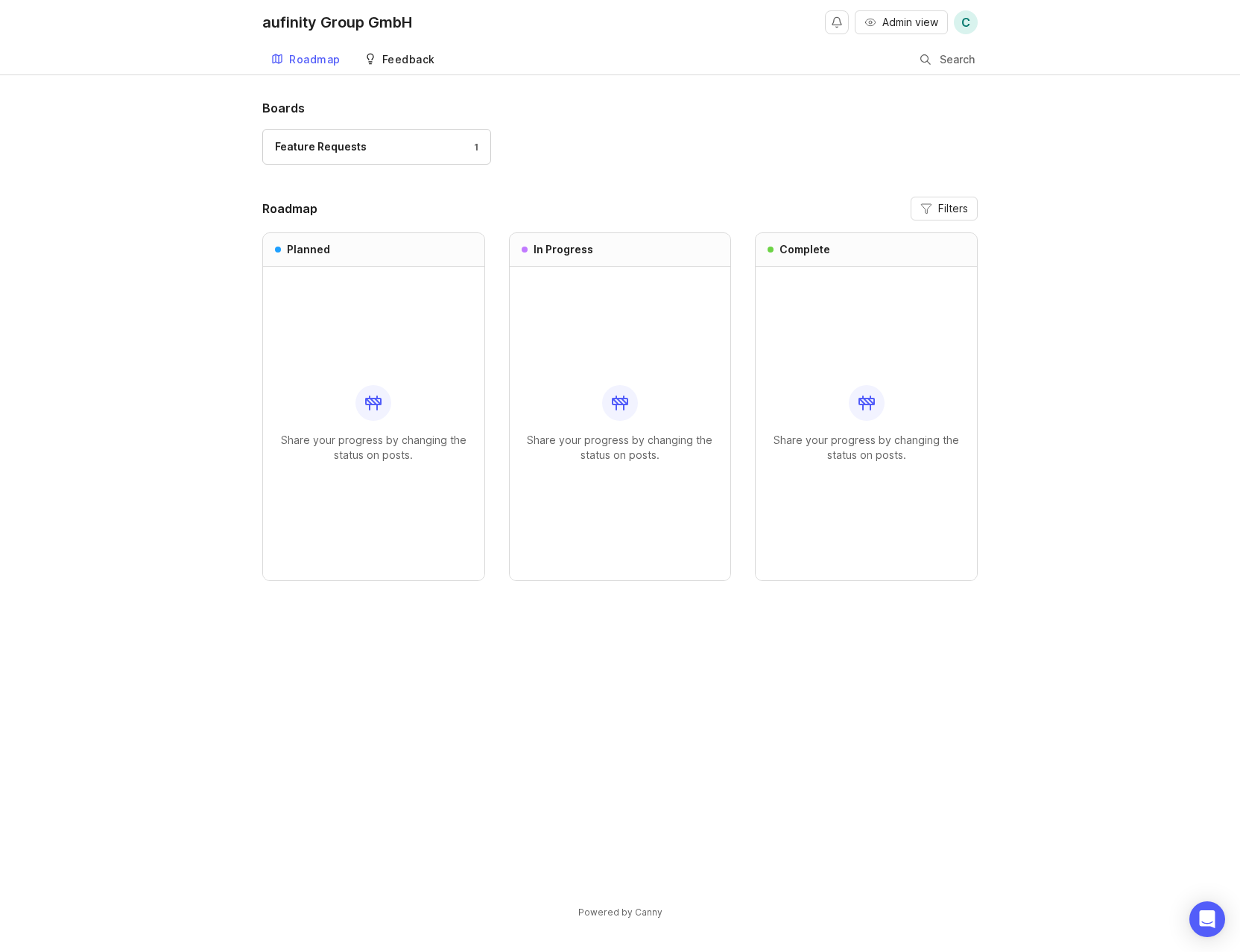
click at [396, 54] on div "Feedback" at bounding box center [408, 59] width 53 height 10
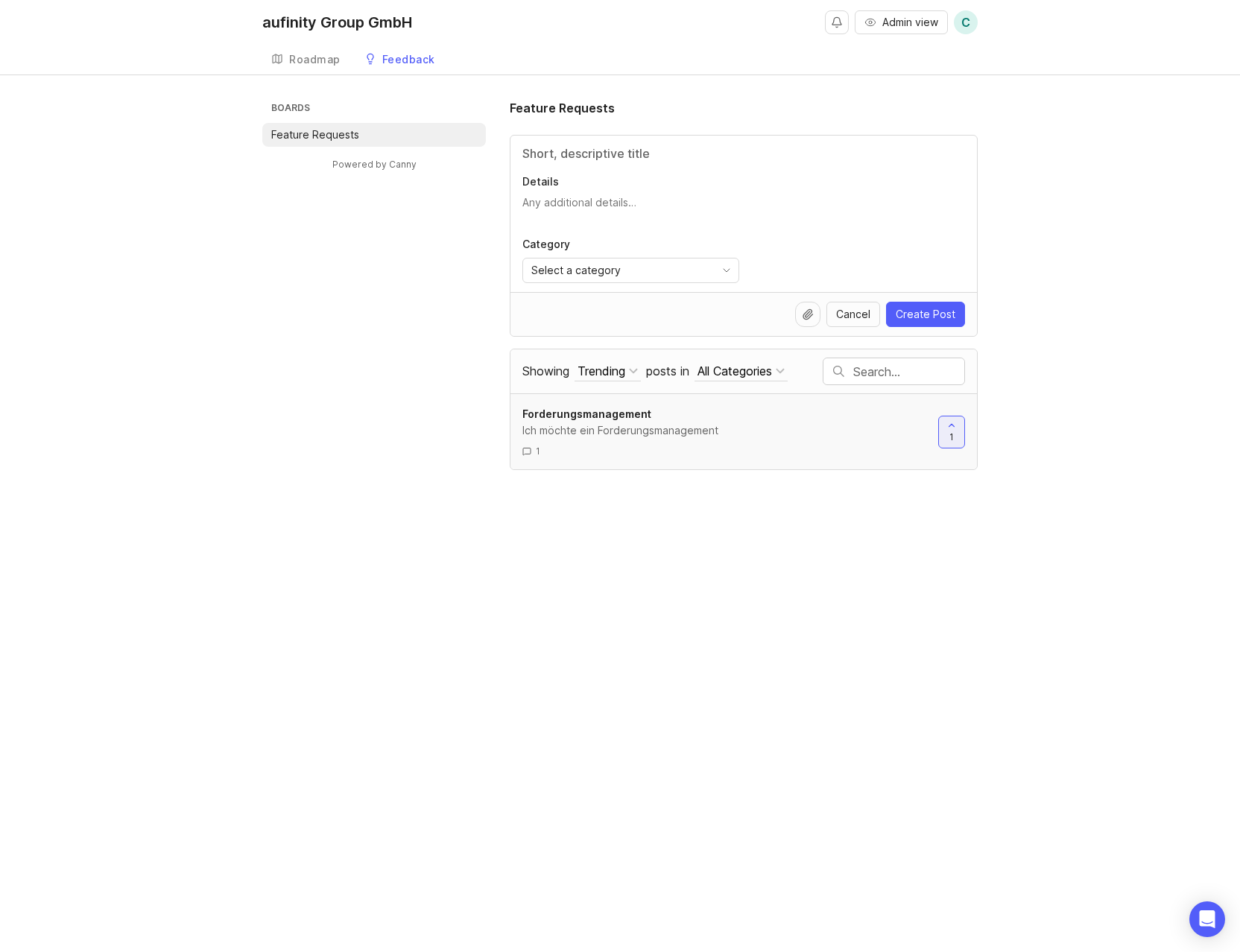
click at [786, 440] on link "Forderungsmanagement Ich möchte ein Forderungsmanagement 1" at bounding box center [730, 432] width 415 height 51
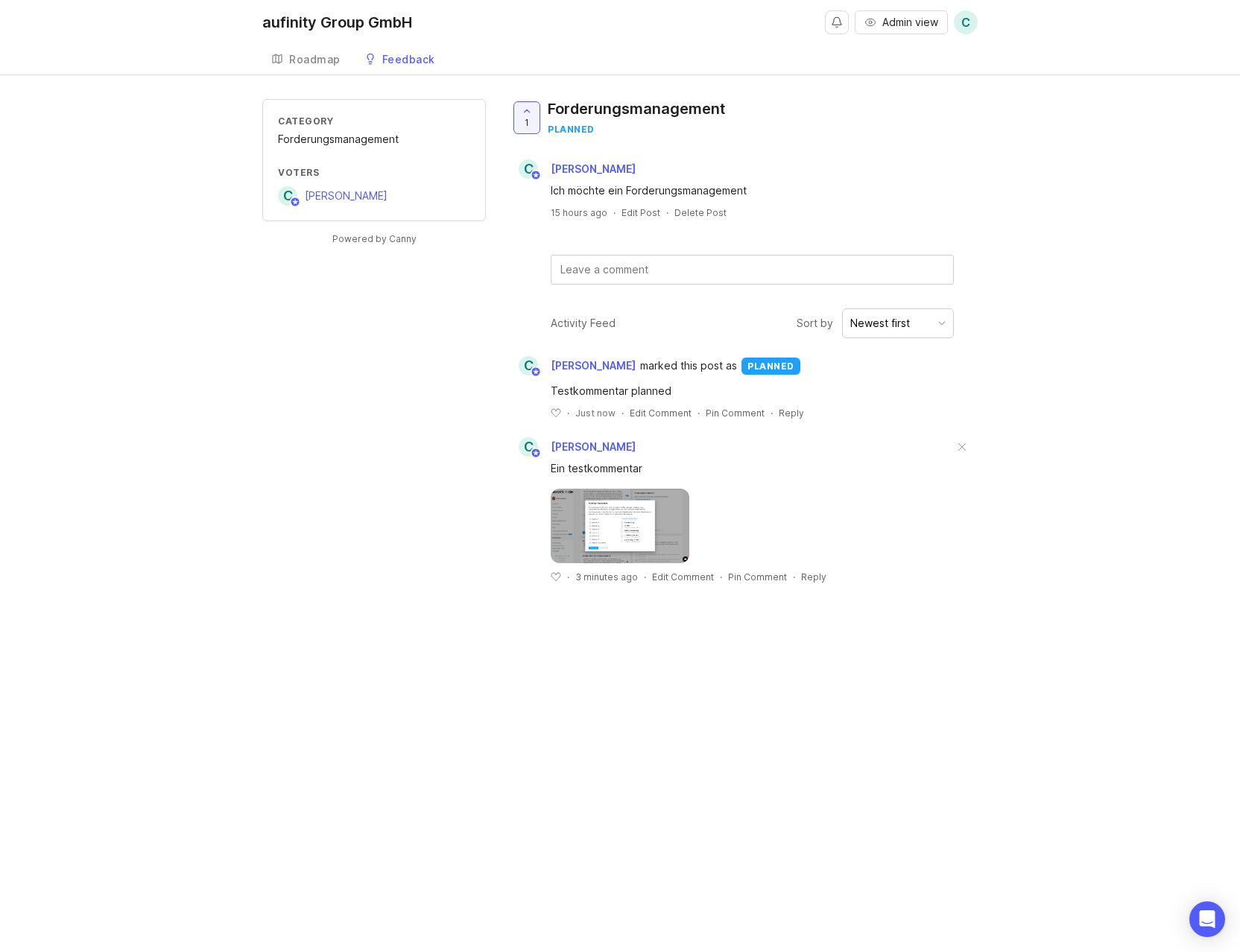
click at [441, 317] on div "Category Forderungsmanagement Voters C [PERSON_NAME] Powered by Canny 1 Forderu…" at bounding box center [619, 352] width 715 height 508
drag, startPoint x: 367, startPoint y: 394, endPoint x: 358, endPoint y: 389, distance: 10.3
click at [367, 397] on div "Category Forderungsmanagement Voters C [PERSON_NAME] Powered by Canny 1 Forderu…" at bounding box center [619, 352] width 715 height 508
